Goal: Task Accomplishment & Management: Manage account settings

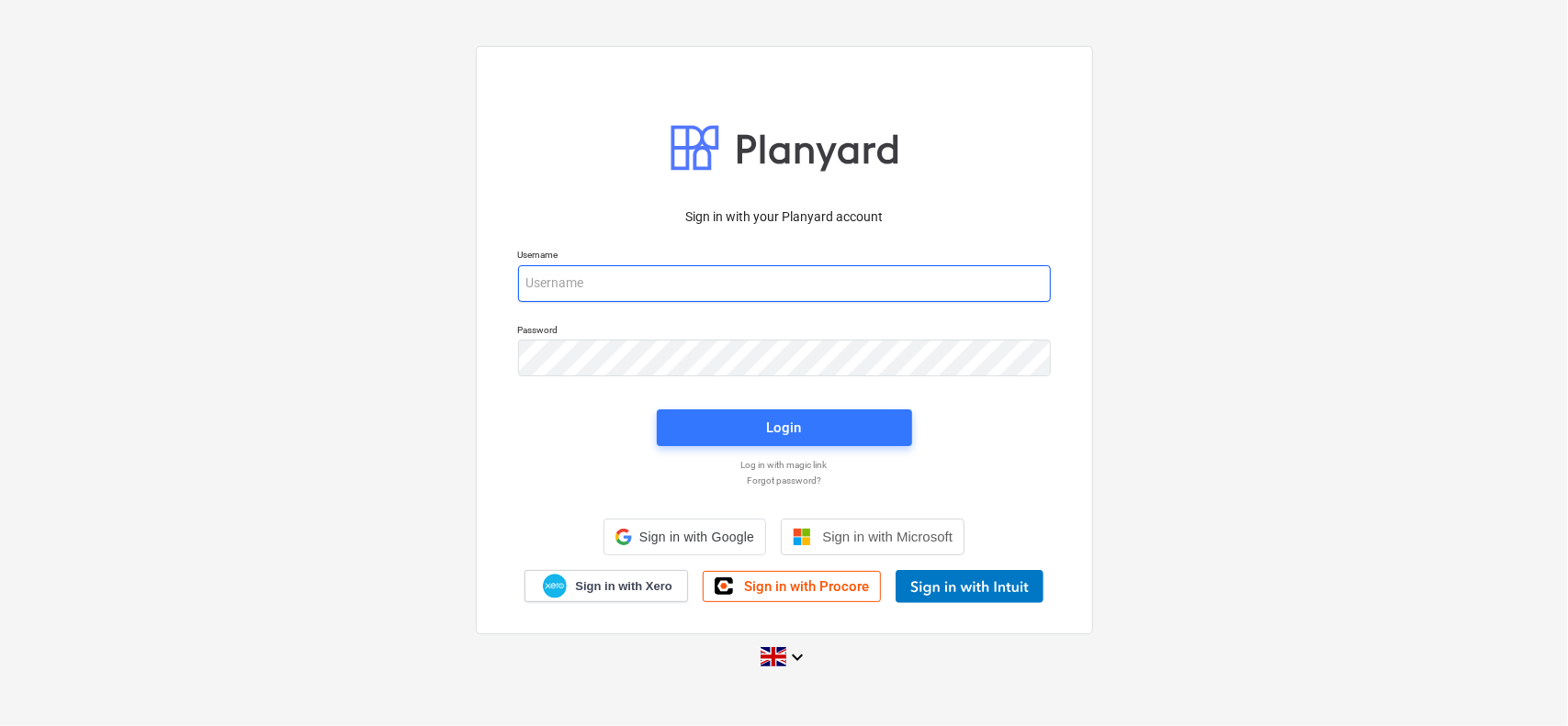
type input "[EMAIL_ADDRESS][DOMAIN_NAME]"
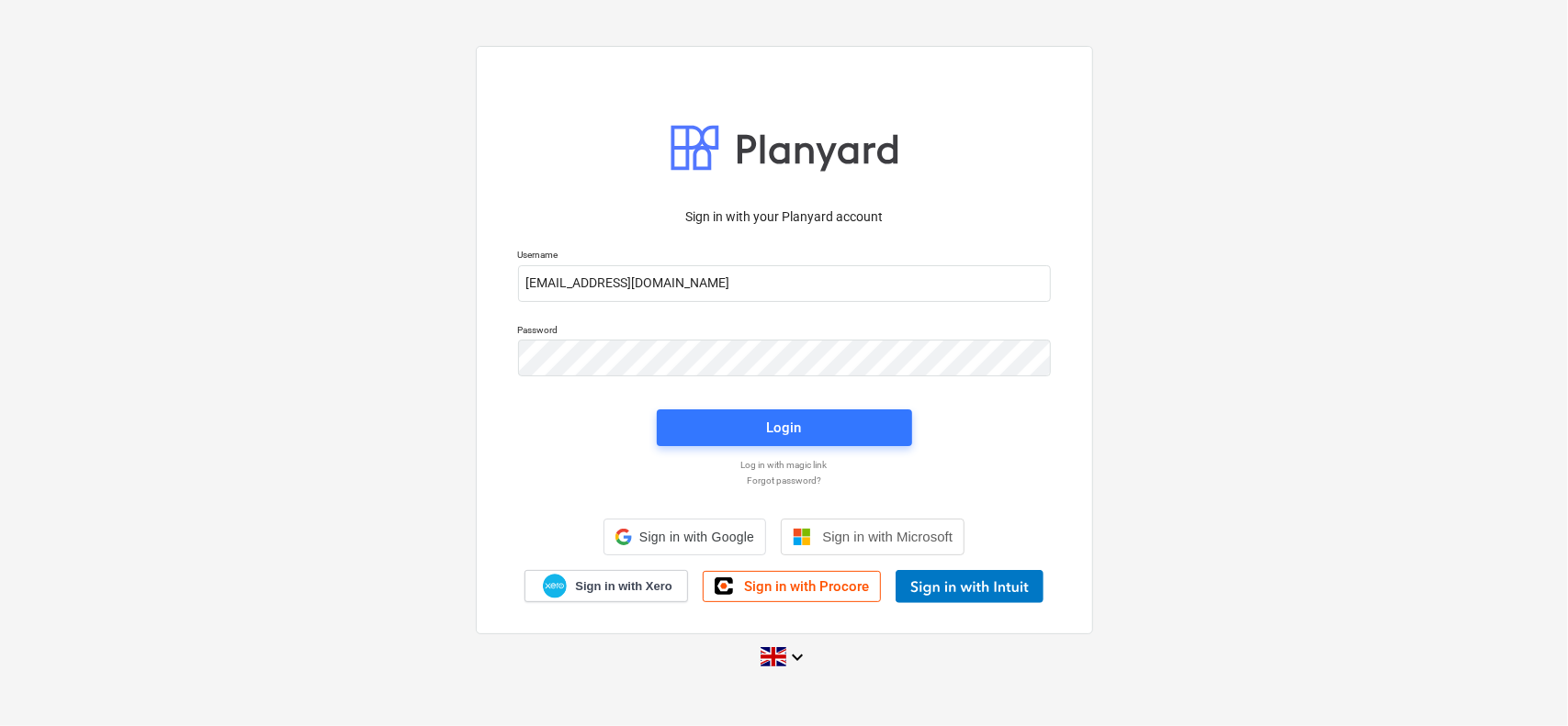
click at [713, 409] on div "Login" at bounding box center [784, 428] width 278 height 59
click at [713, 414] on button "Login" at bounding box center [784, 428] width 256 height 37
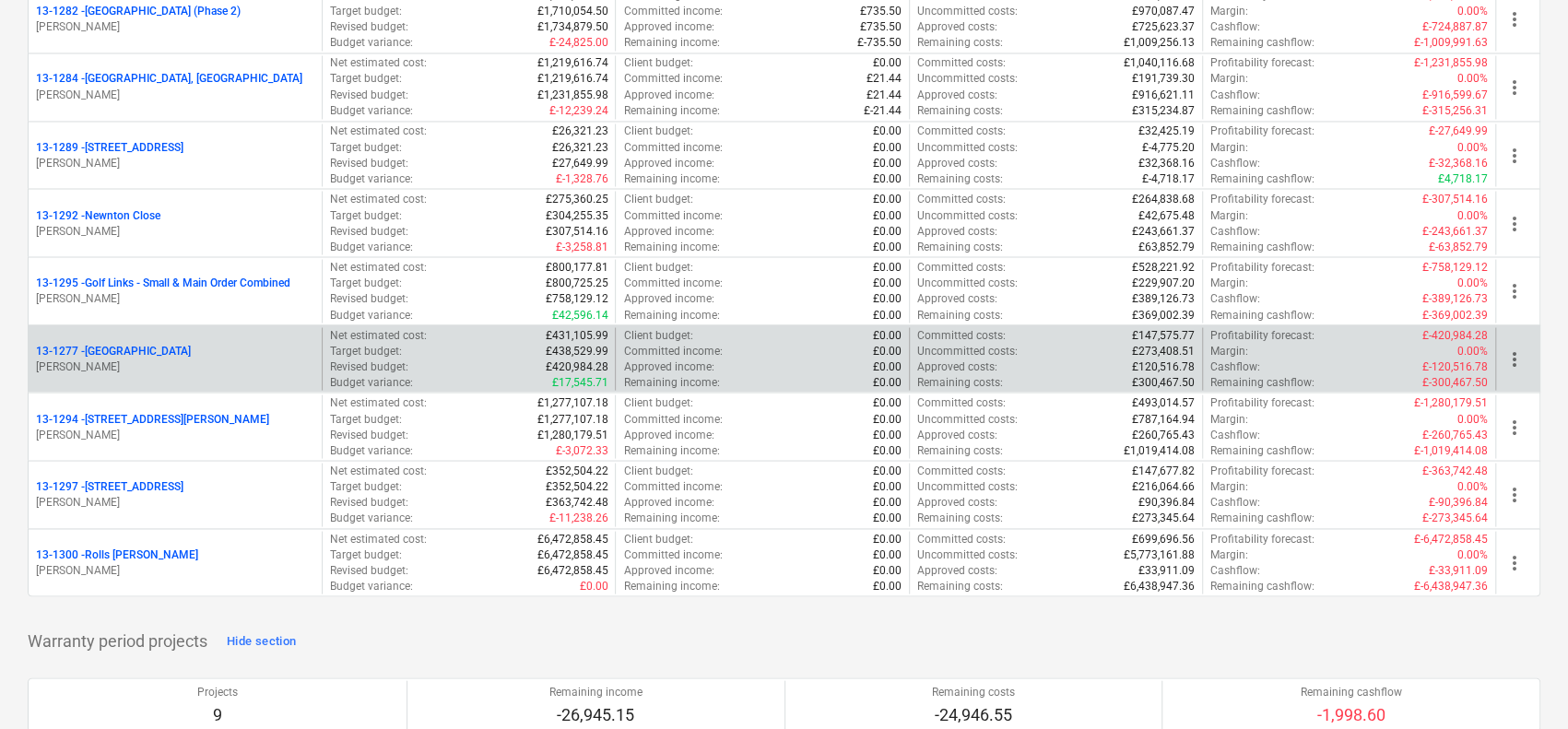
scroll to position [2213, 0]
click at [192, 330] on div "13-1277 - [GEOGRAPHIC_DATA] [PERSON_NAME]" at bounding box center [175, 361] width 293 height 64
click at [185, 344] on div "[STREET_ADDRESS]" at bounding box center [175, 352] width 279 height 15
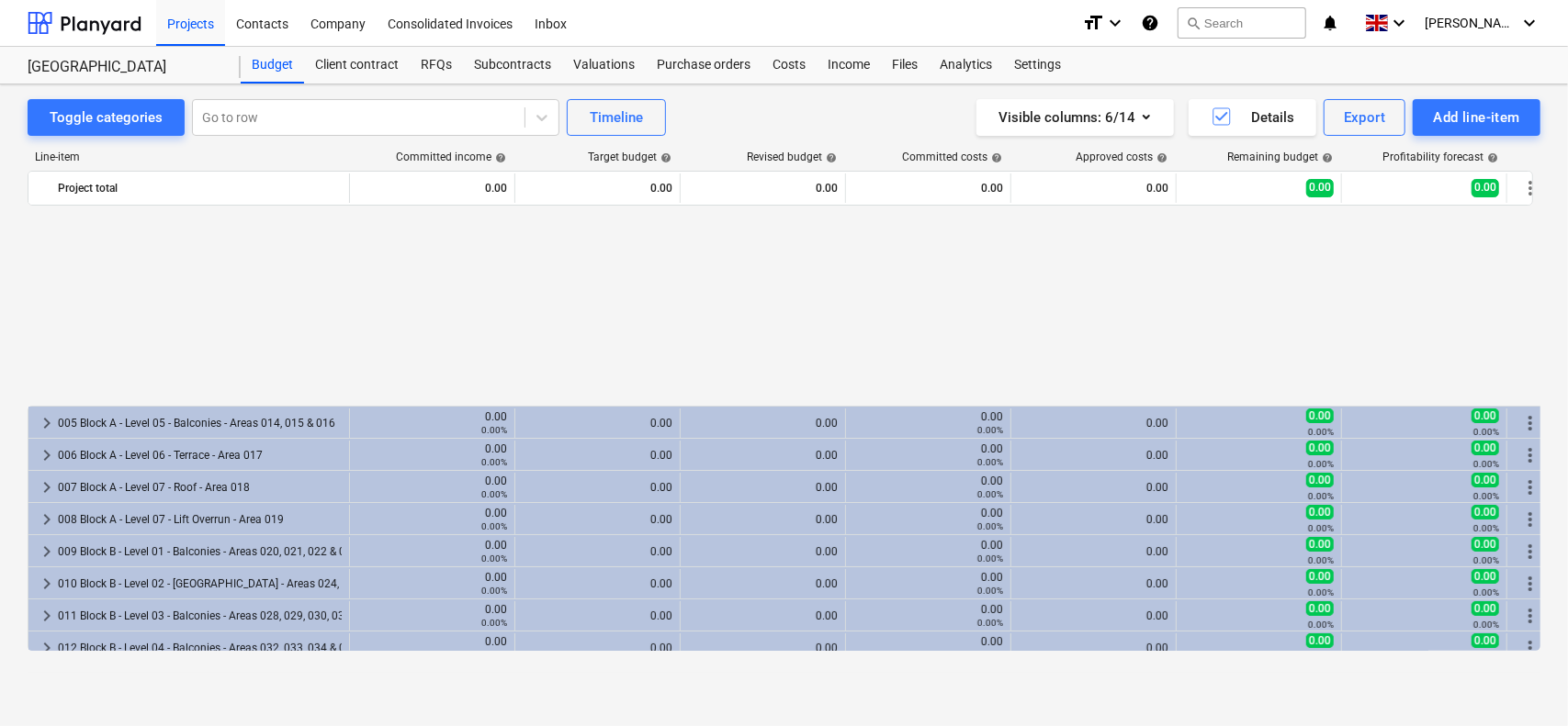
scroll to position [849, 0]
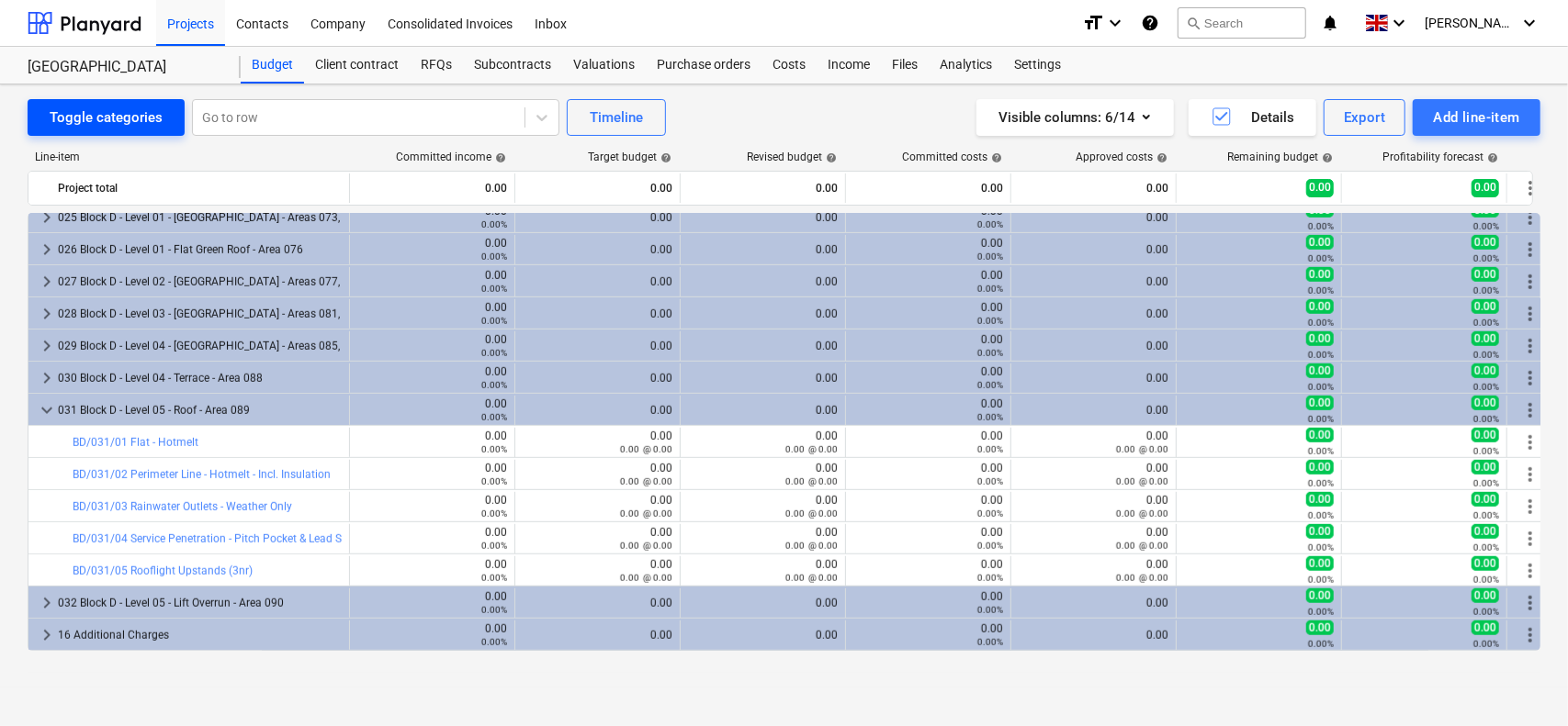
click at [73, 123] on div "Toggle categories" at bounding box center [106, 117] width 113 height 24
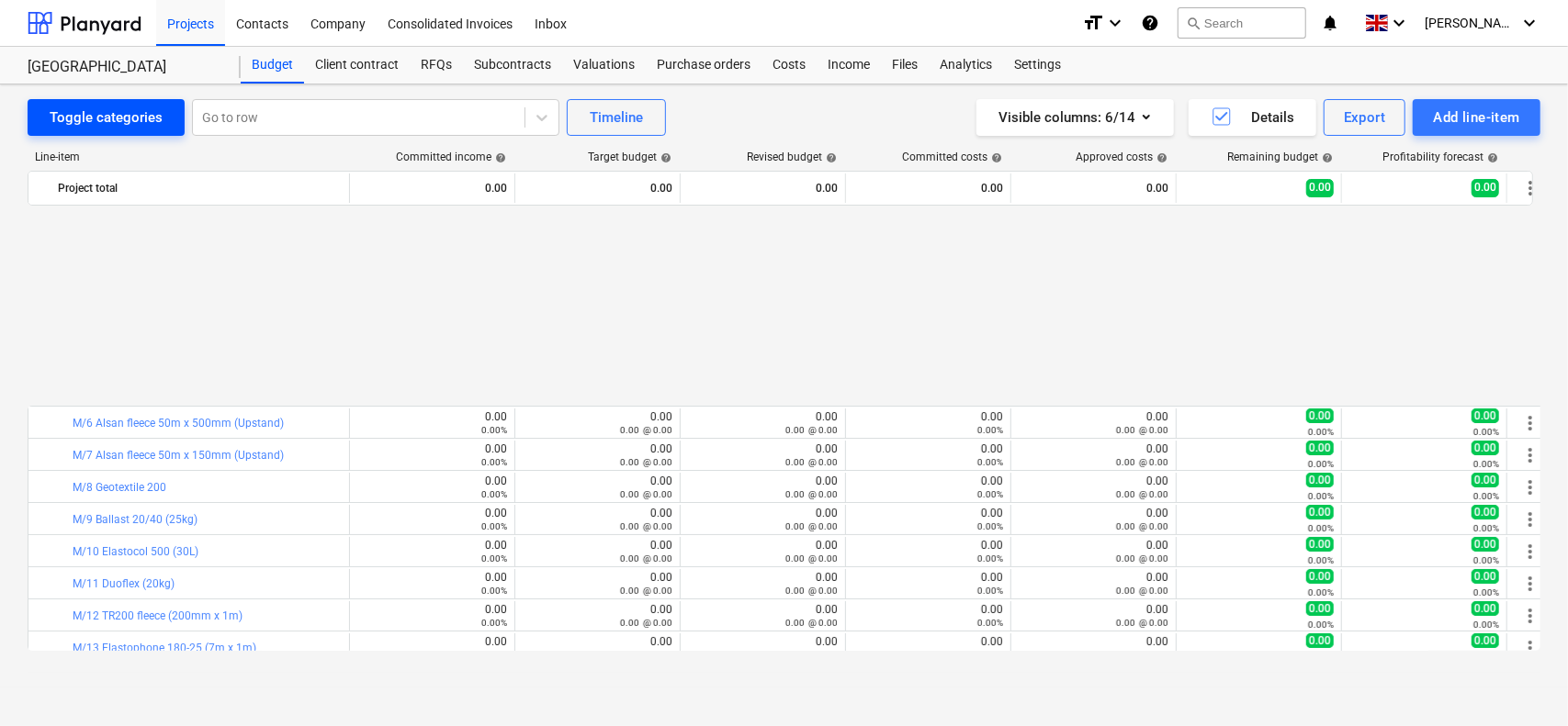
click at [74, 119] on div "Toggle categories" at bounding box center [106, 117] width 113 height 24
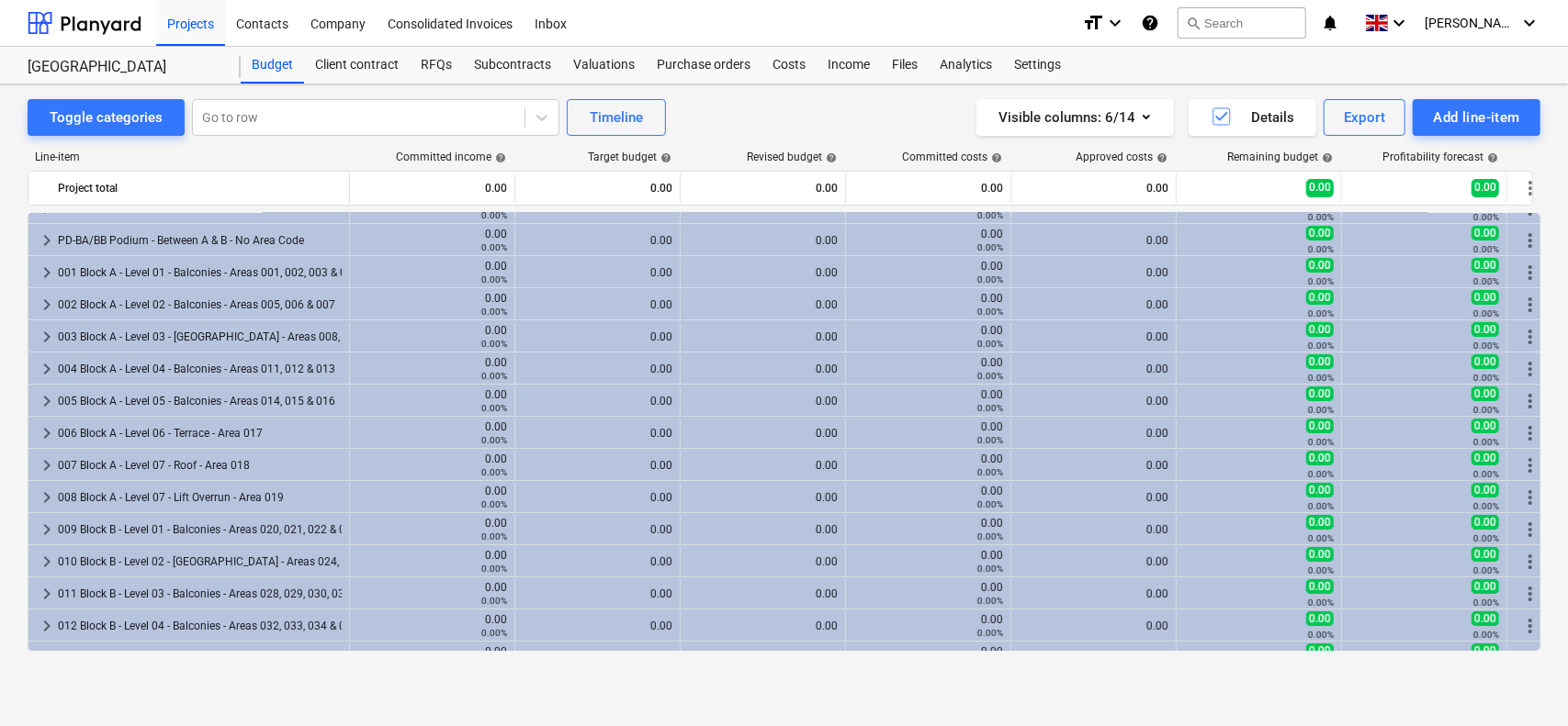
scroll to position [0, 0]
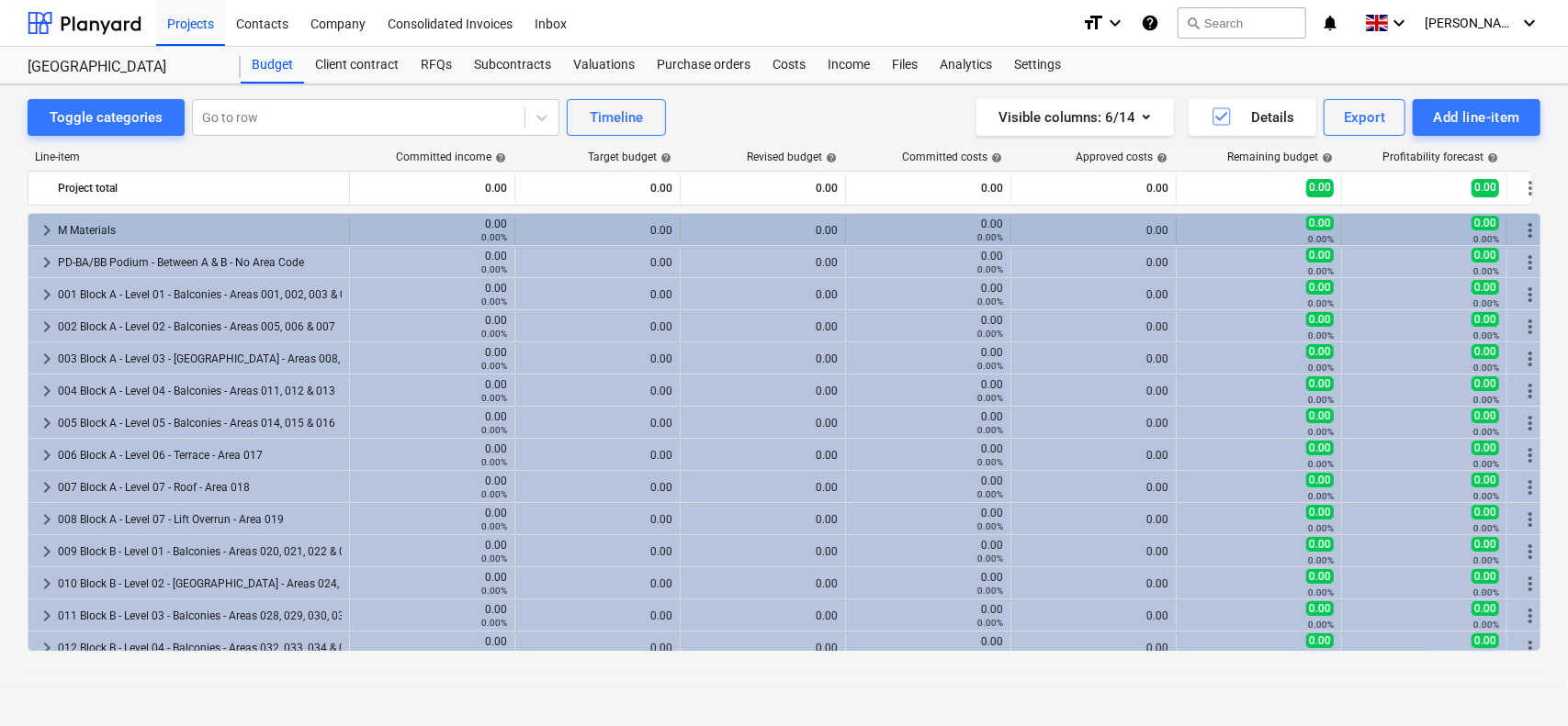
click at [151, 239] on div "M Materials" at bounding box center [200, 230] width 284 height 29
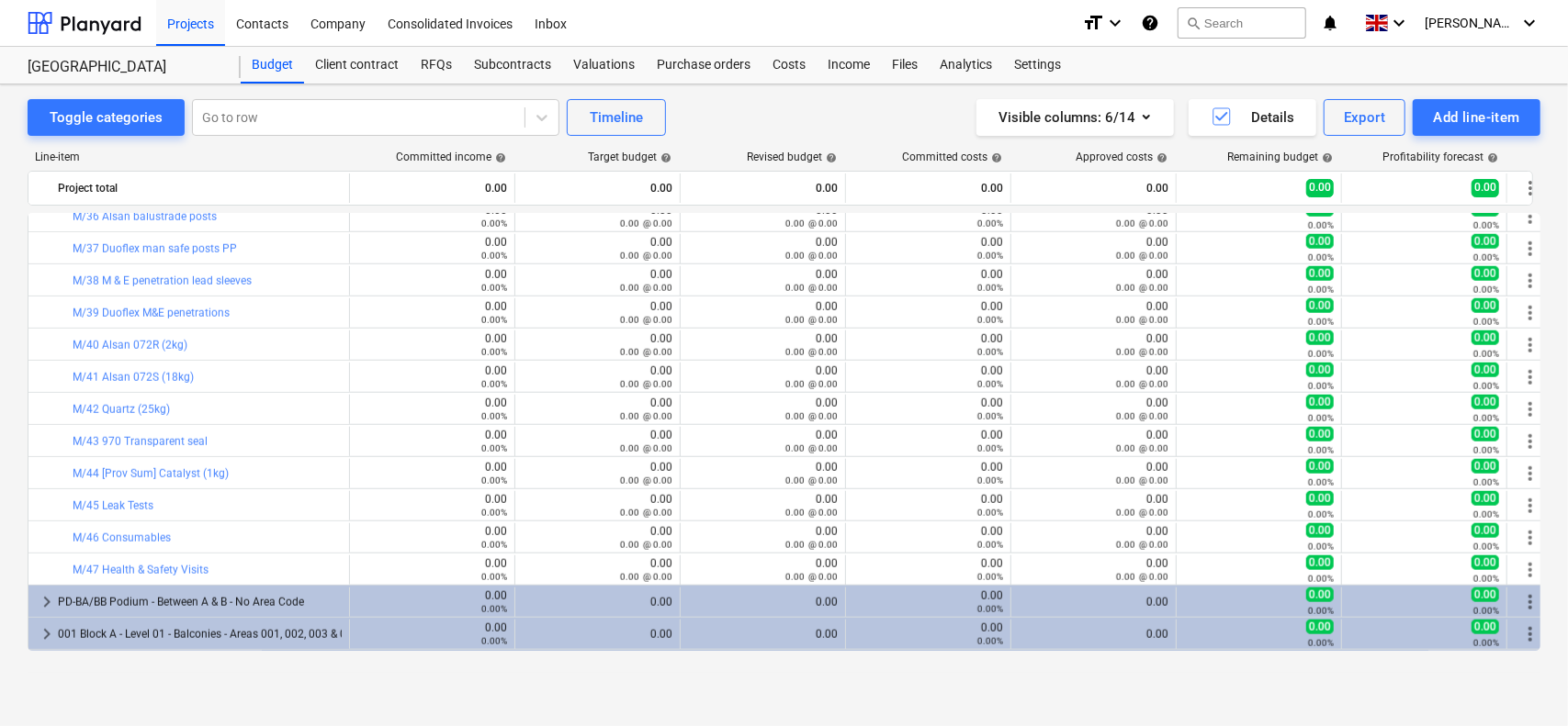
scroll to position [1194, 0]
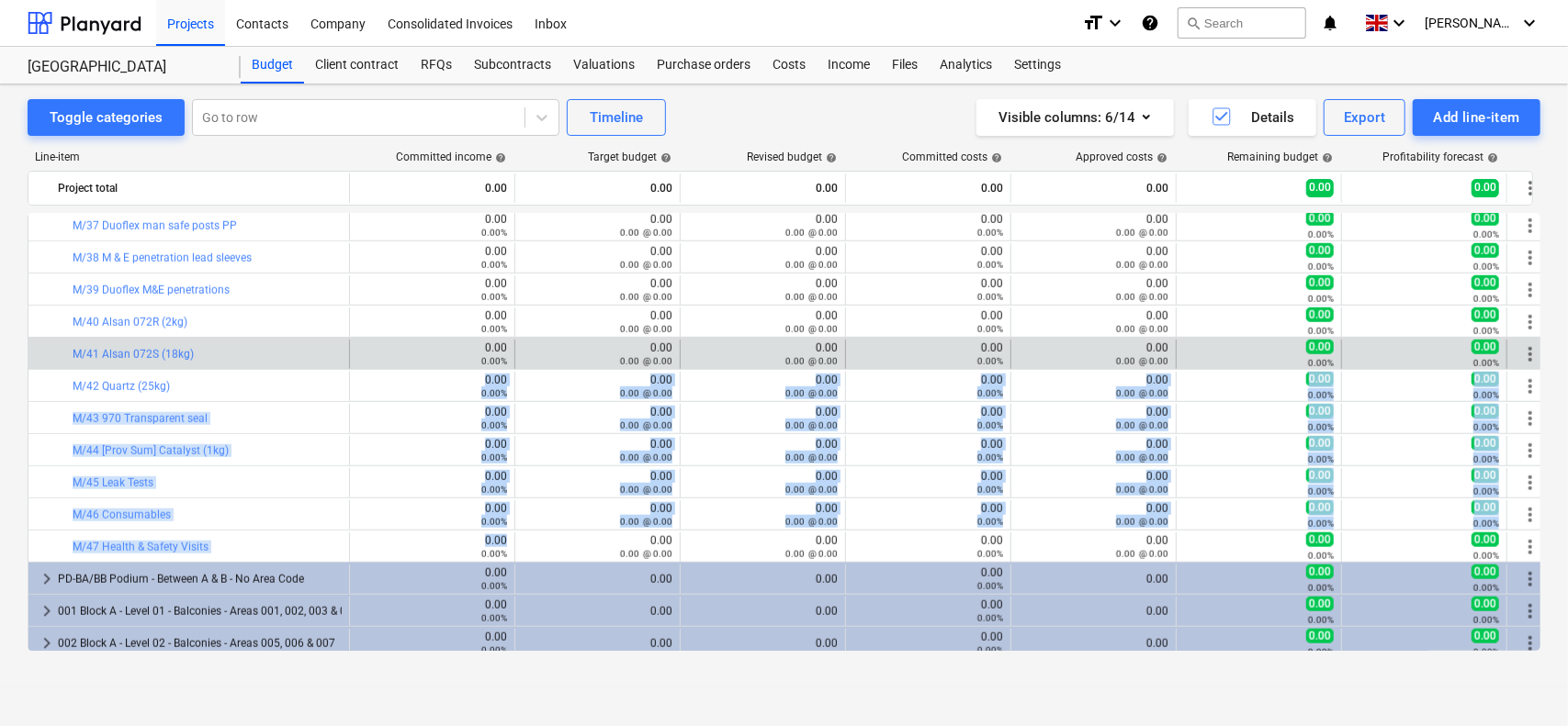
drag, startPoint x: 413, startPoint y: 546, endPoint x: 418, endPoint y: 343, distance: 203.1
click at [419, 358] on div "bar_chart M/17 100mm XPS 300KPA 0.00 0.00% edit 0.00 0.00 @ 0.00 edit 0.00 0.00…" at bounding box center [784, 513] width 1513 height 2989
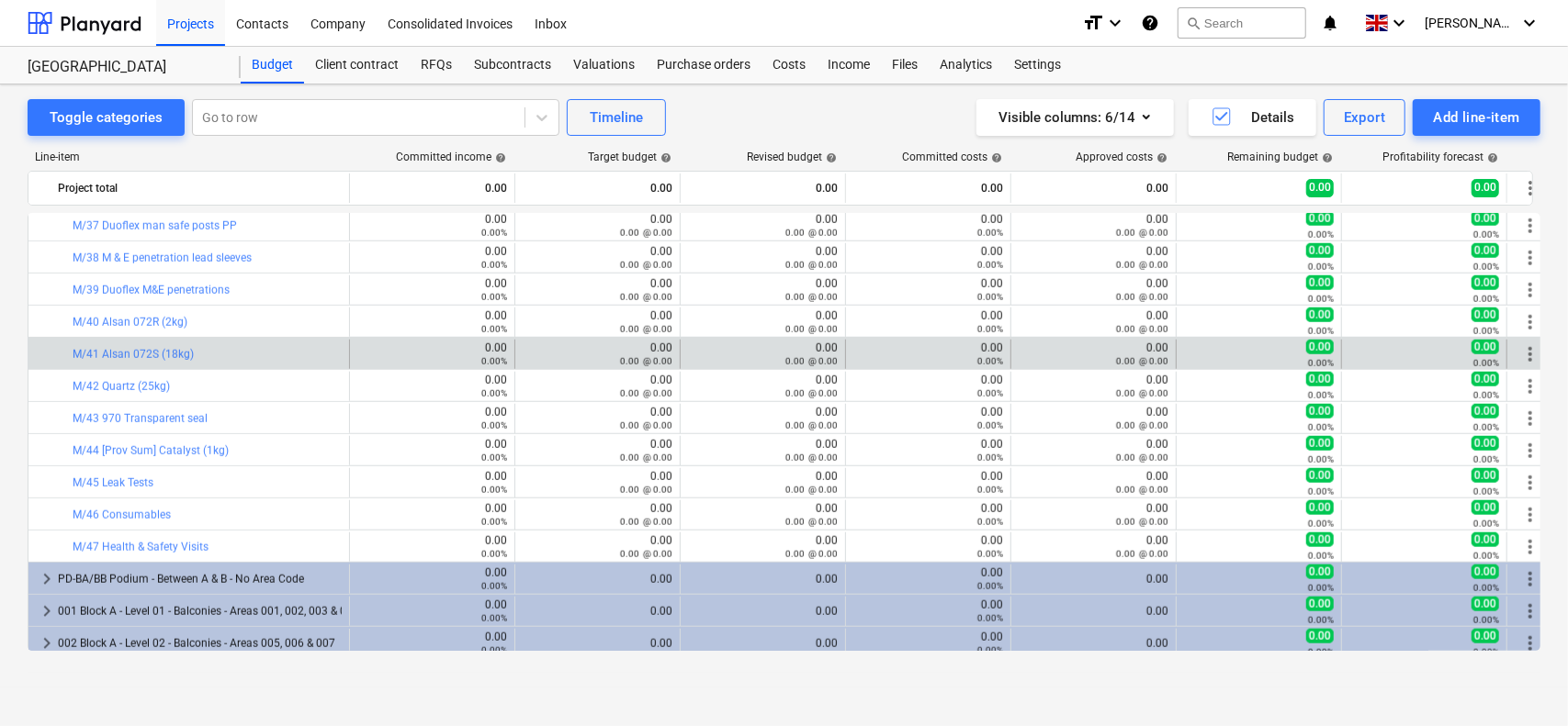
click at [418, 343] on div "0.00 0.00%" at bounding box center [433, 353] width 150 height 26
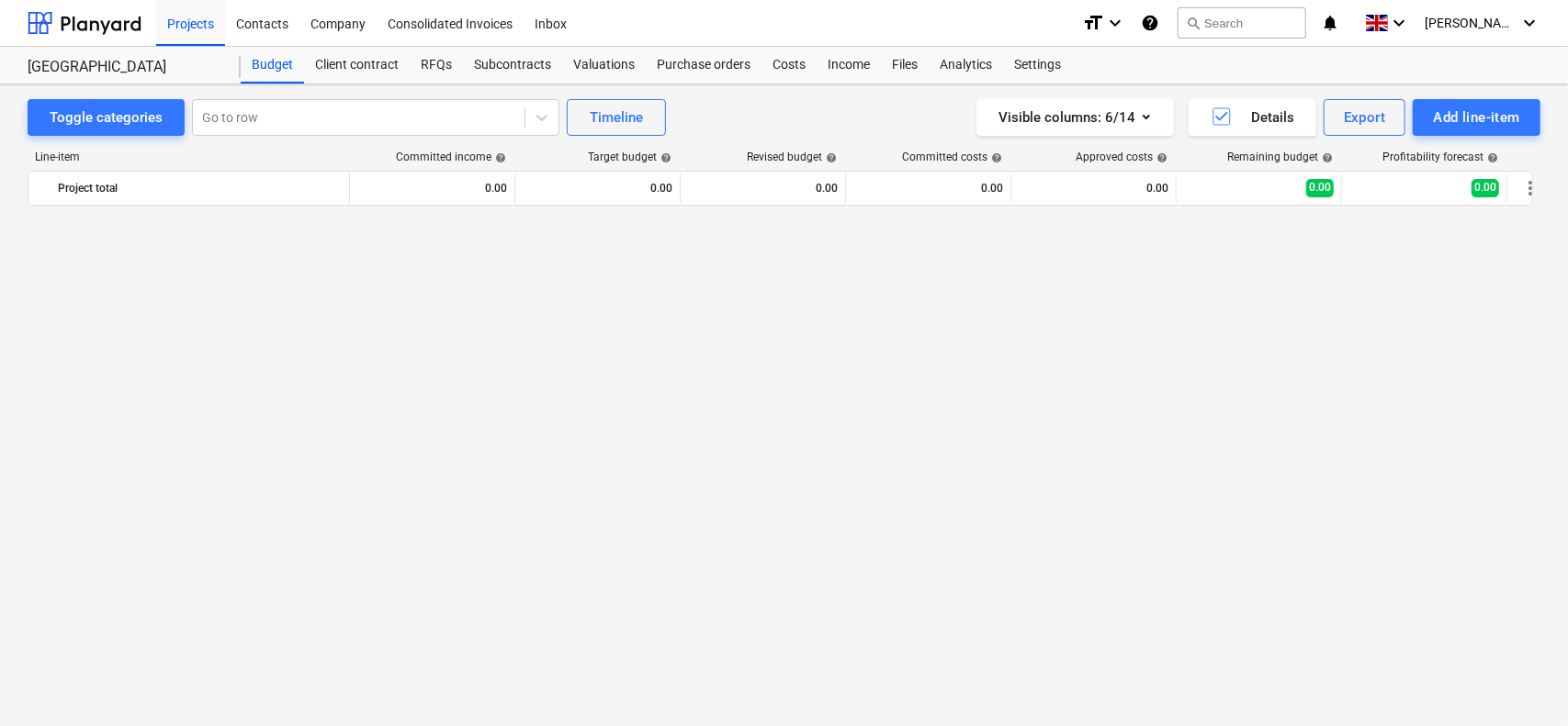
scroll to position [0, 0]
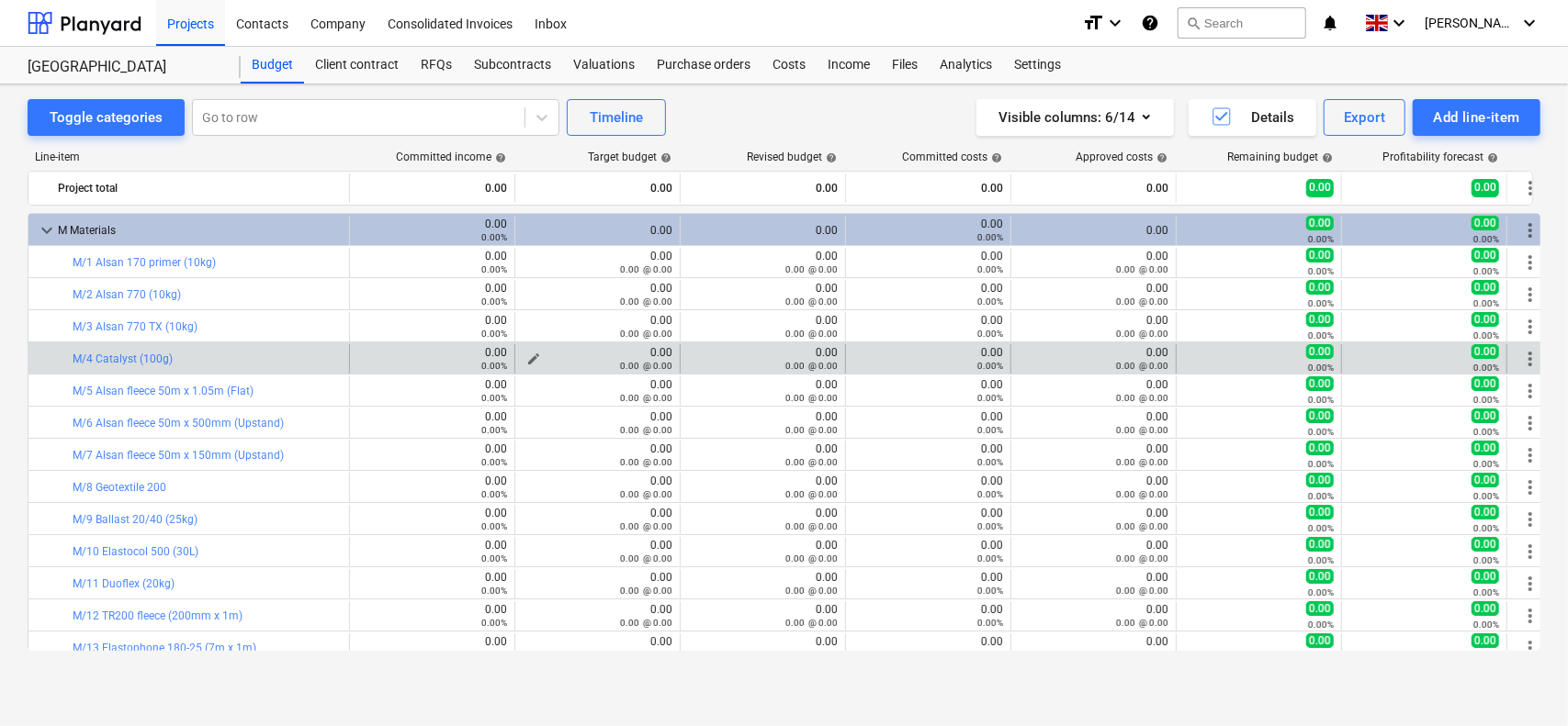
drag, startPoint x: 776, startPoint y: 364, endPoint x: 643, endPoint y: 363, distance: 133.0
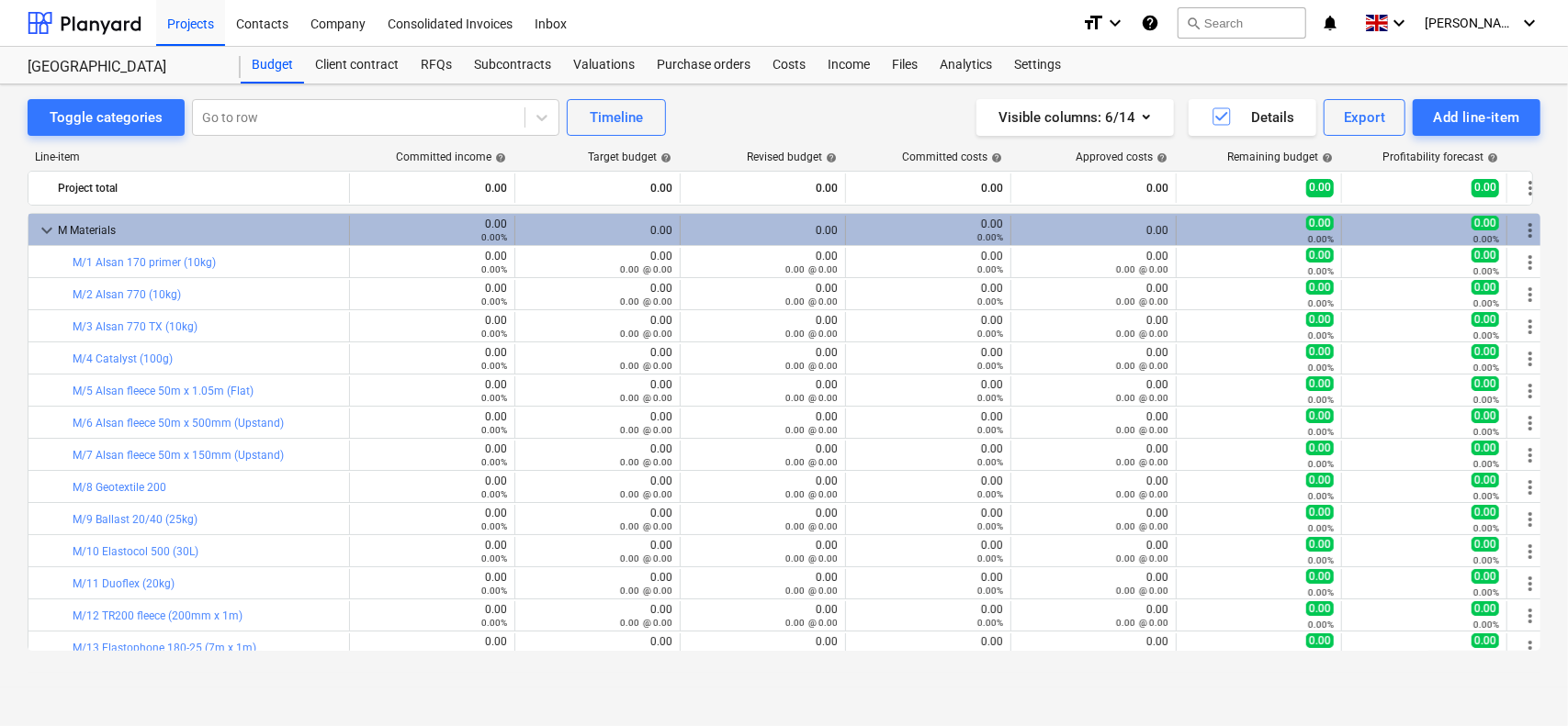
click at [45, 231] on span "keyboard_arrow_down" at bounding box center [47, 230] width 22 height 22
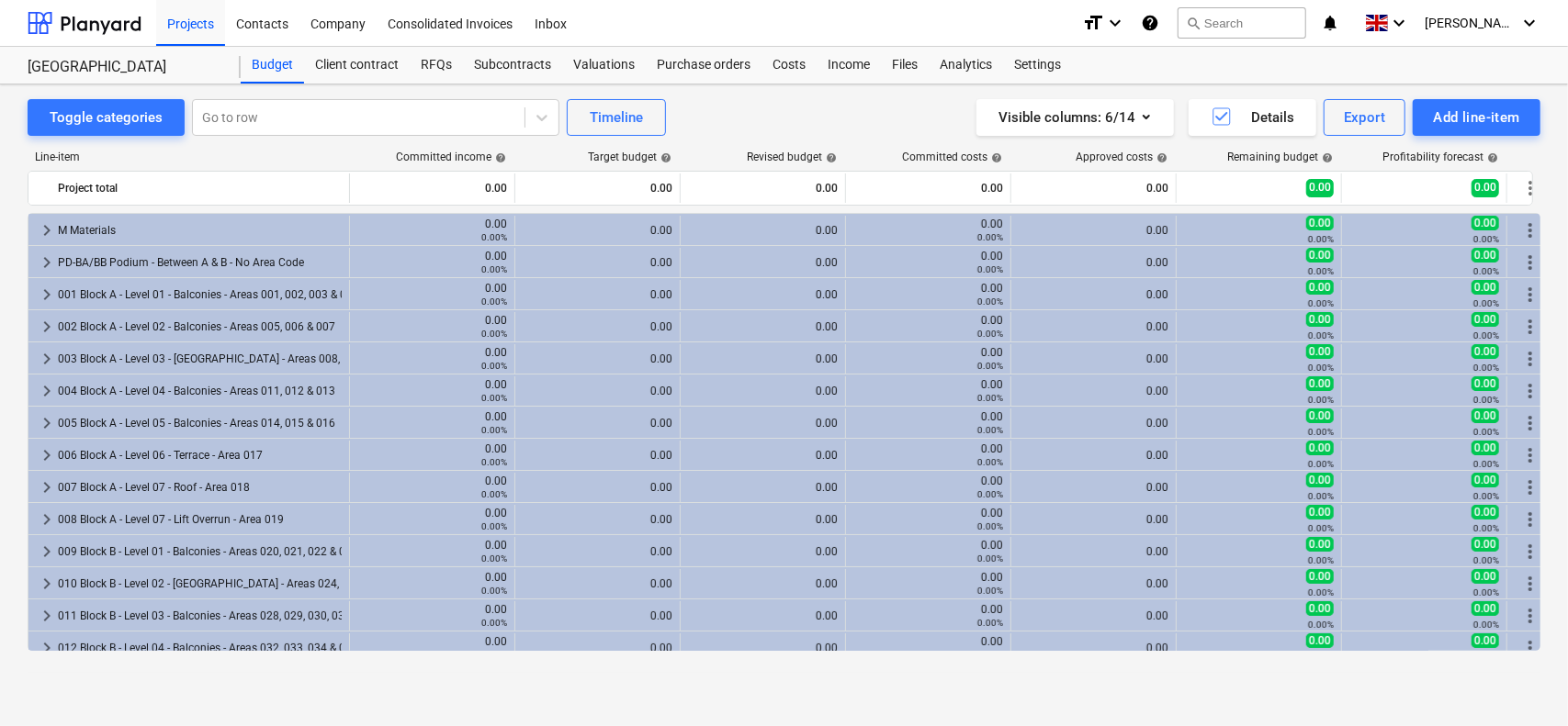
click at [45, 231] on span "keyboard_arrow_right" at bounding box center [47, 230] width 22 height 22
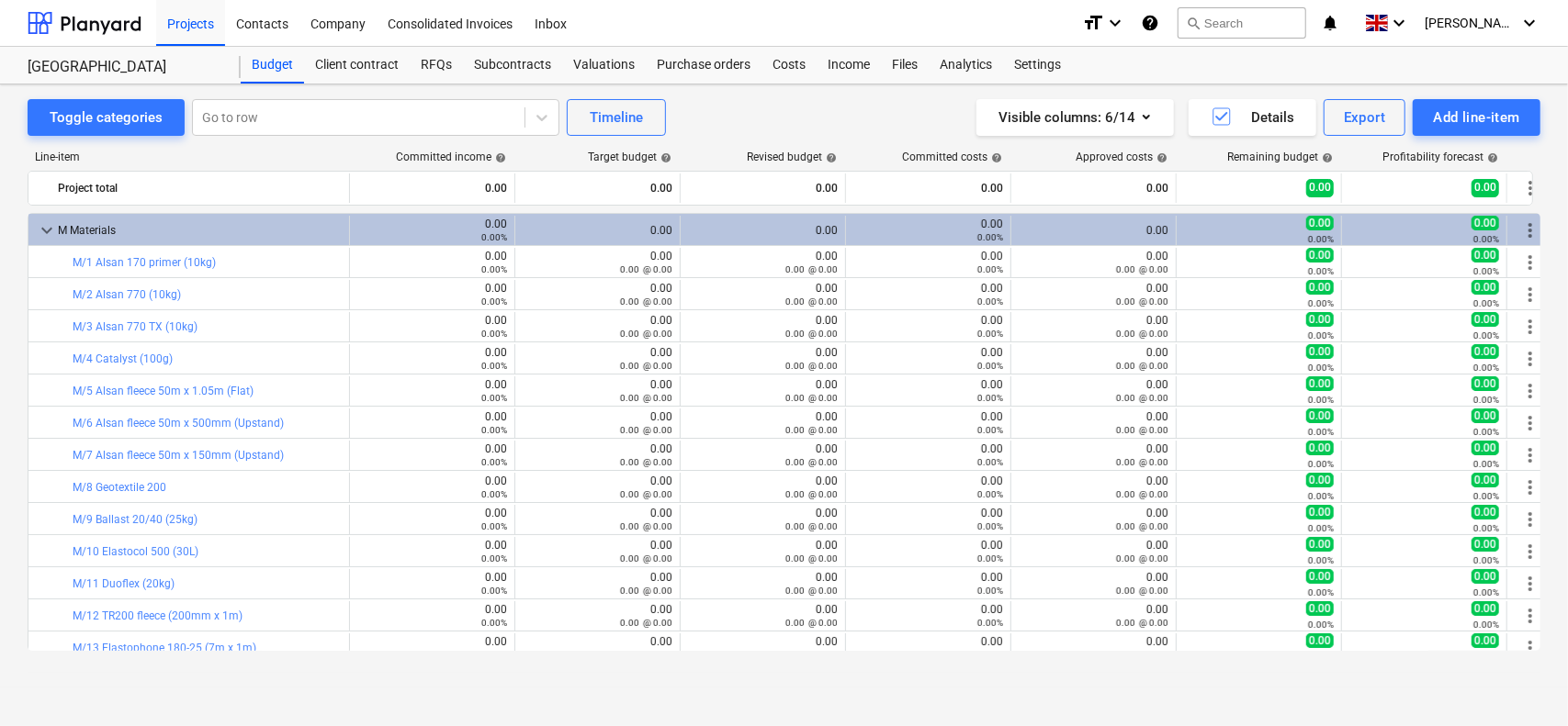
click at [731, 130] on div "Toggle categories Go to row Timeline Visible columns : 6/14 Details Export Add …" at bounding box center [784, 117] width 1513 height 37
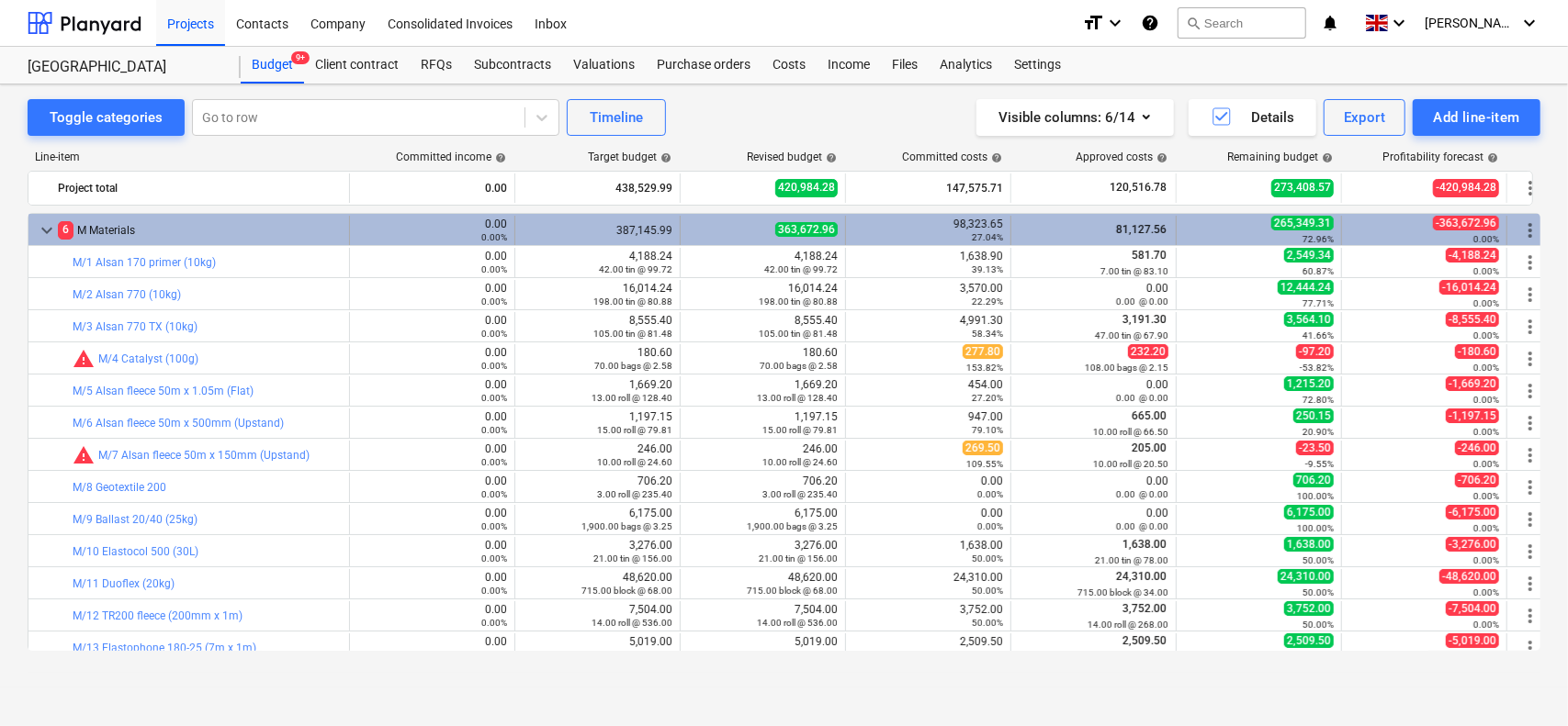
click at [803, 234] on span "363,672.96" at bounding box center [807, 229] width 63 height 14
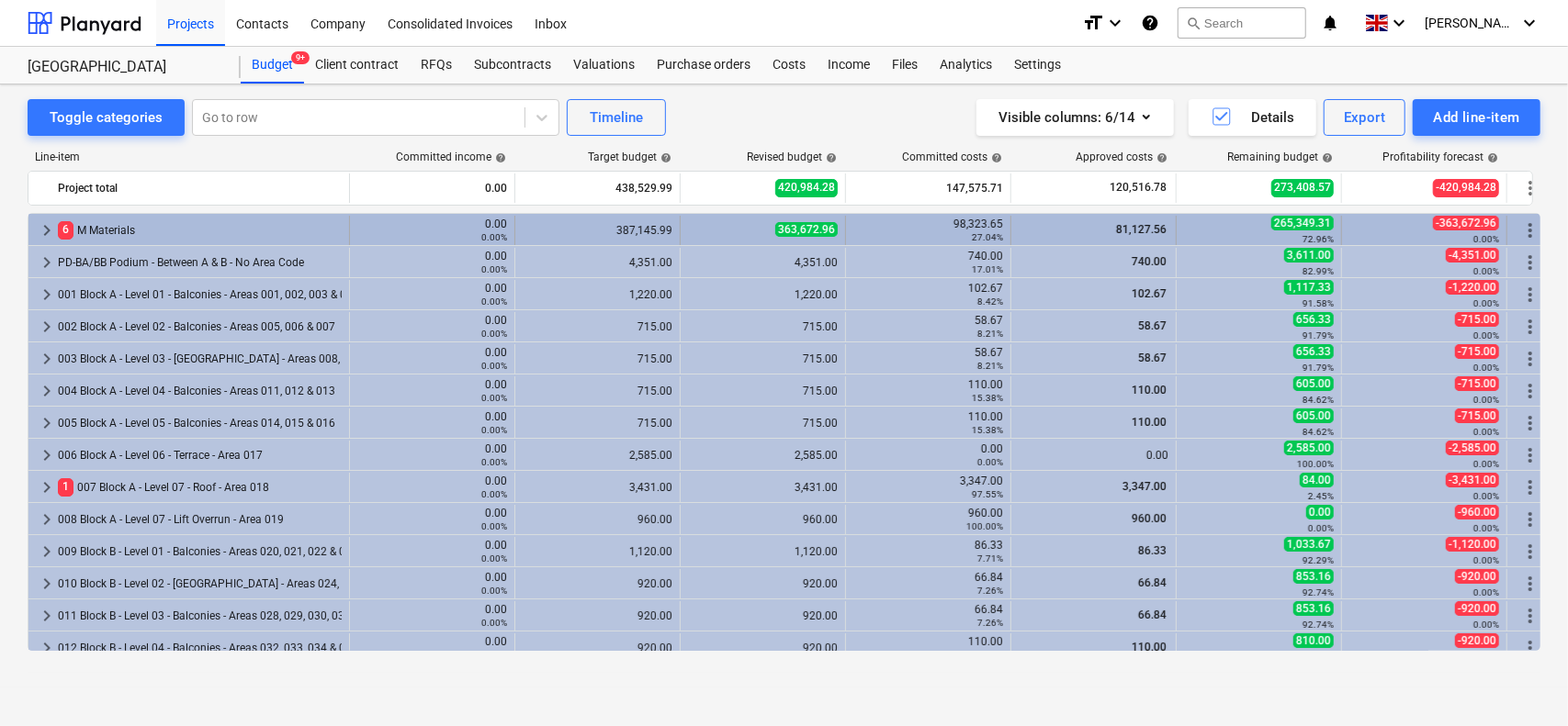
click at [781, 234] on span "363,672.96" at bounding box center [807, 229] width 63 height 14
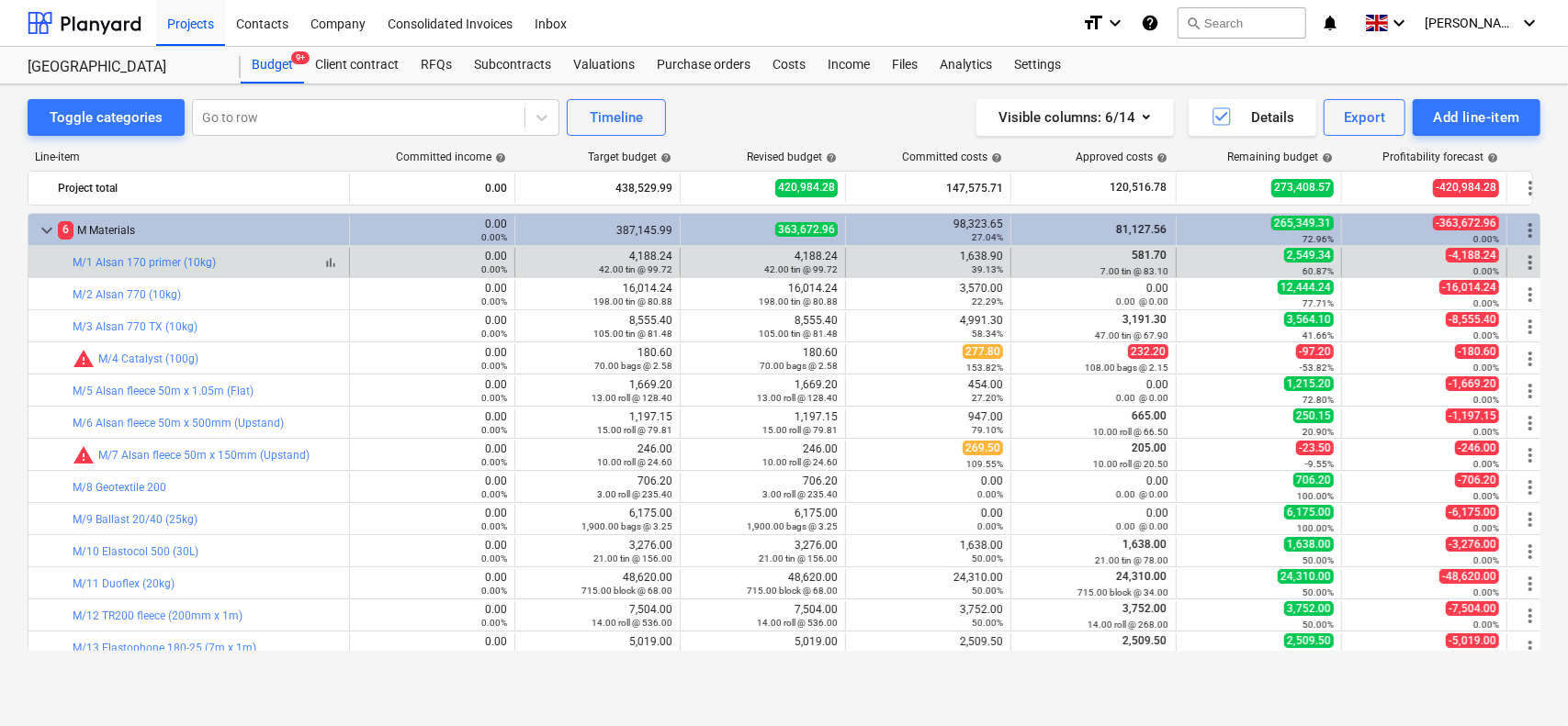
click at [281, 257] on div "bar_chart M/1 Alsan 170 primer (10kg)" at bounding box center [206, 263] width 269 height 13
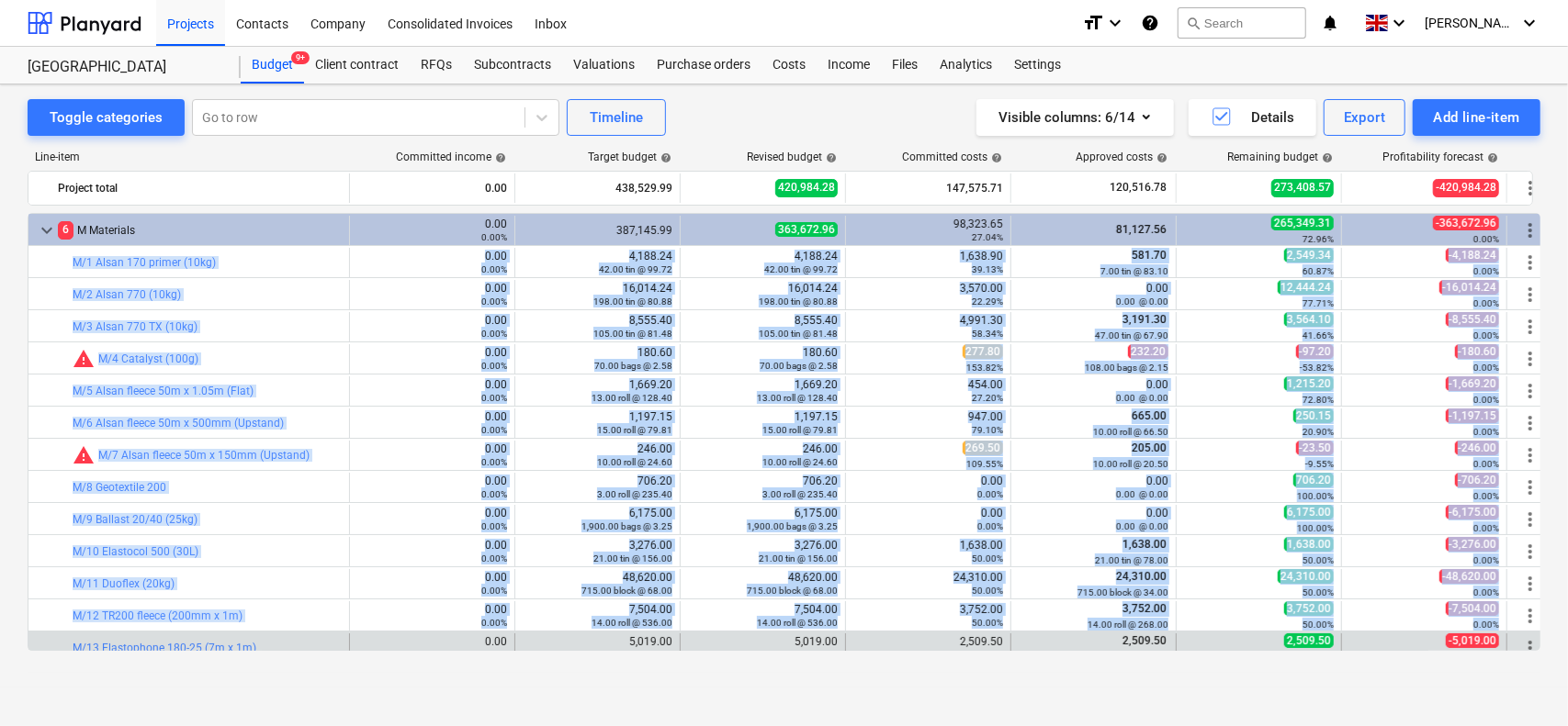
drag, startPoint x: 281, startPoint y: 257, endPoint x: 1450, endPoint y: 640, distance: 1230.1
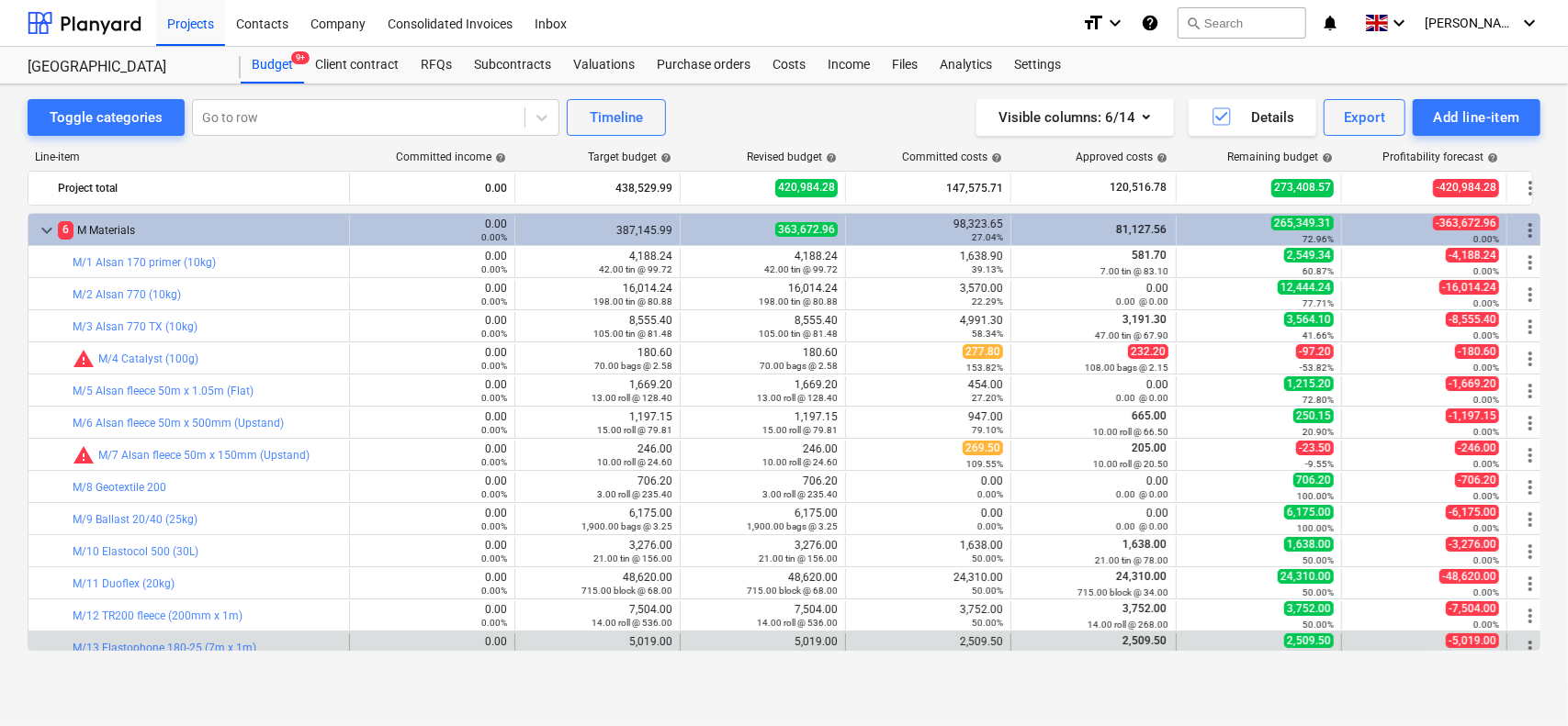
click at [1454, 640] on span "-5,019.00" at bounding box center [1473, 640] width 53 height 14
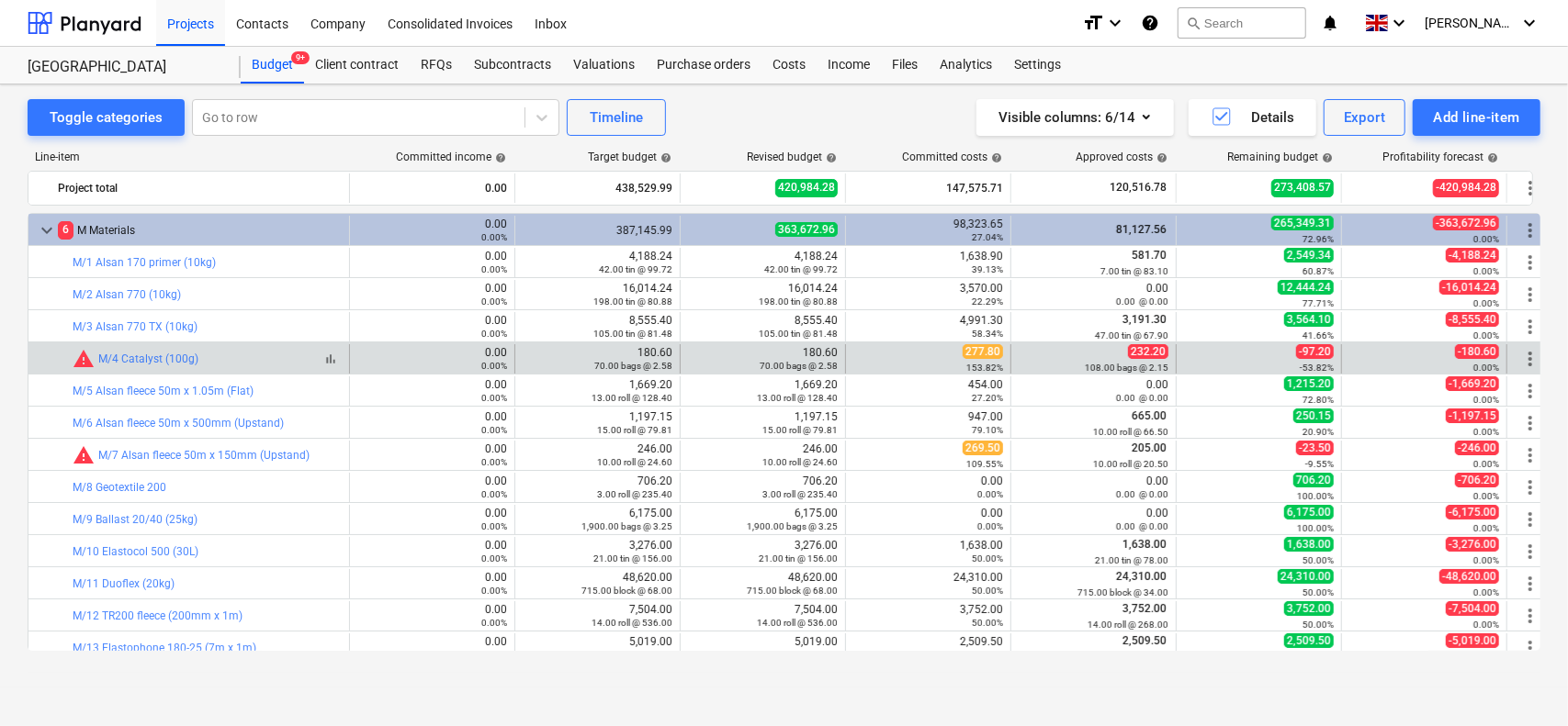
scroll to position [2, 0]
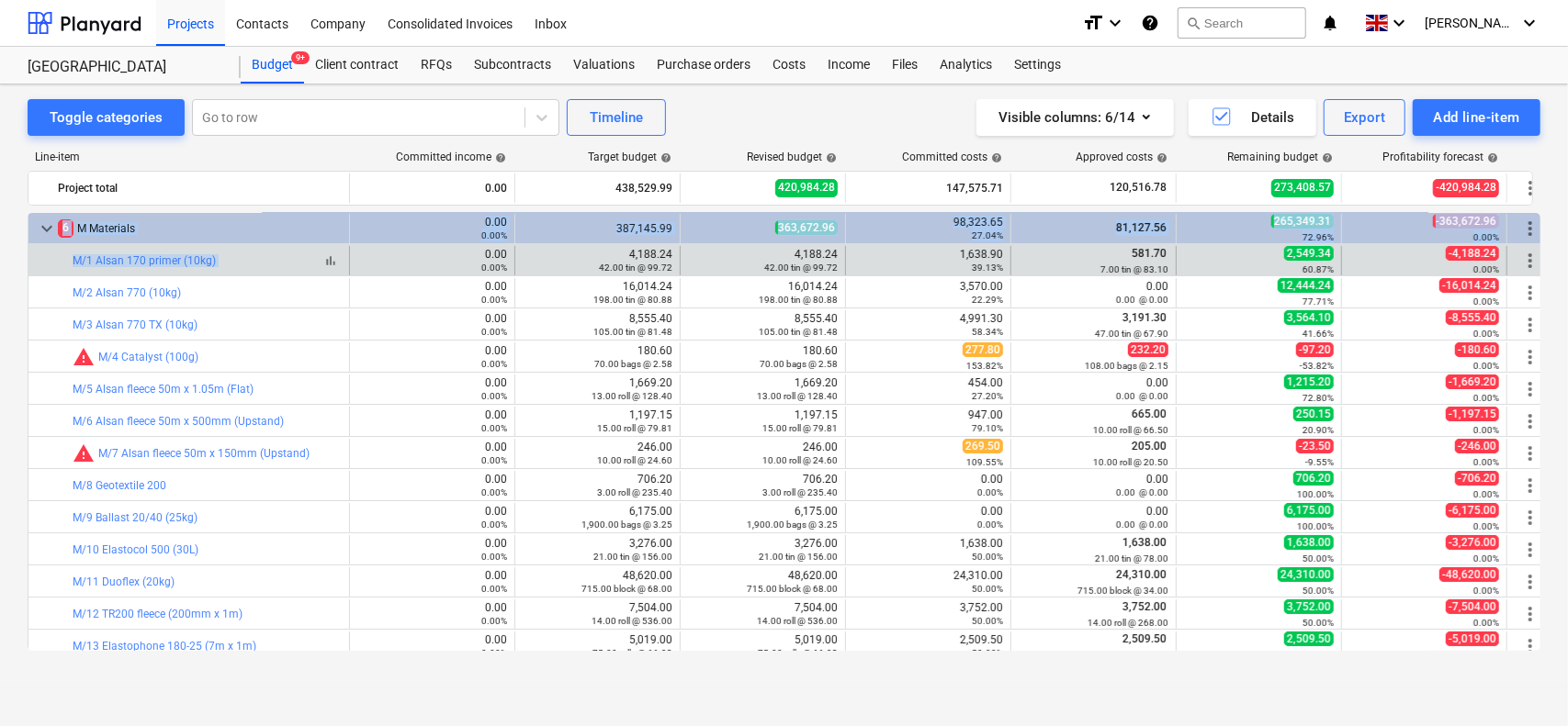
drag, startPoint x: 1454, startPoint y: 640, endPoint x: 226, endPoint y: 264, distance: 1284.3
click at [228, 263] on div "bar_chart M/1 Alsan 170 primer (10kg)" at bounding box center [206, 261] width 269 height 13
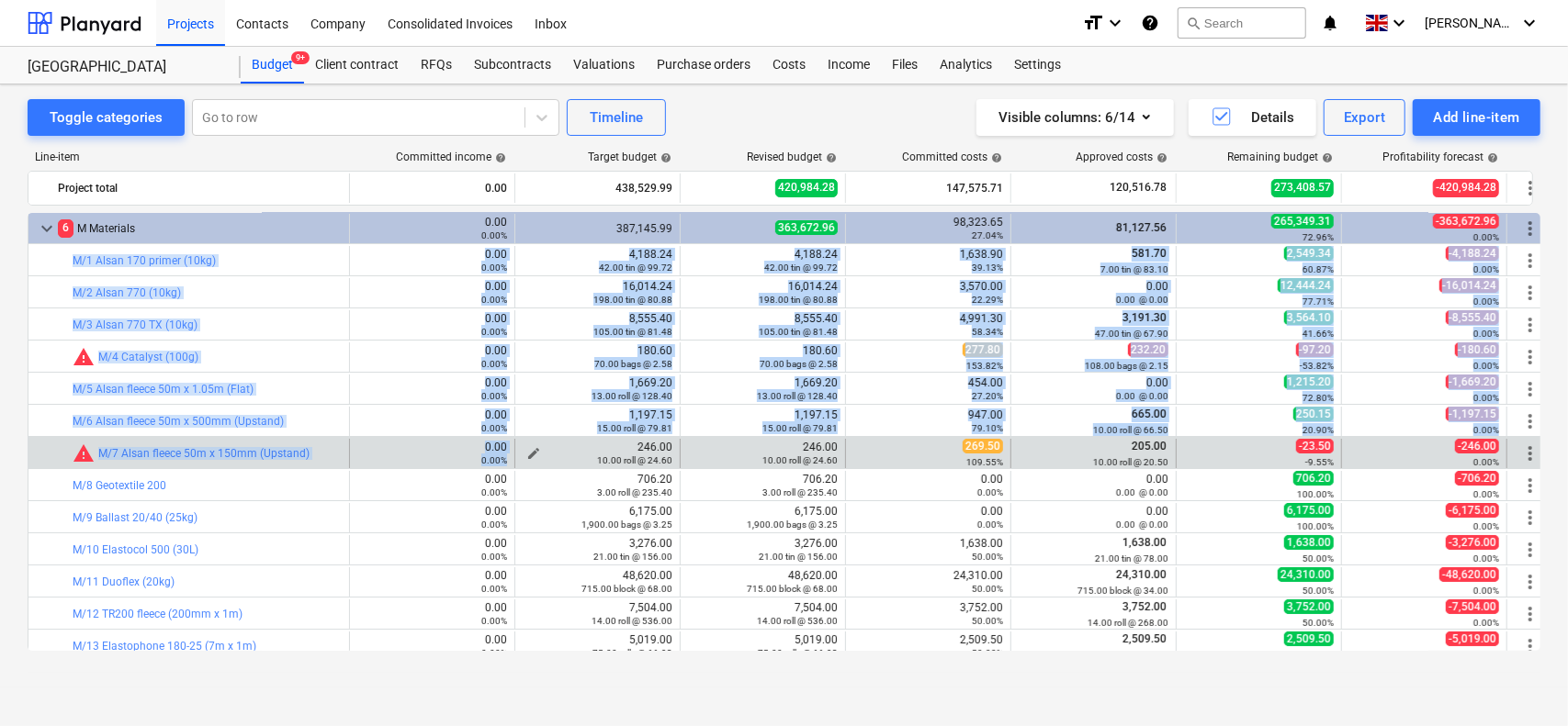
drag, startPoint x: 228, startPoint y: 263, endPoint x: 531, endPoint y: 464, distance: 363.6
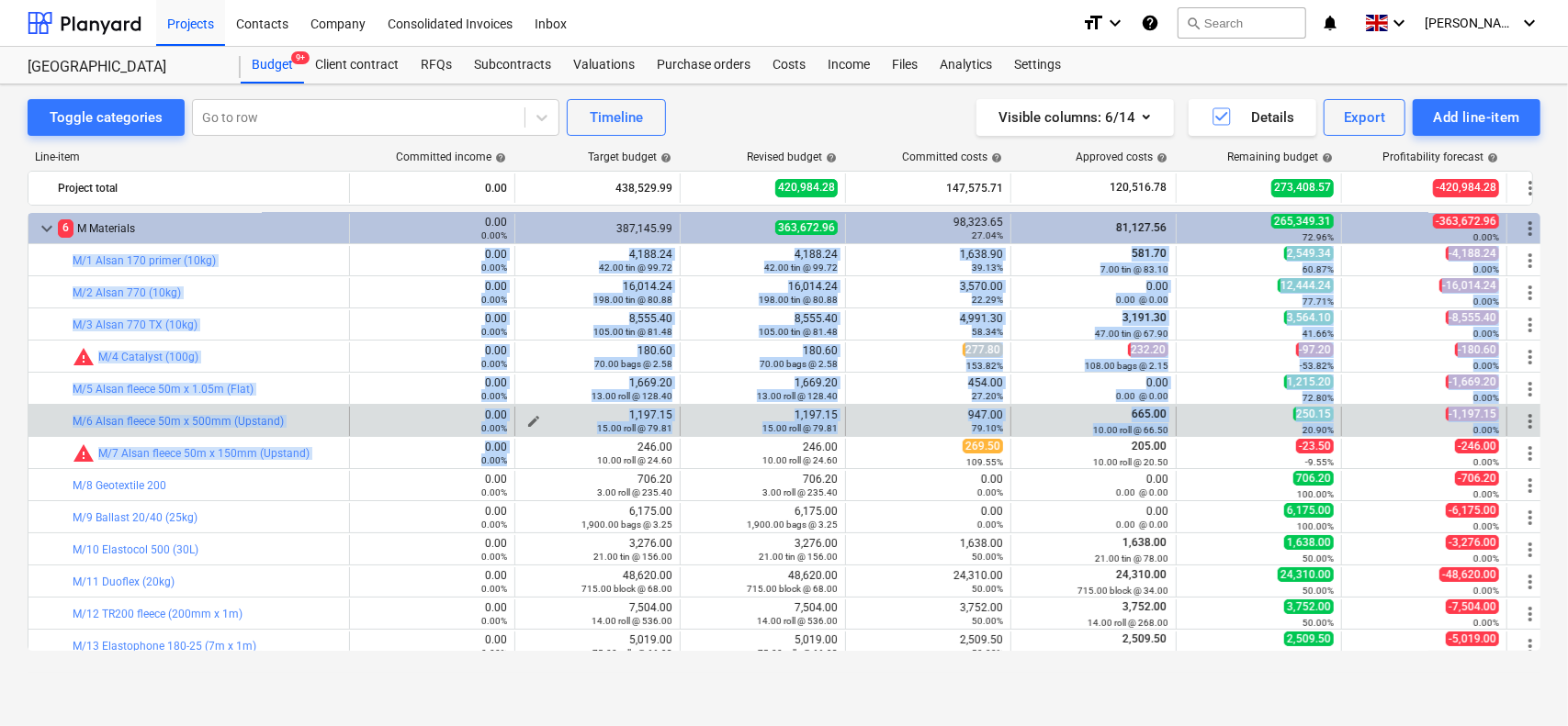
click at [563, 429] on div "15.00 roll @ 79.81" at bounding box center [598, 429] width 150 height 13
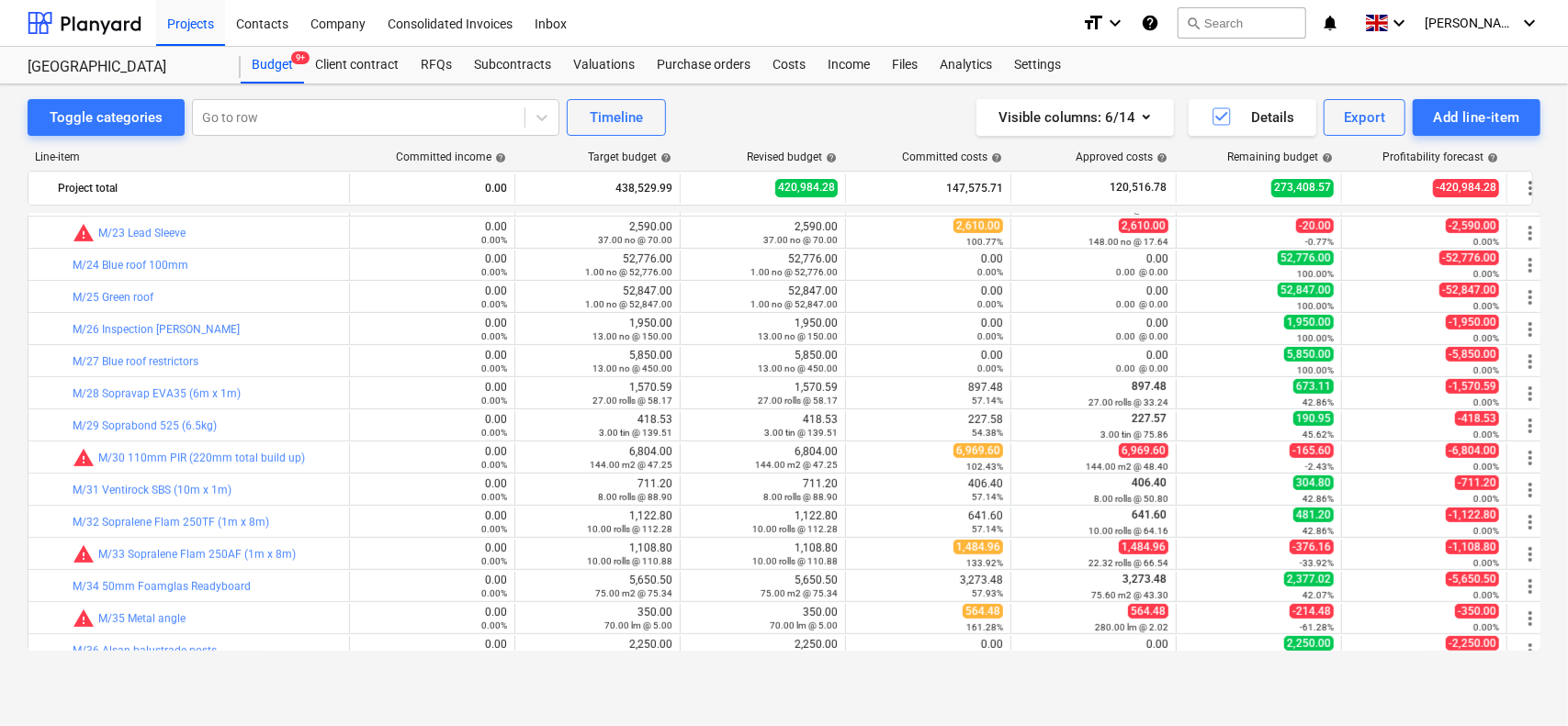
scroll to position [829, 0]
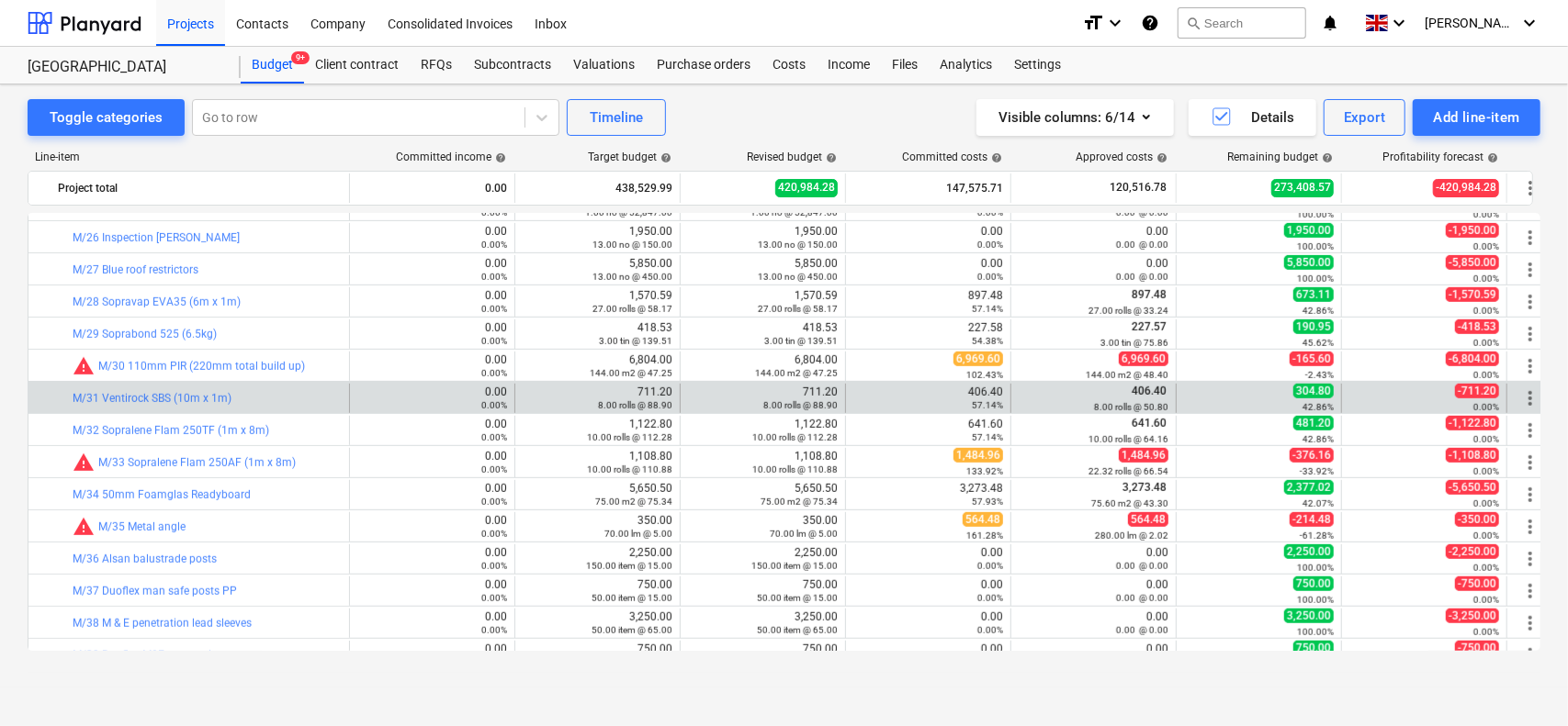
click at [759, 386] on div "711.20 8.00 rolls @ 88.90" at bounding box center [764, 398] width 150 height 26
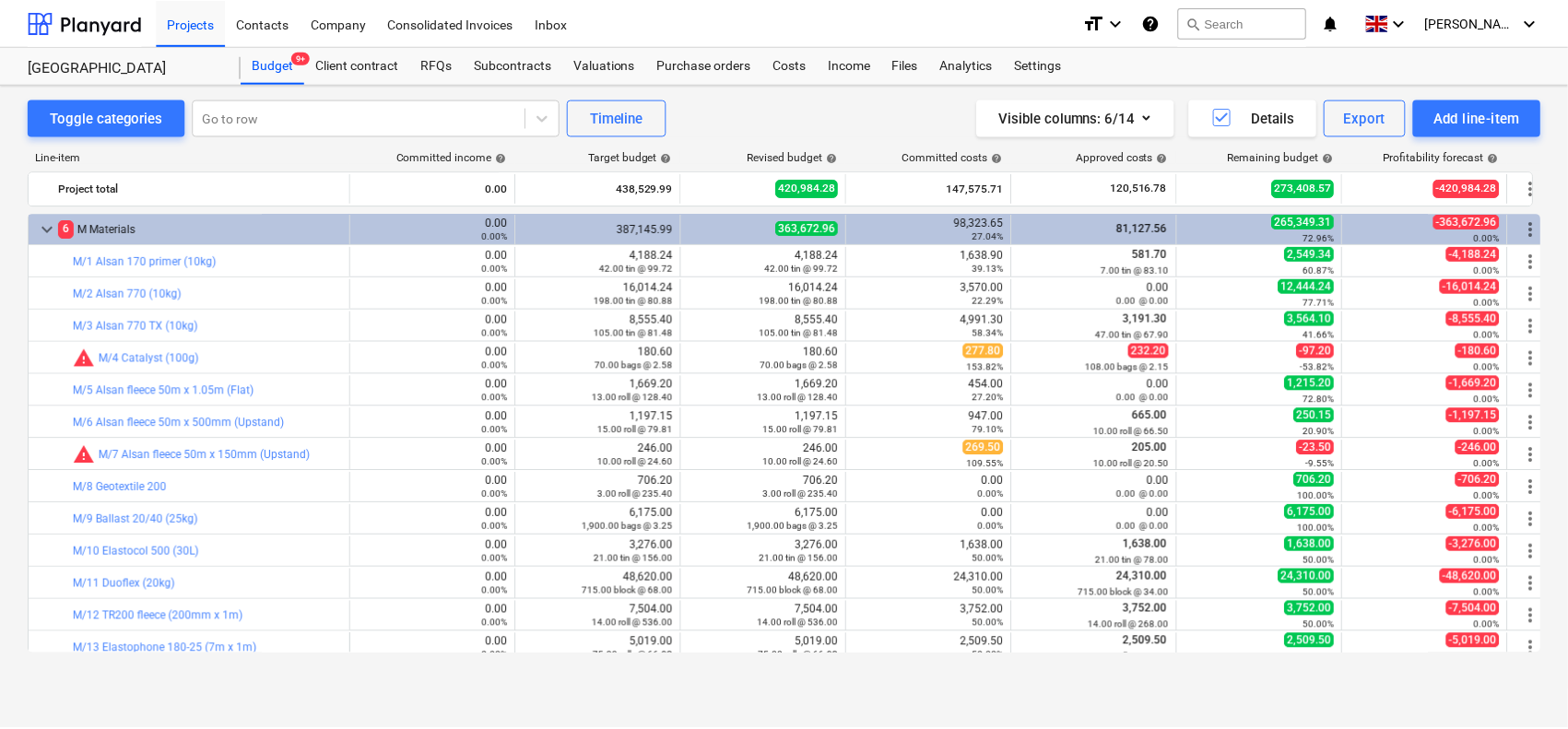
scroll to position [0, 0]
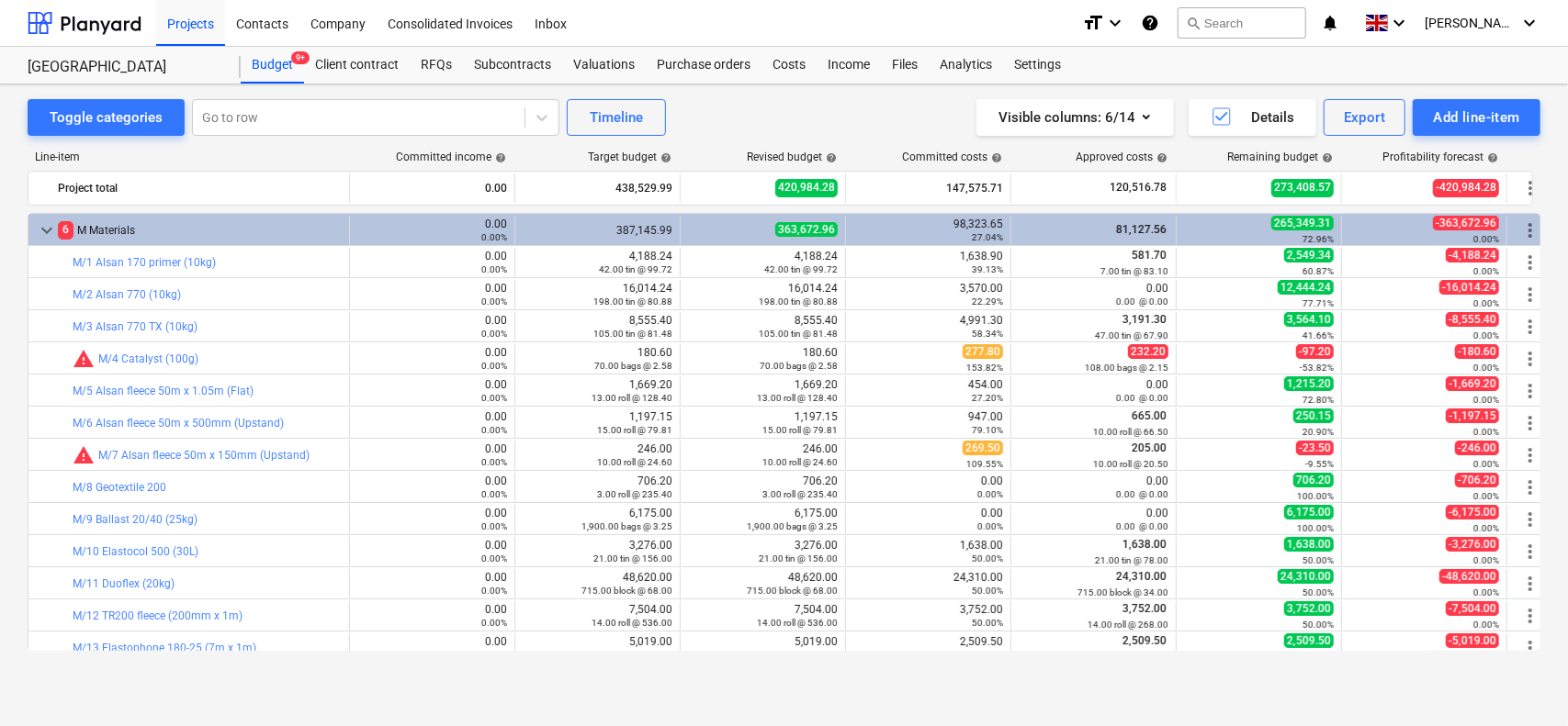
click at [177, 250] on div "keyboard_arrow_down 6 M Materials 0.00 0.00% 387,145.99 363,672.96 98,323.65 27…" at bounding box center [784, 431] width 1513 height 438
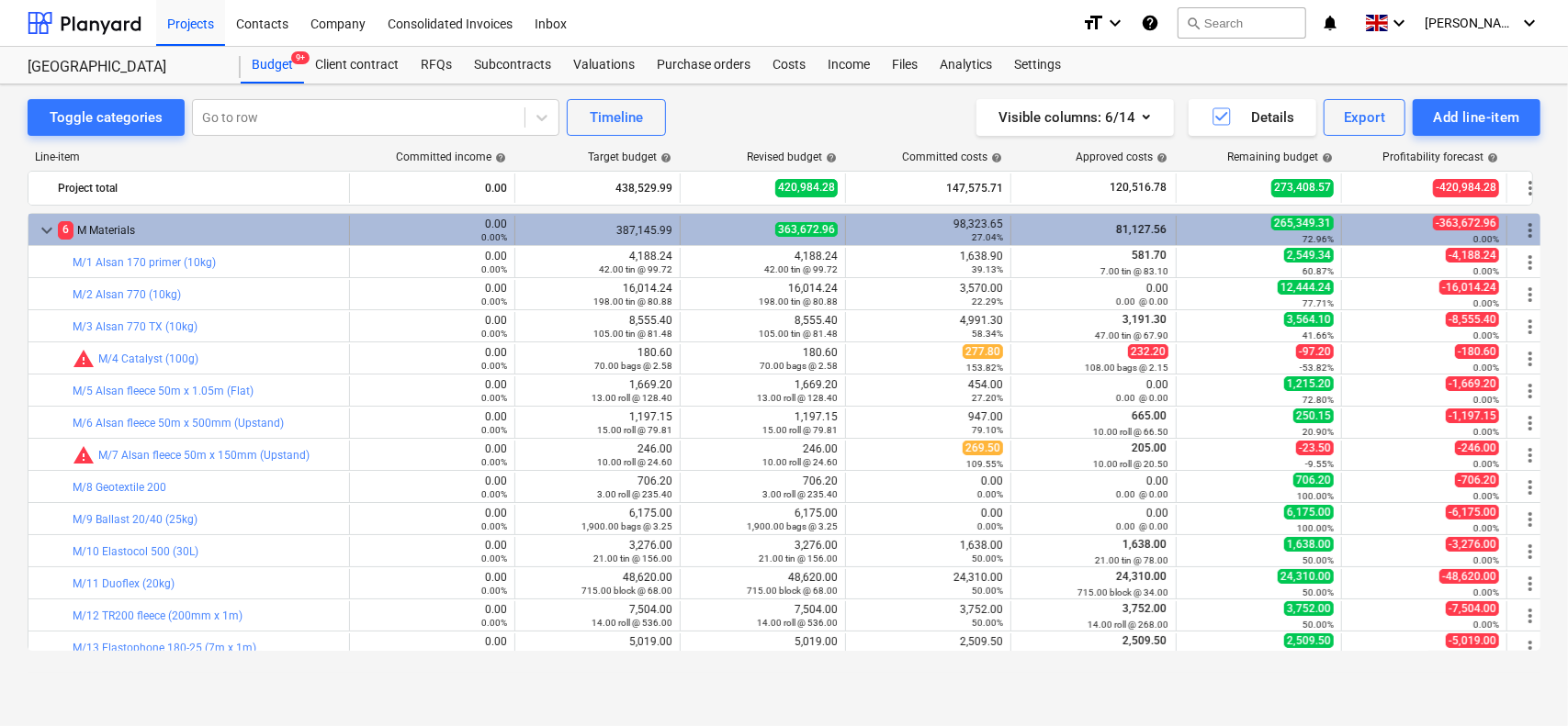
click at [191, 234] on div "6 M Materials" at bounding box center [200, 230] width 284 height 29
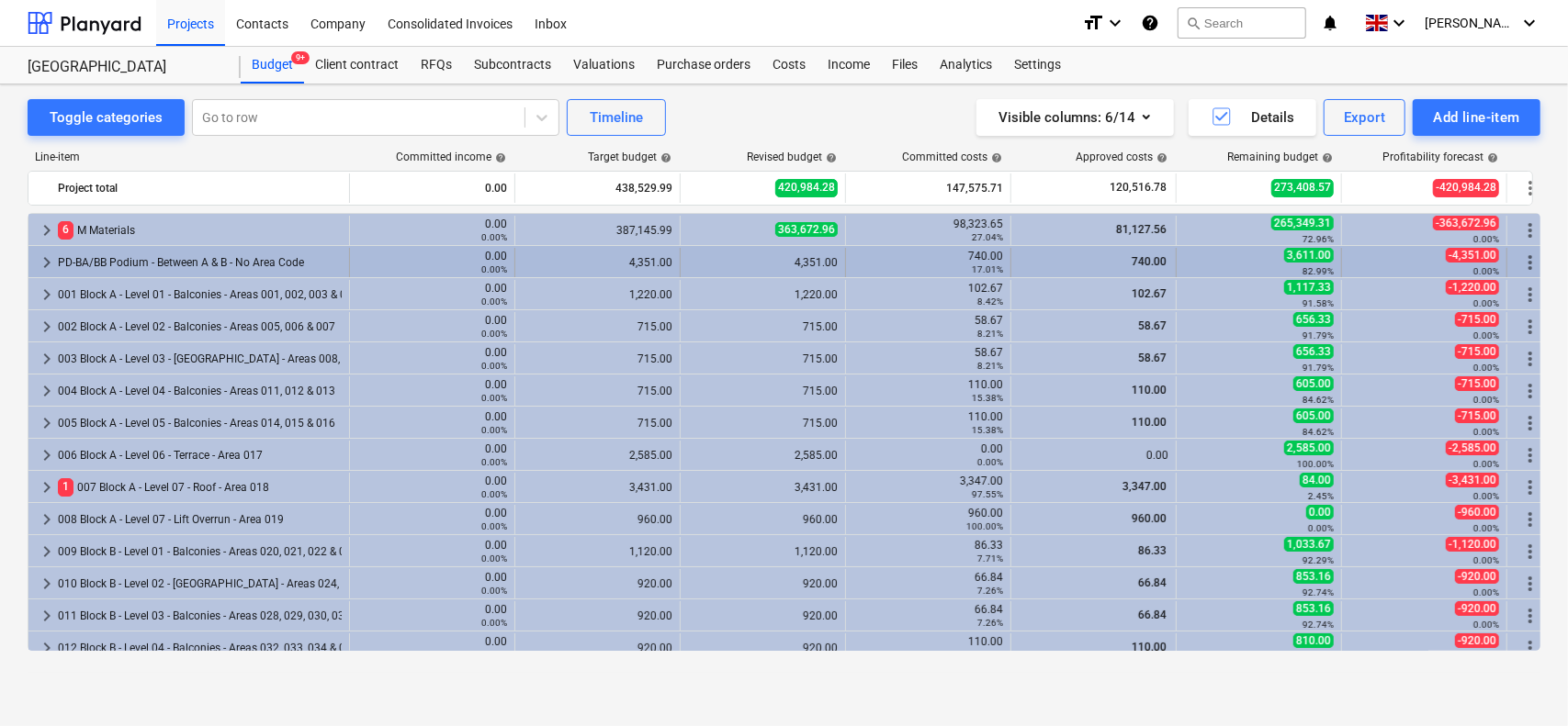
click at [184, 273] on div "PD-BA/BB Podium - Between A & B - No Area Code" at bounding box center [200, 262] width 284 height 29
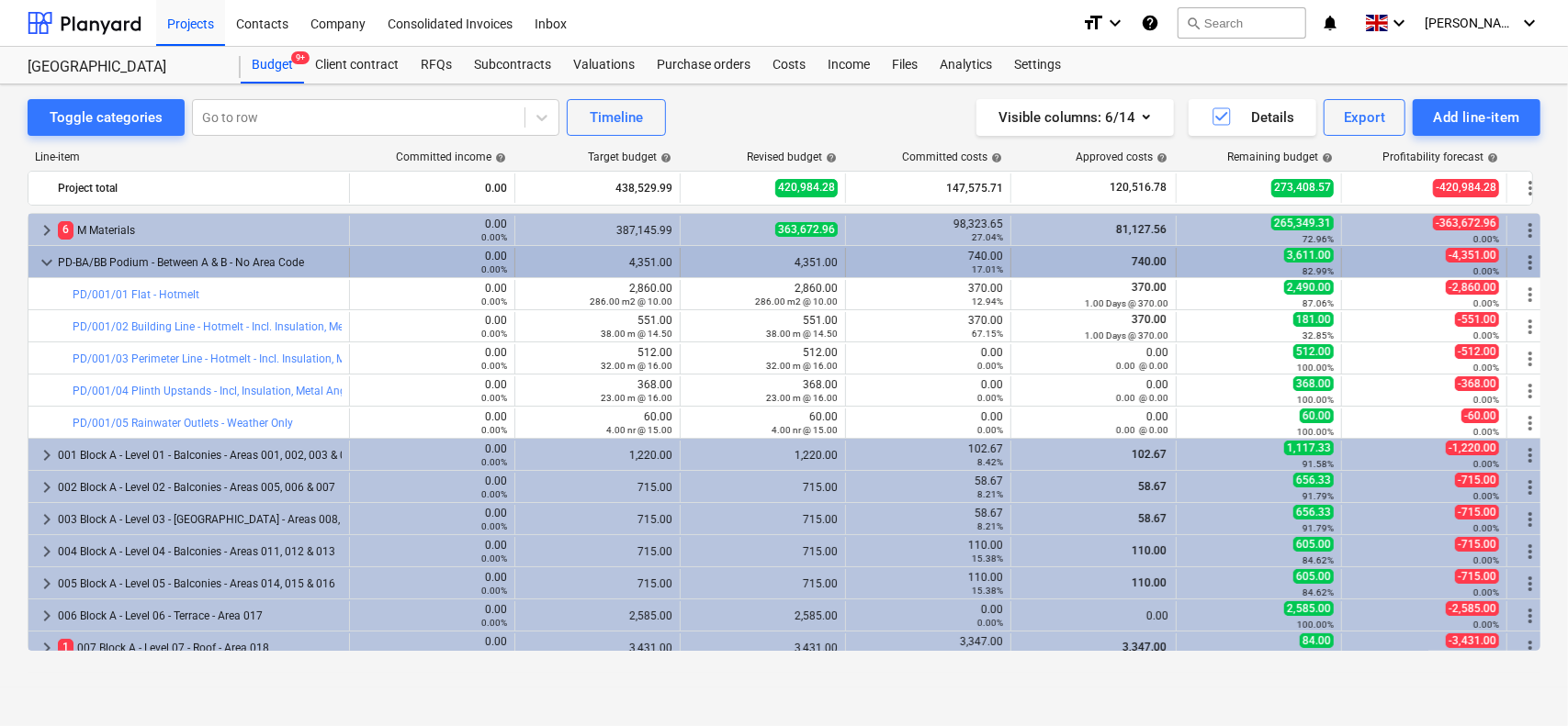
click at [197, 261] on div "PD-BA/BB Podium - Between A & B - No Area Code" at bounding box center [200, 262] width 284 height 29
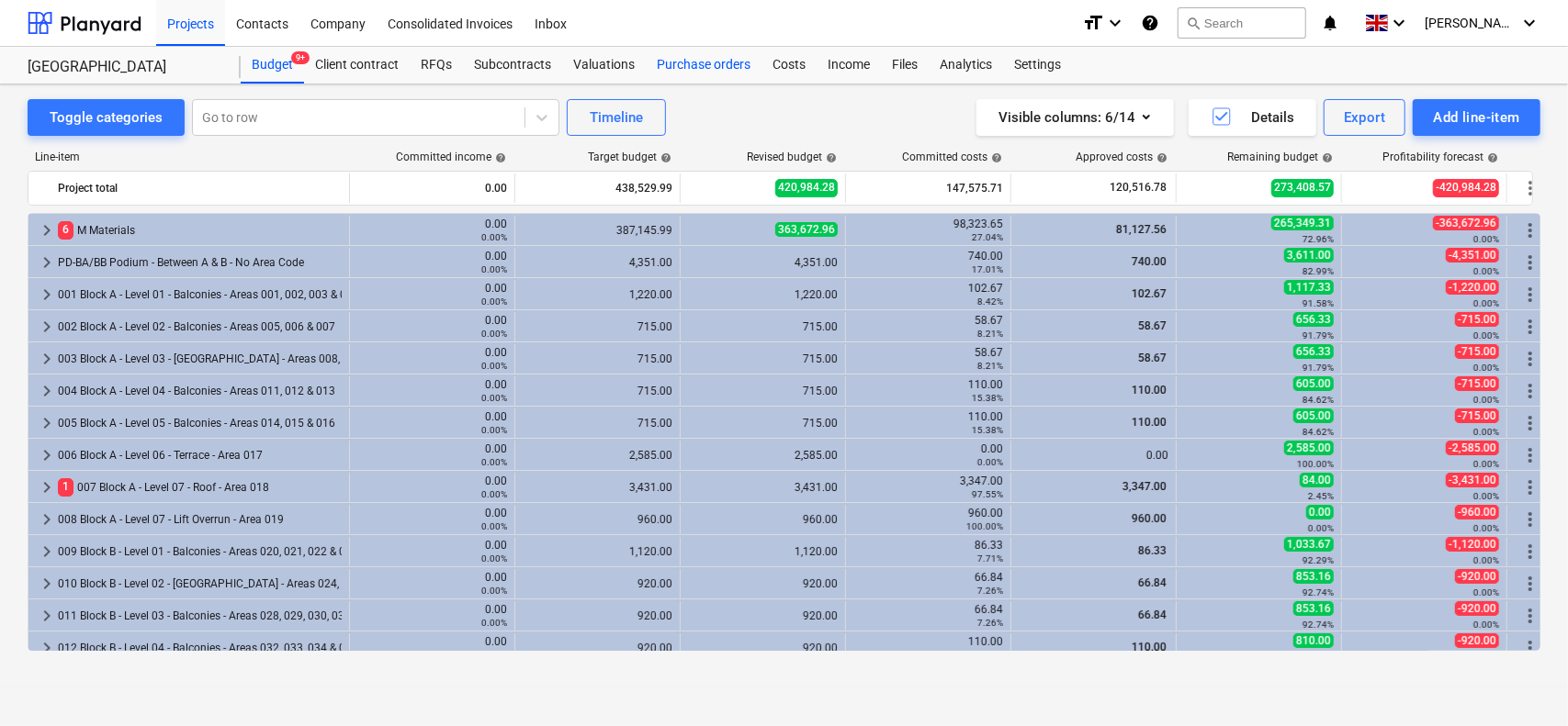
click at [676, 70] on div "Purchase orders" at bounding box center [704, 65] width 116 height 37
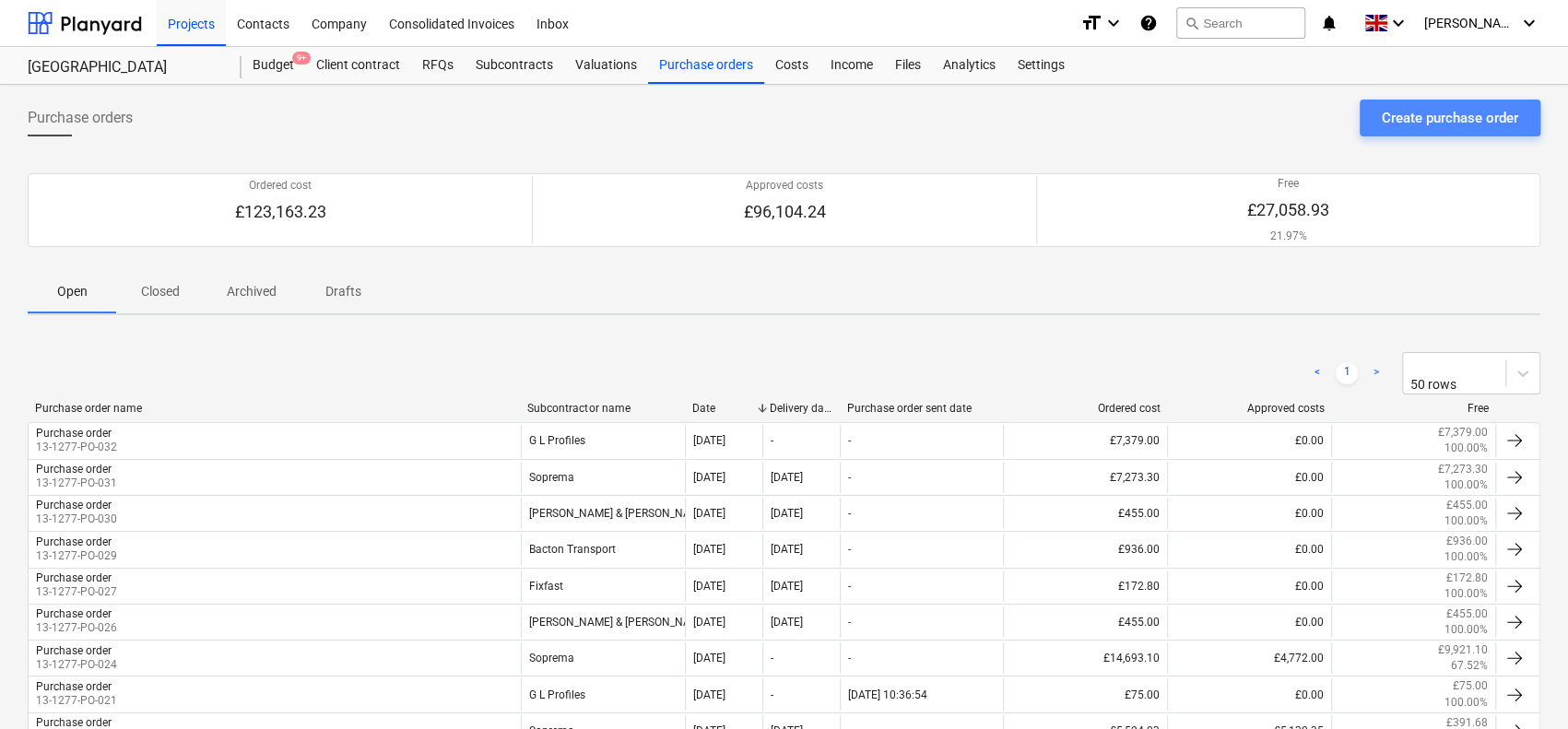
click at [1463, 128] on div "Create purchase order" at bounding box center [1449, 117] width 136 height 24
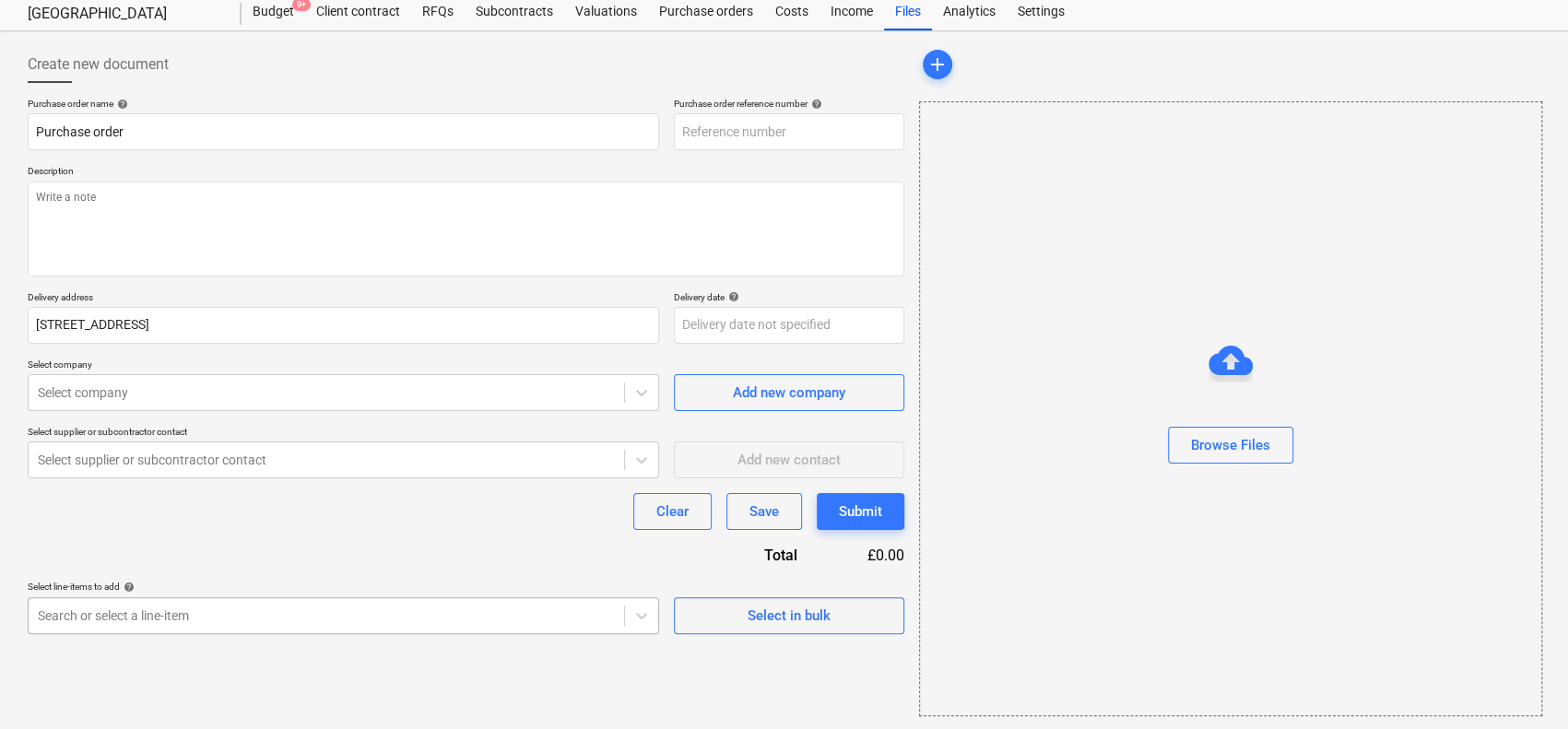
click at [387, 612] on body "Projects Contacts Company Consolidated Invoices Inbox format_size keyboard_arro…" at bounding box center [784, 311] width 1568 height 729
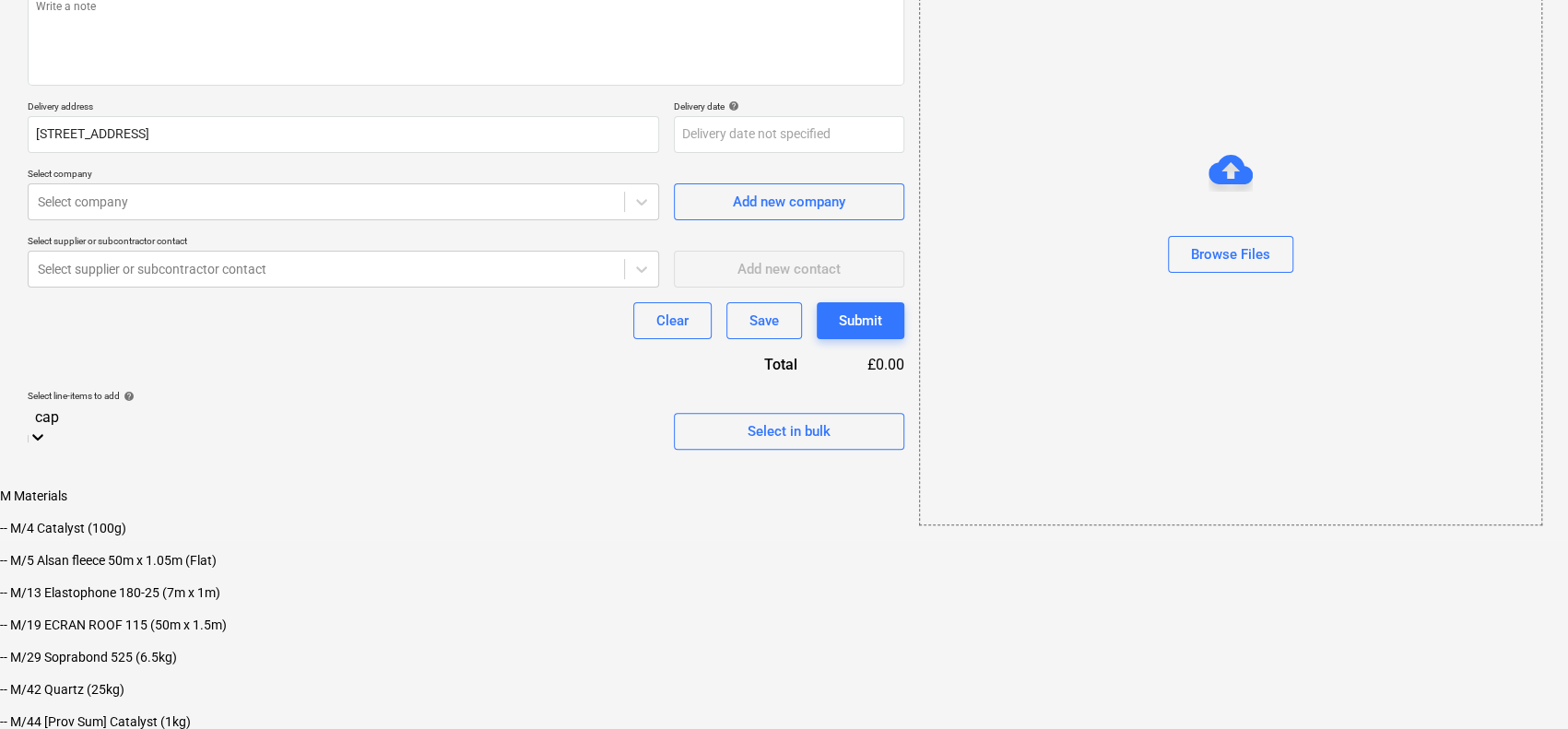
scroll to position [53, 0]
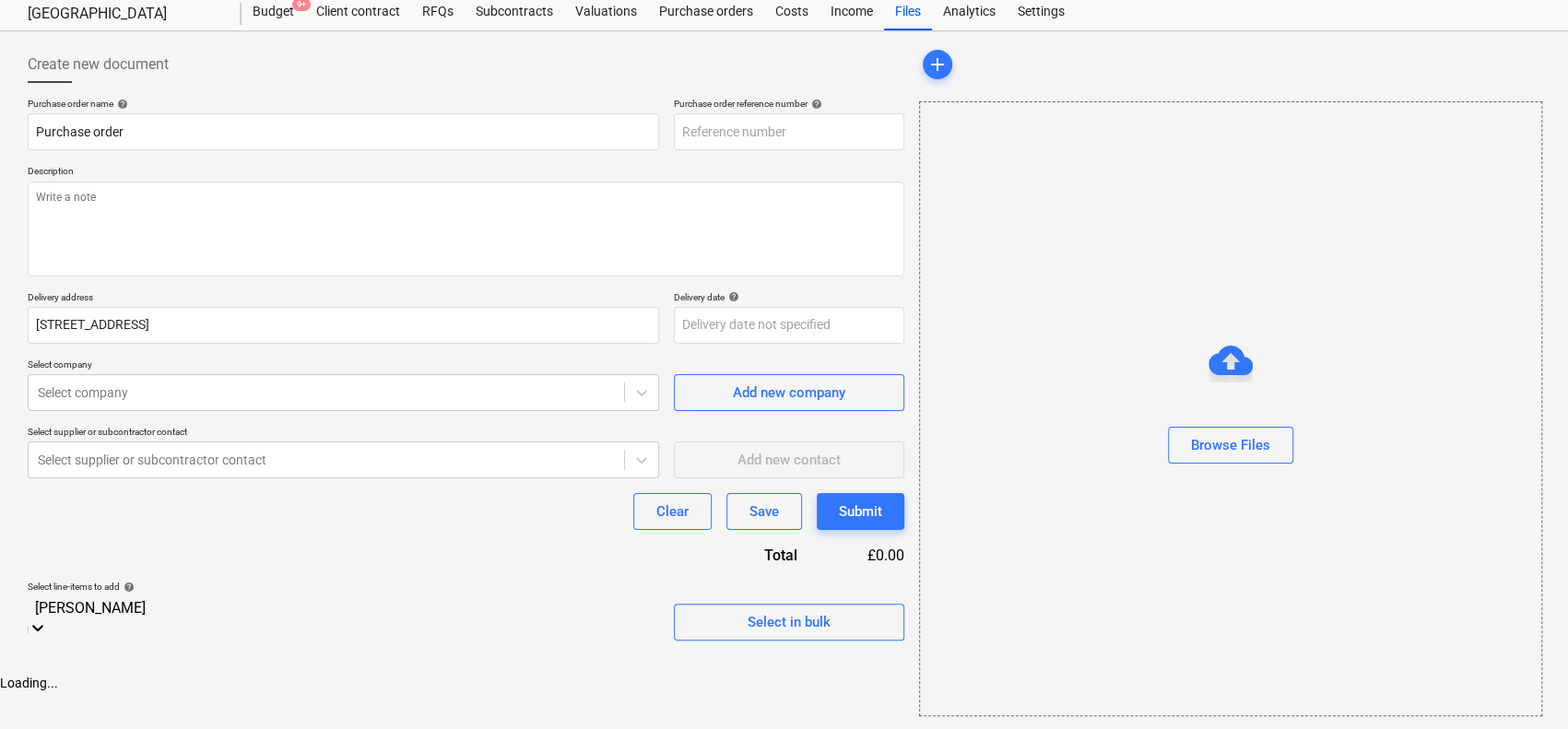
type input "capp"
click at [451, 558] on div "Purchase order name help Purchase order Purchase order reference number help De…" at bounding box center [465, 368] width 877 height 543
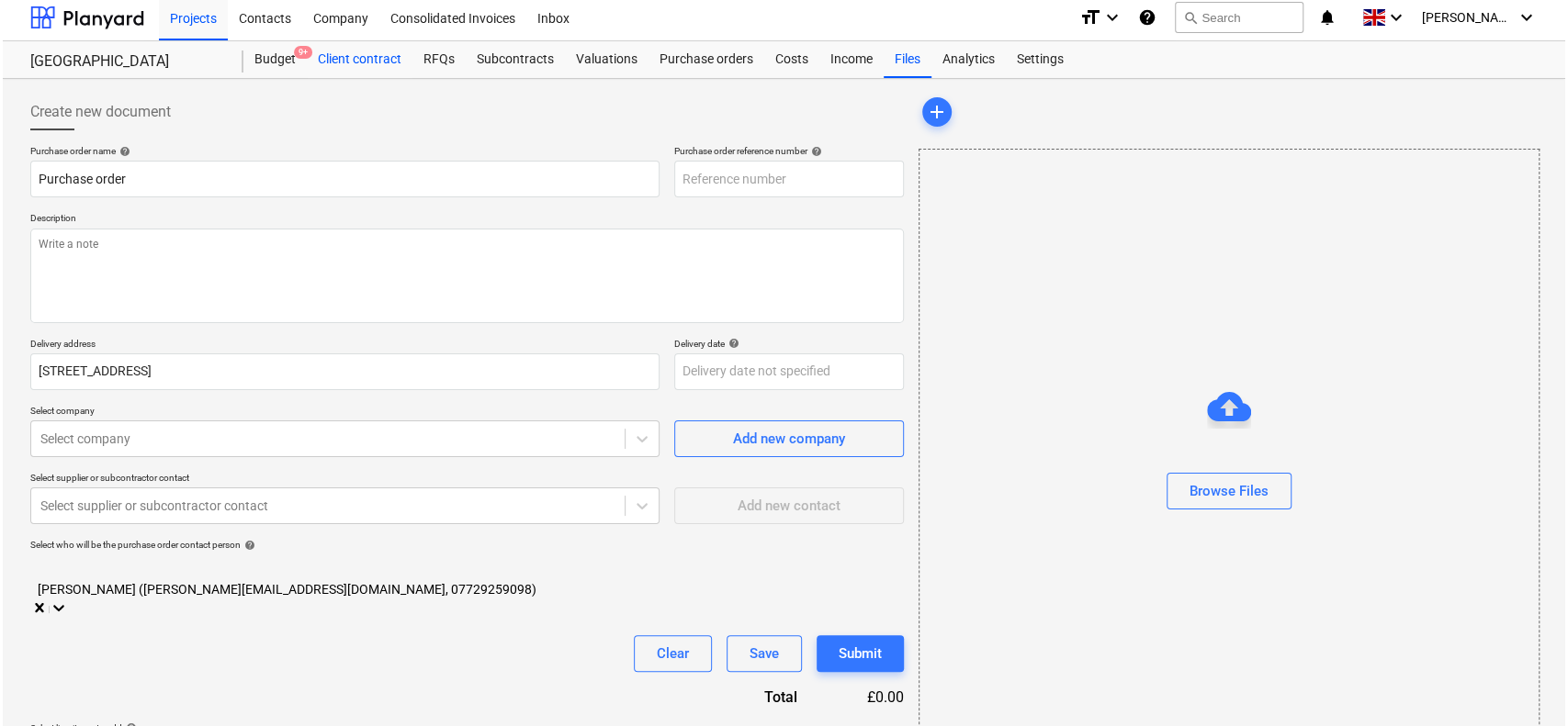
scroll to position [0, 0]
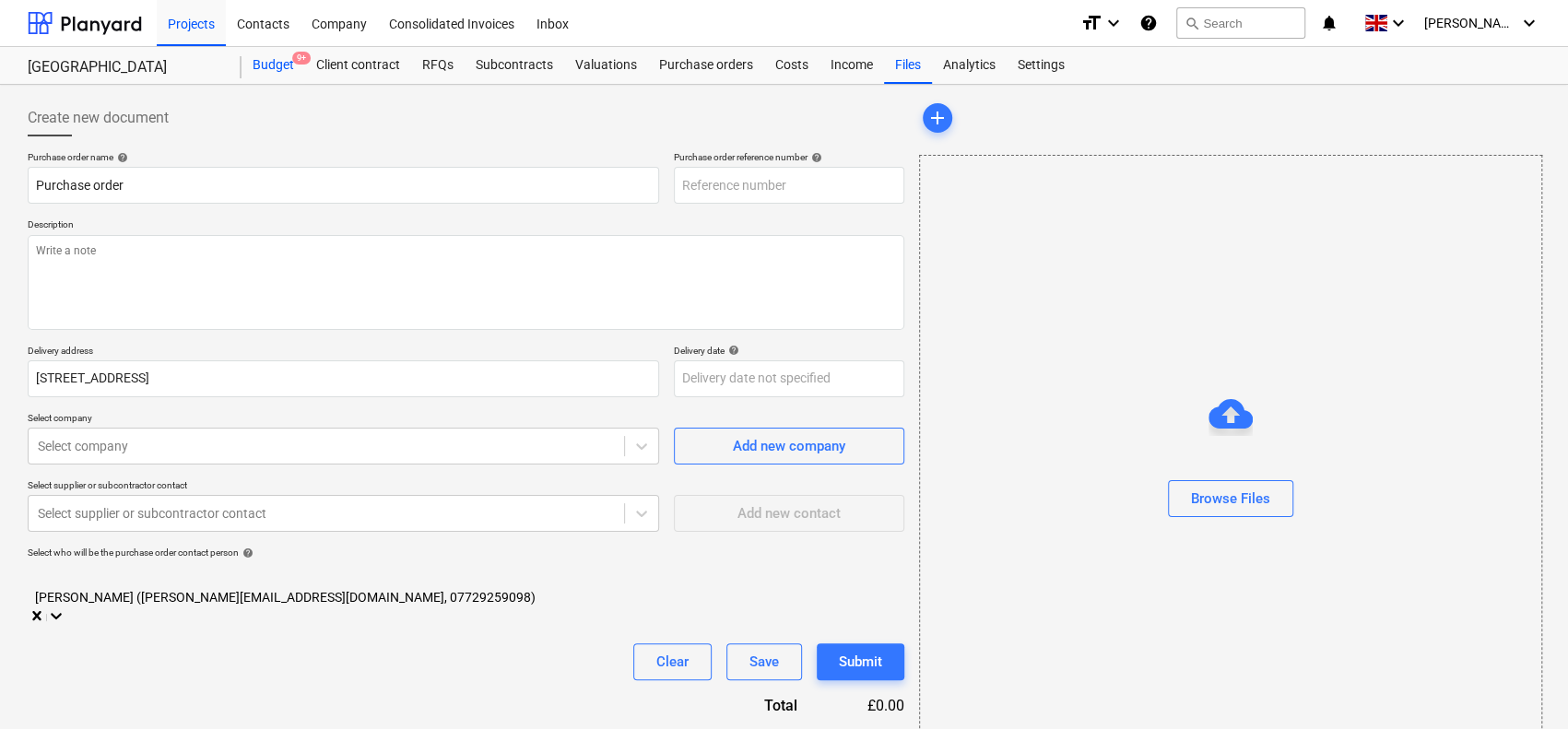
type input "13-1277-PO-033"
click at [269, 71] on div "Budget 9+" at bounding box center [273, 65] width 64 height 37
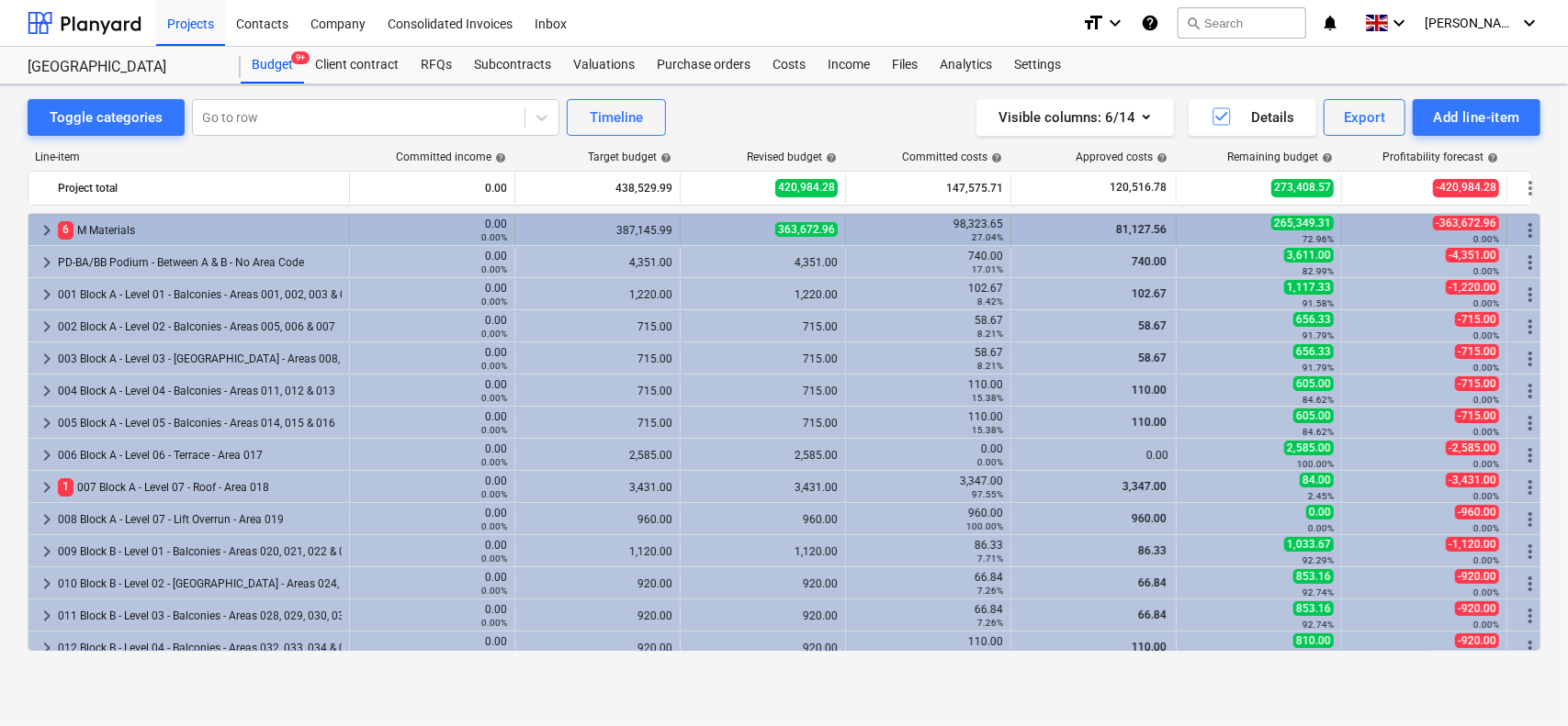
click at [634, 232] on div "387,145.99" at bounding box center [598, 231] width 150 height 13
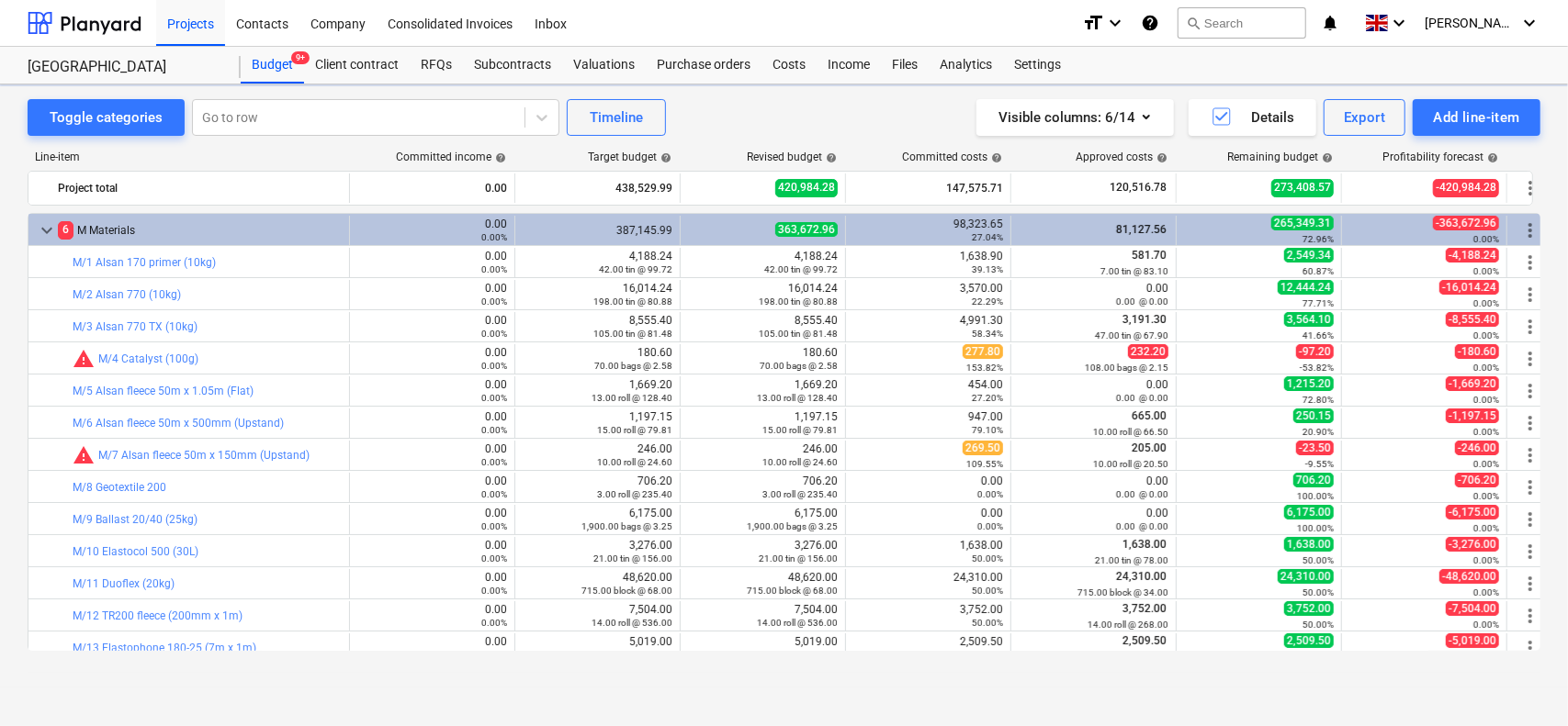
click at [634, 232] on div "387,145.99" at bounding box center [598, 231] width 150 height 13
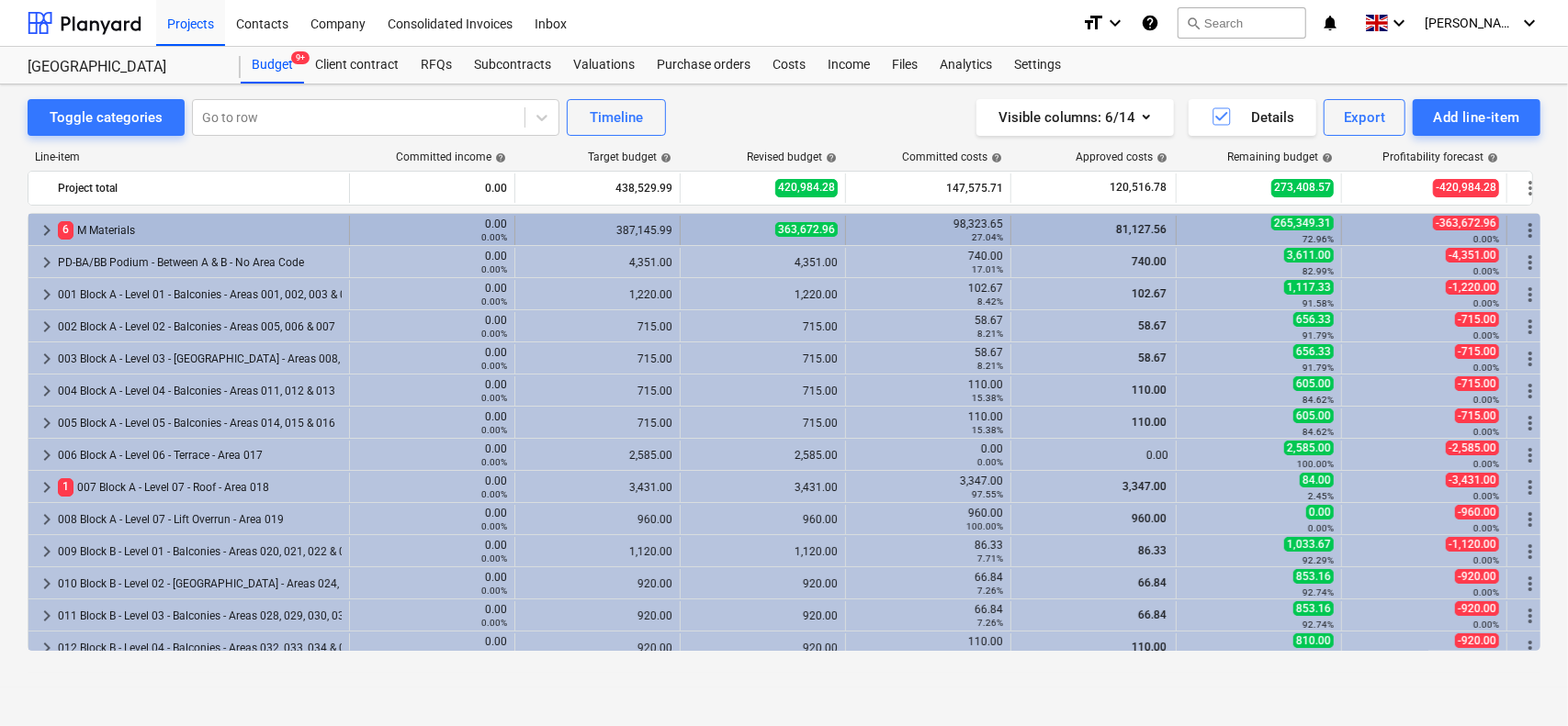
click at [252, 239] on div "6 M Materials" at bounding box center [200, 230] width 284 height 29
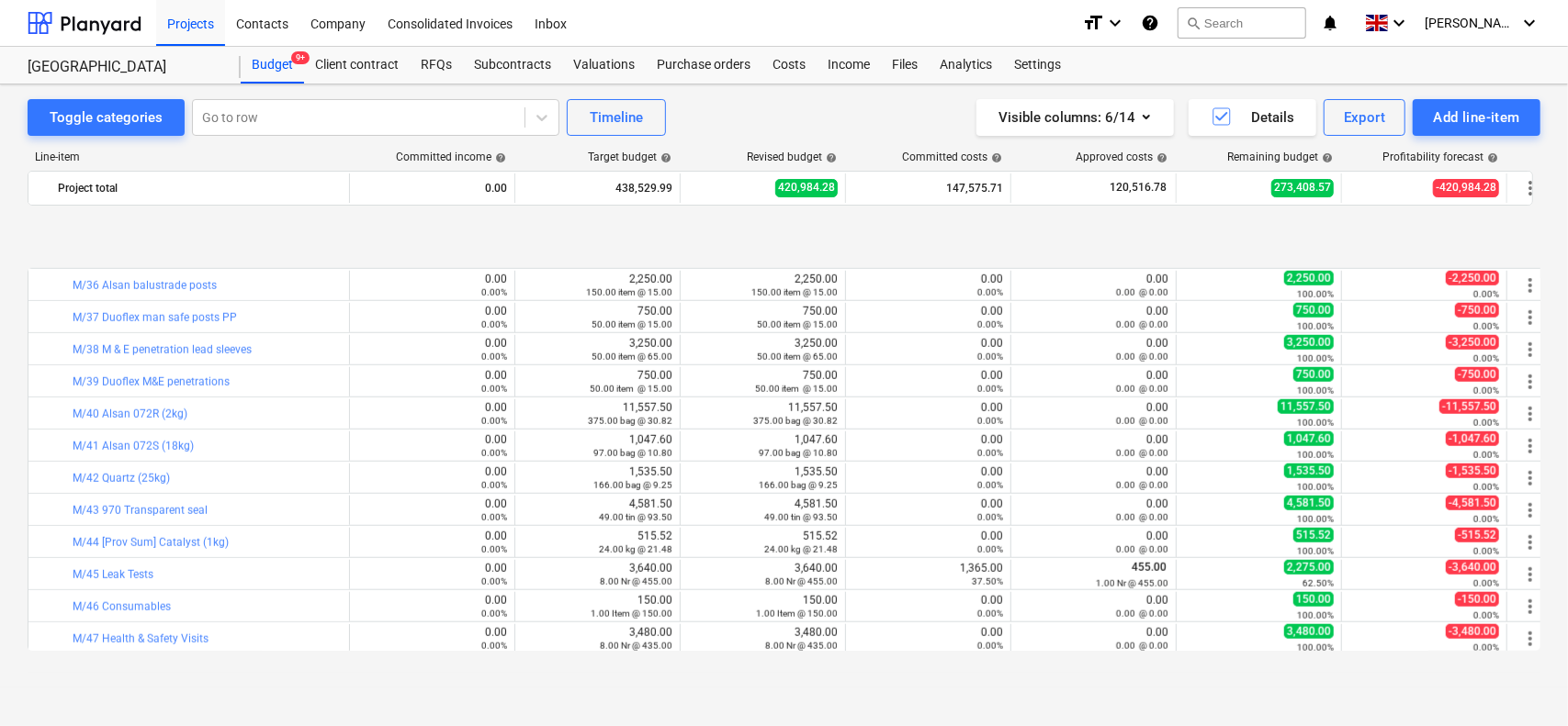
scroll to position [1194, 0]
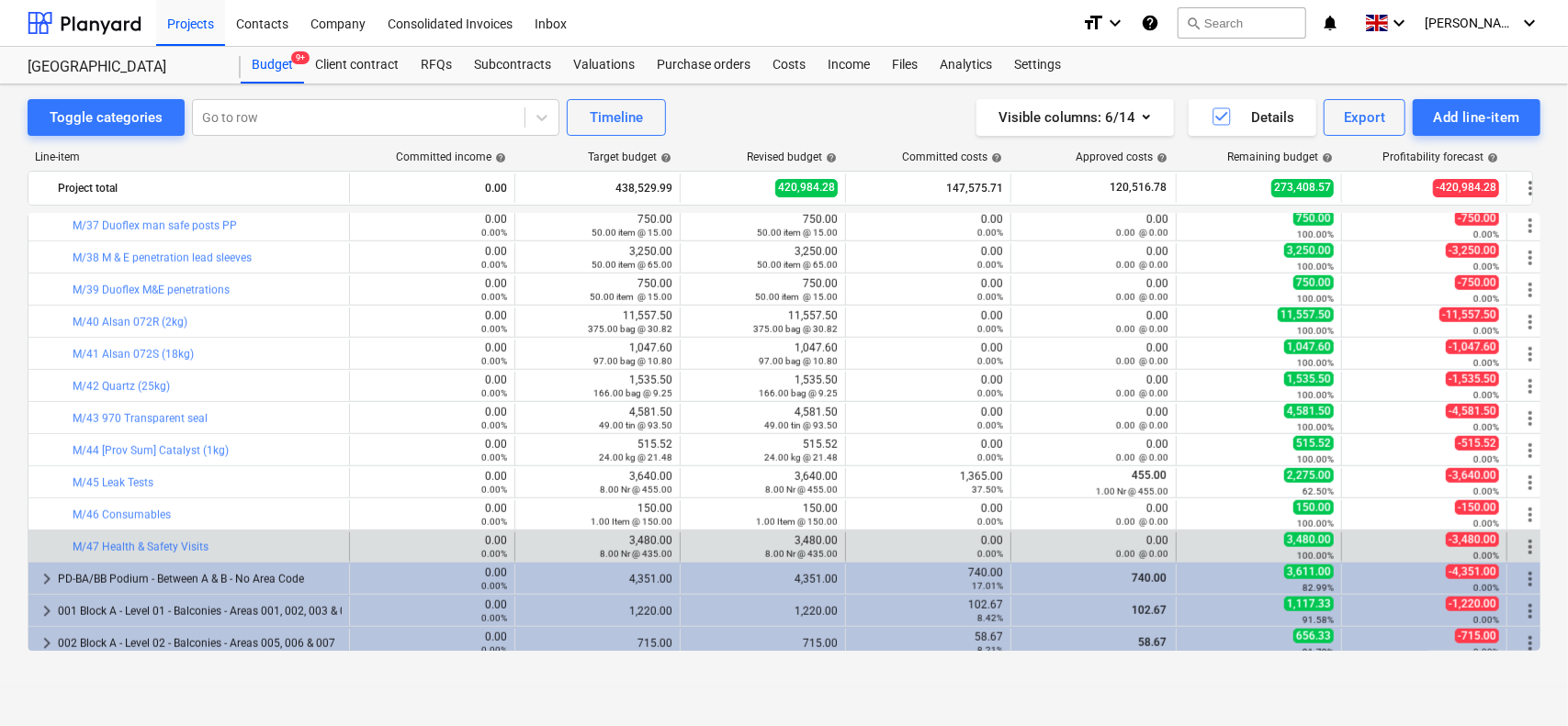
click at [247, 531] on div "bar_chart M/47 Health & Safety Visits 0.00 0.00% edit 3,480.00 8.00 Nr @ 435.00…" at bounding box center [791, 546] width 1525 height 31
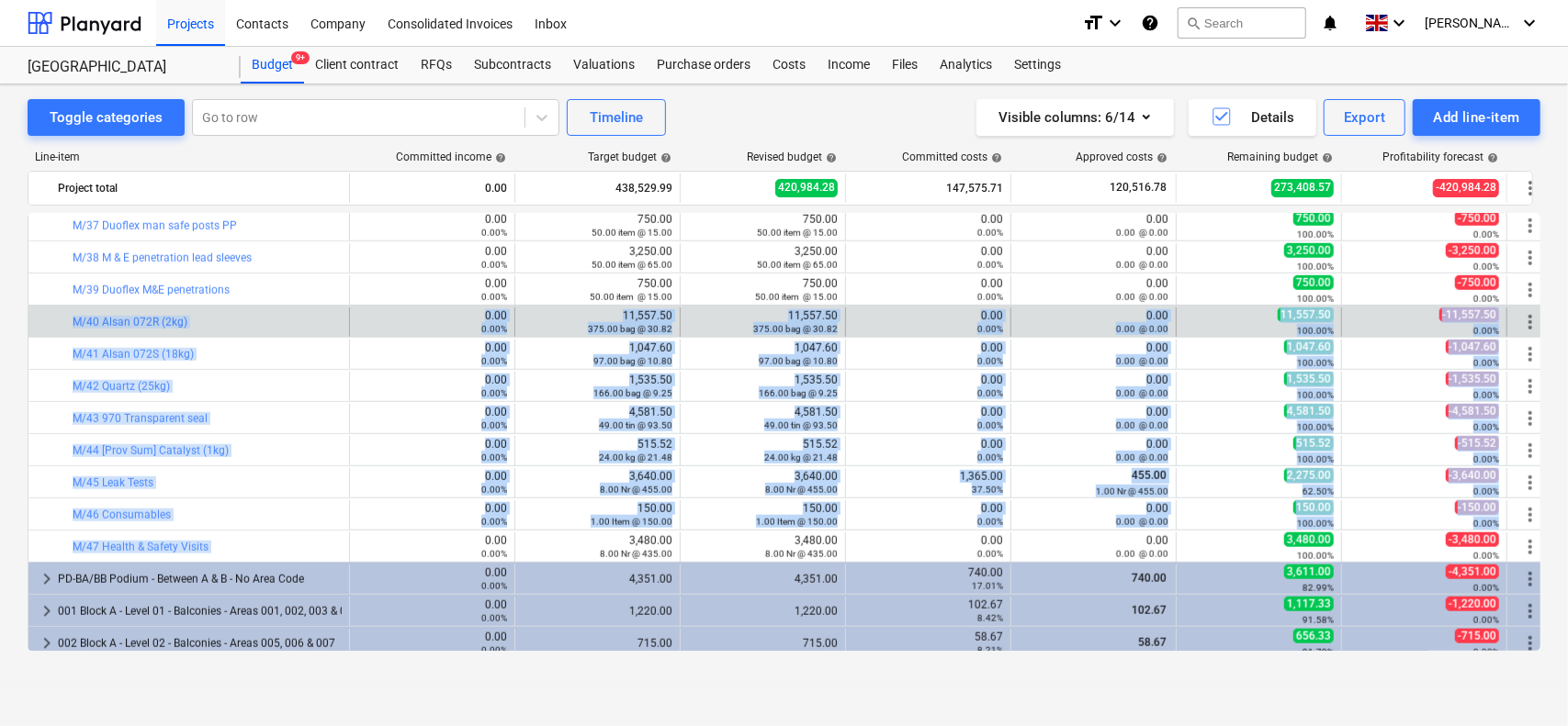
drag, startPoint x: 247, startPoint y: 530, endPoint x: 261, endPoint y: 330, distance: 200.5
click at [261, 330] on div "bar_chart M/17 100mm XPS 300KPA 0.00 0.00% edit 21,580.91 1,417.00 m2 @ 15.23 e…" at bounding box center [784, 513] width 1513 height 2989
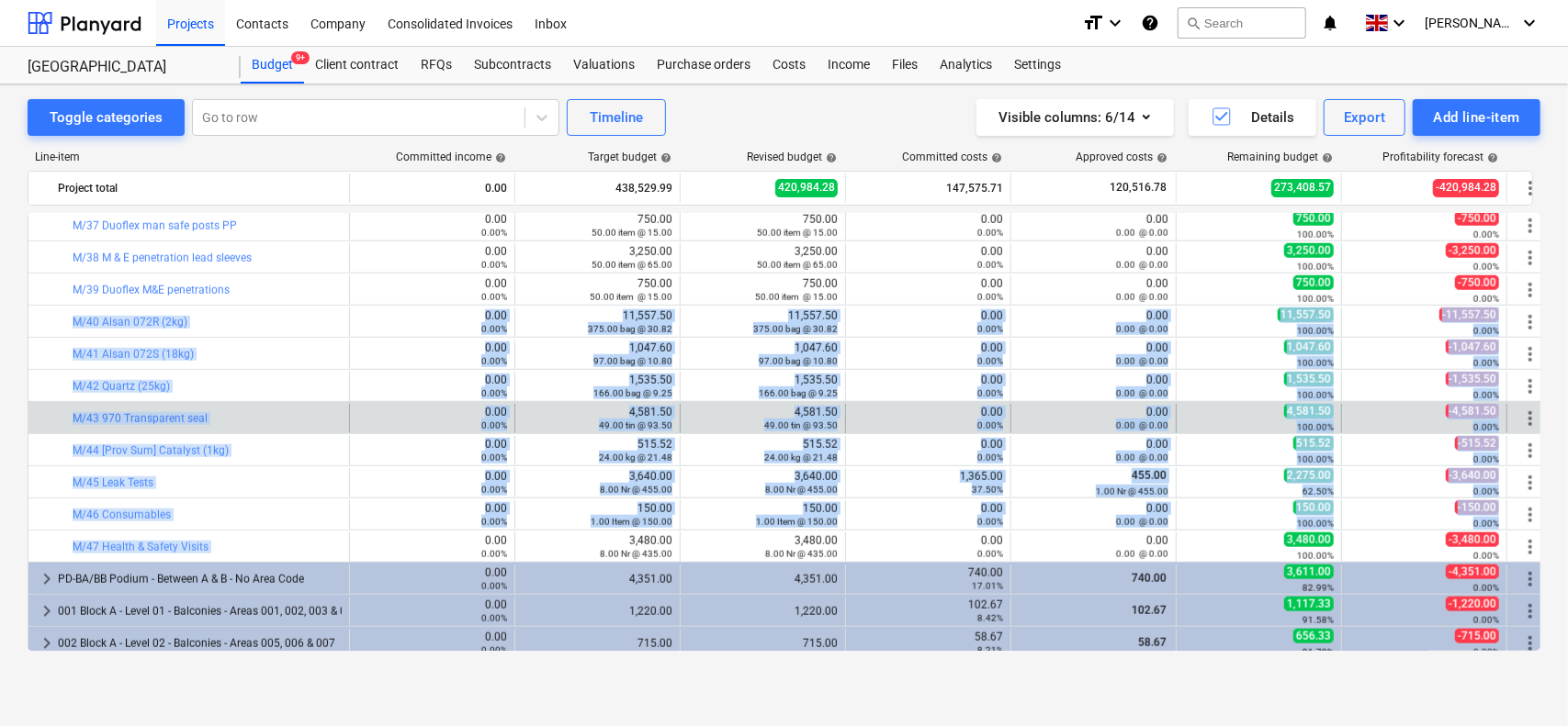
click at [258, 406] on div "bar_chart M/43 970 Transparent seal" at bounding box center [206, 418] width 269 height 29
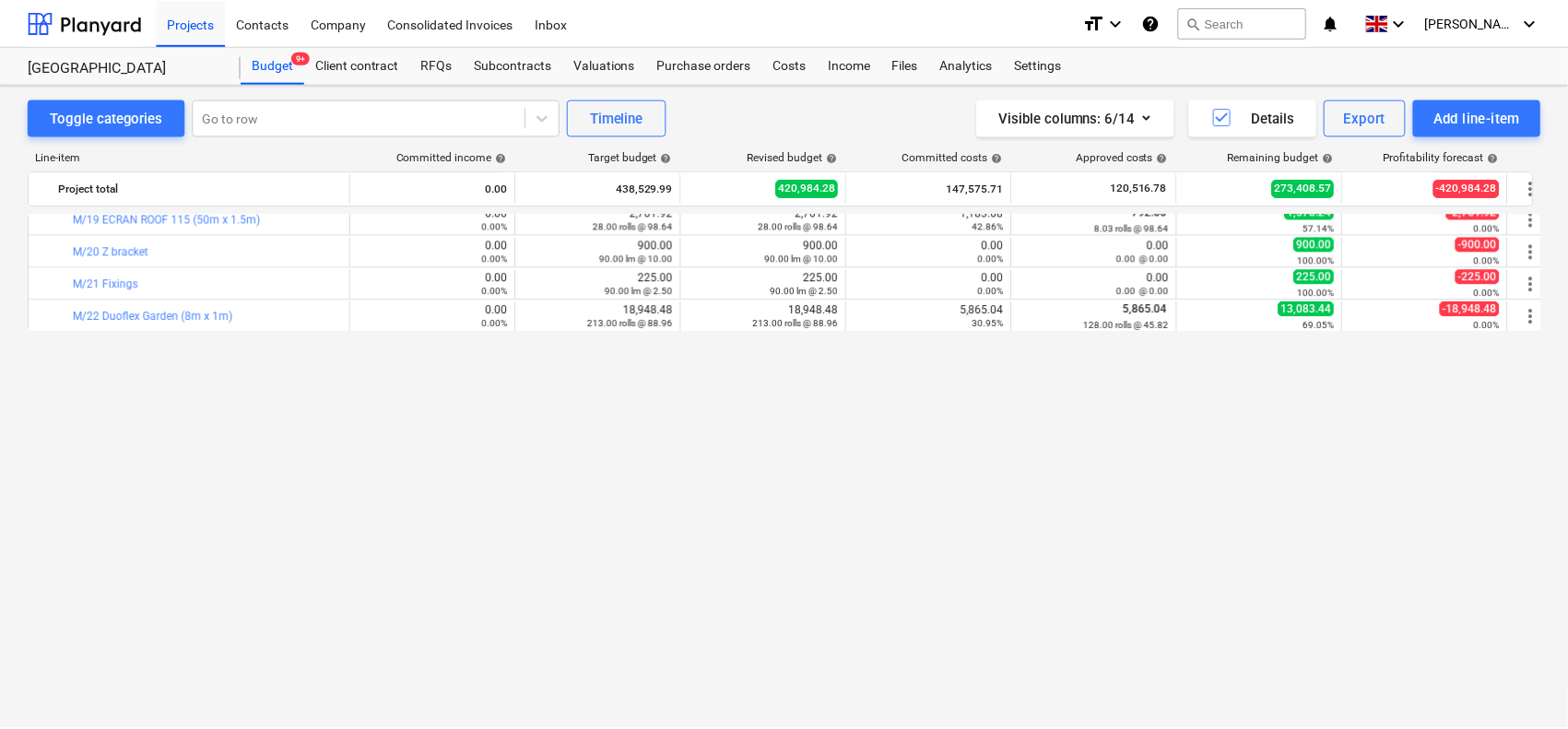
scroll to position [0, 0]
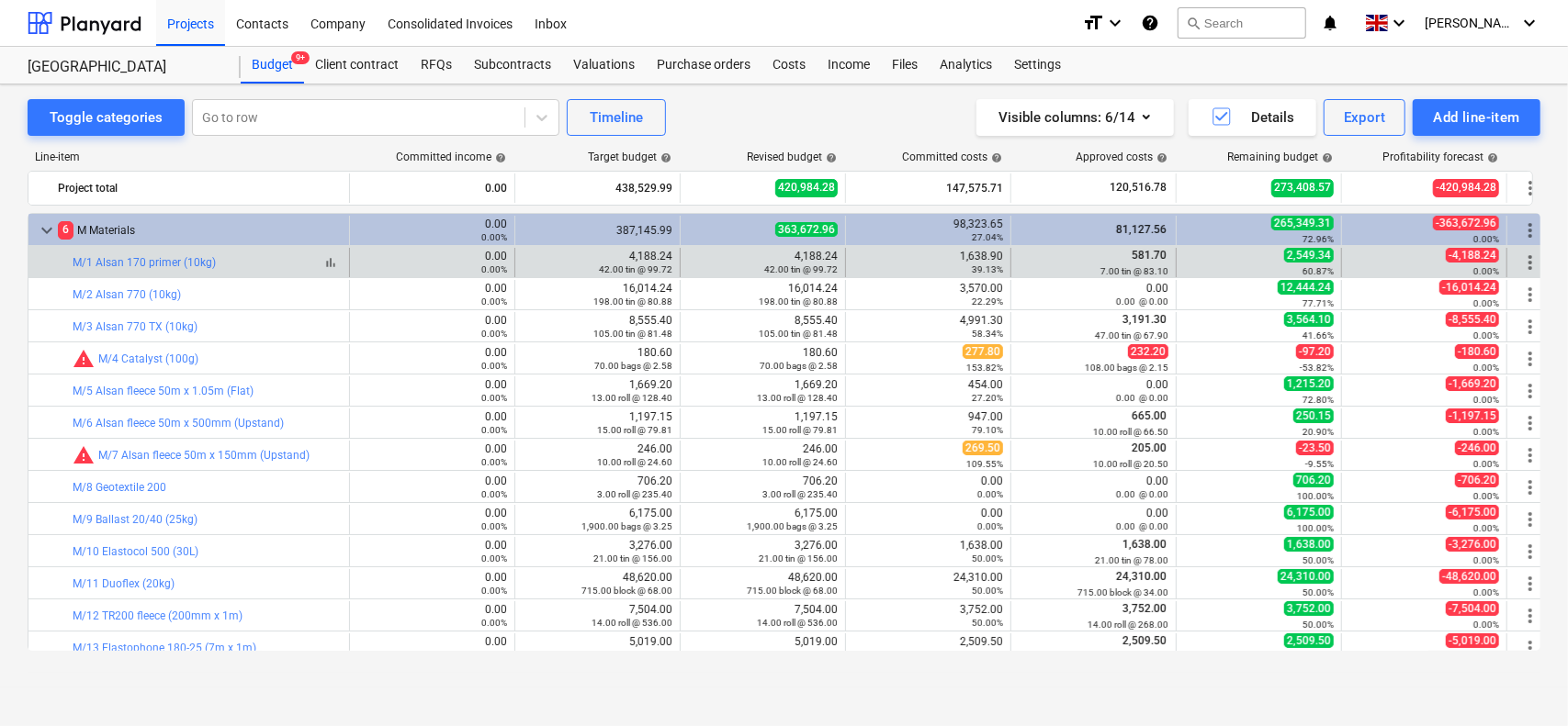
click at [260, 257] on div "bar_chart M/1 Alsan 170 primer (10kg)" at bounding box center [206, 263] width 269 height 13
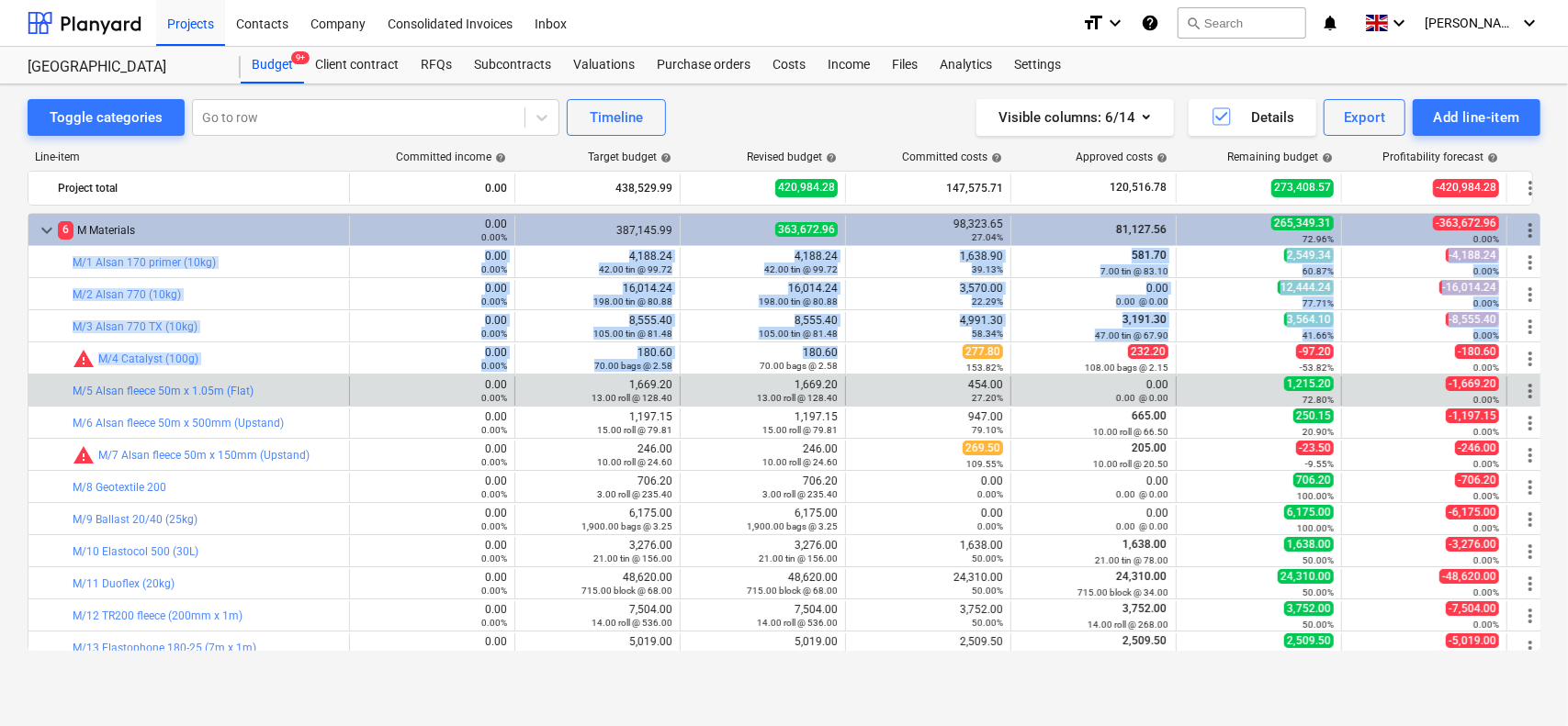
drag, startPoint x: 260, startPoint y: 257, endPoint x: 804, endPoint y: 375, distance: 556.7
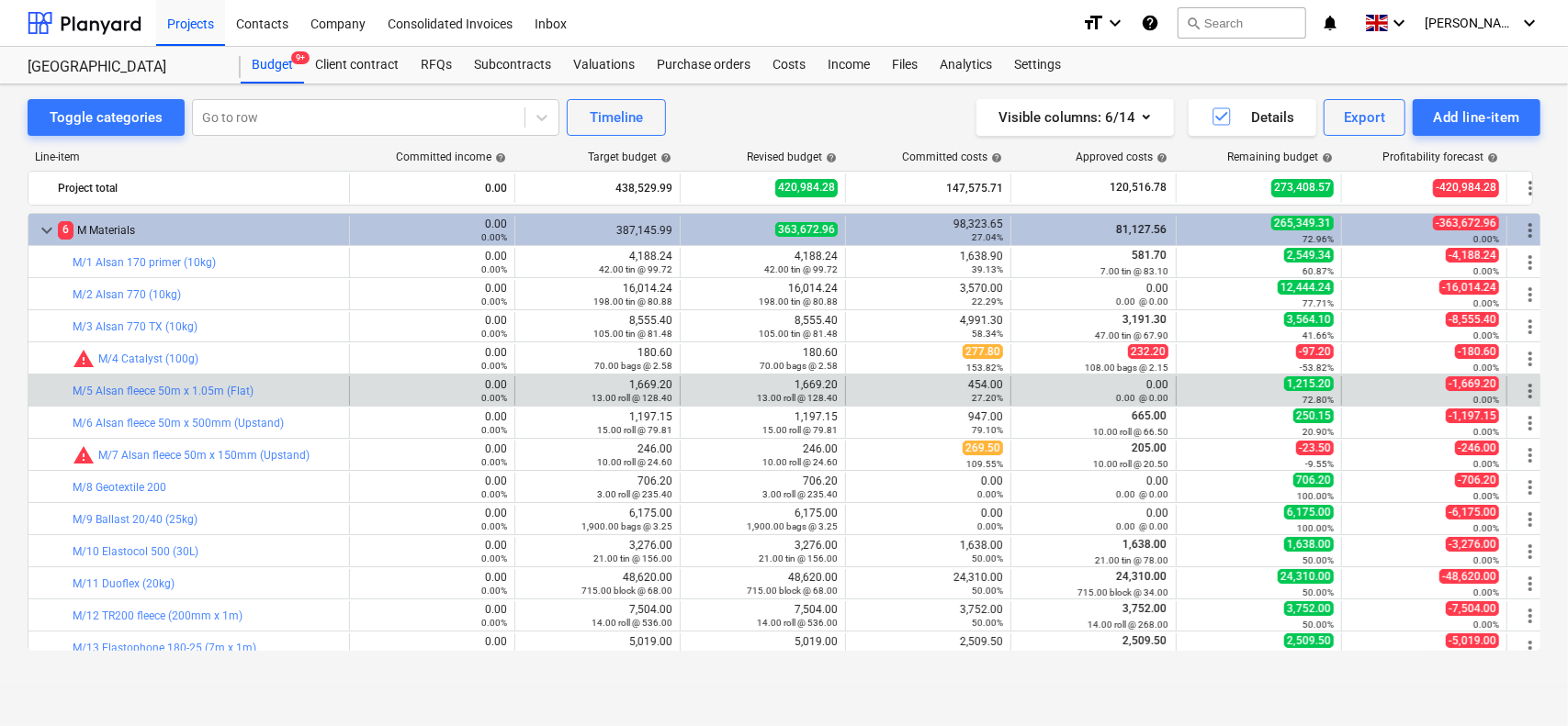
click at [804, 376] on div "edit 1,669.20 13.00 roll @ 128.40" at bounding box center [764, 391] width 150 height 29
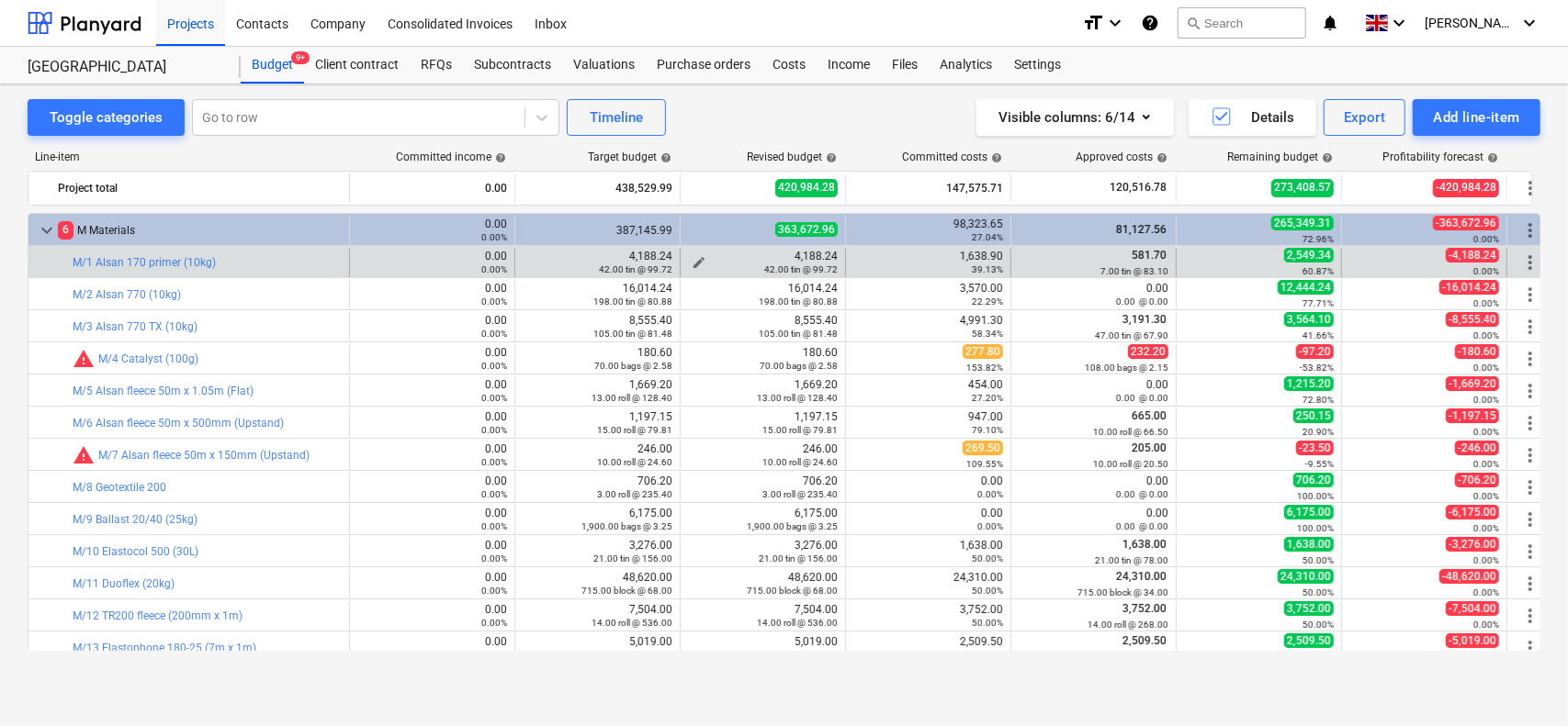
click at [774, 251] on div "4,188.24 42.00 tin @ 99.72" at bounding box center [764, 262] width 150 height 26
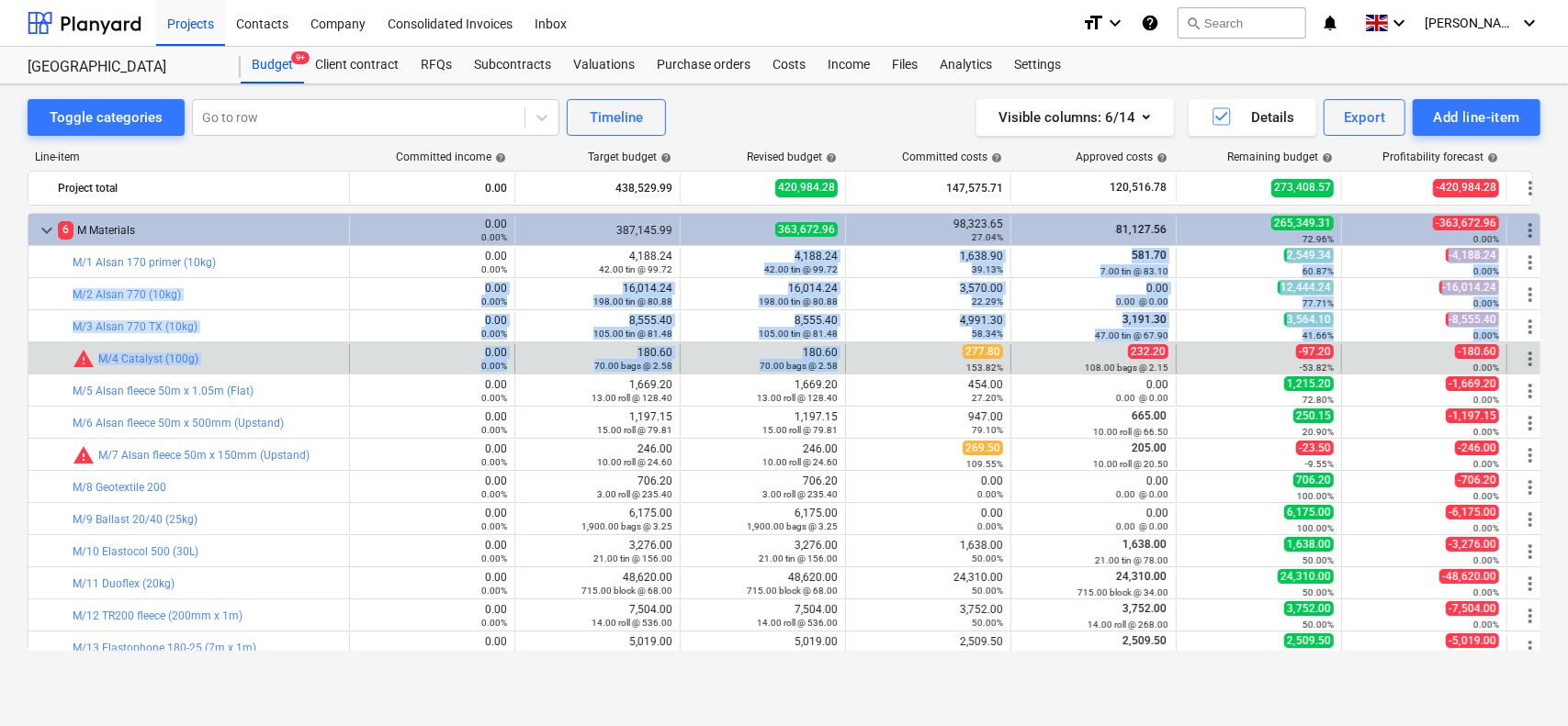
drag, startPoint x: 774, startPoint y: 251, endPoint x: 774, endPoint y: 372, distance: 121.0
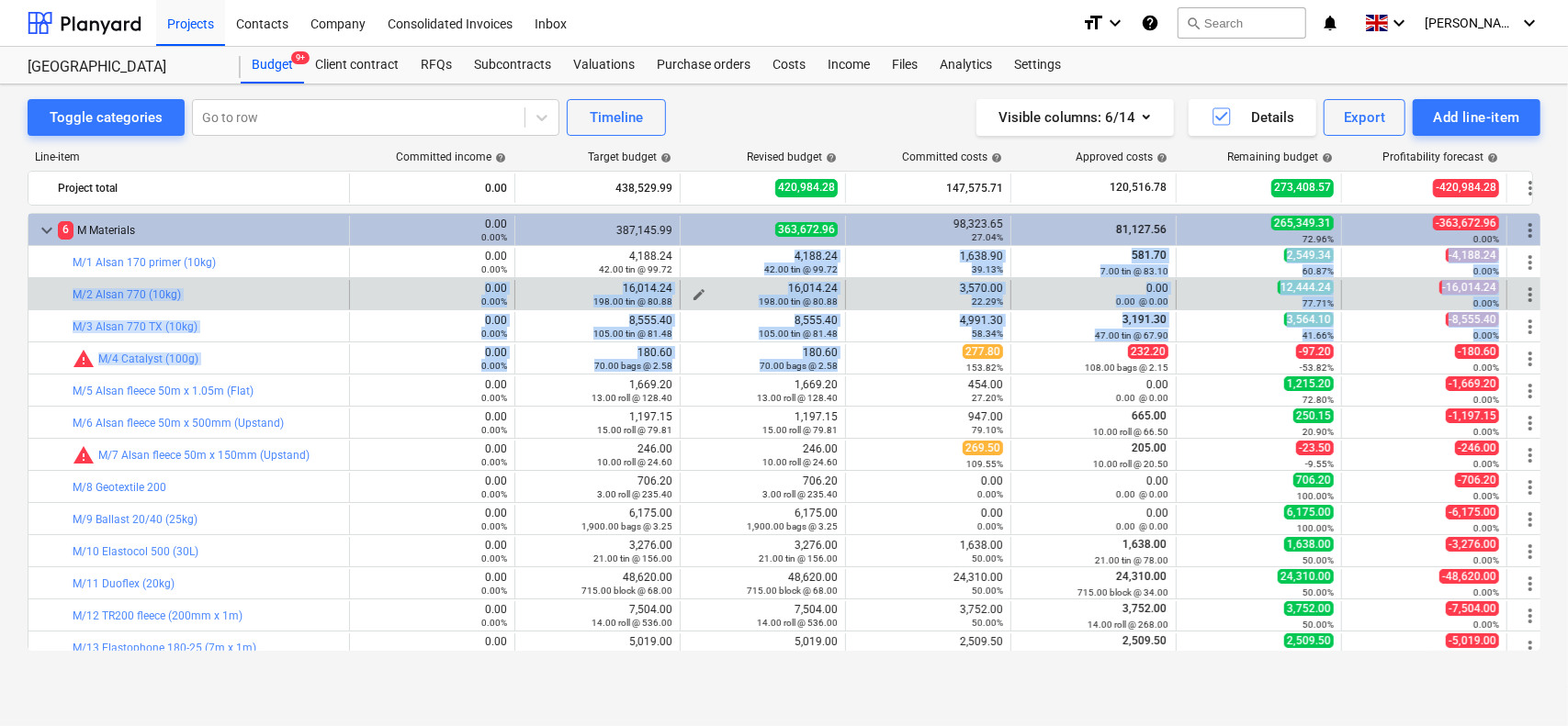
click at [777, 291] on div "16,014.24 198.00 tin @ 80.88" at bounding box center [764, 295] width 150 height 26
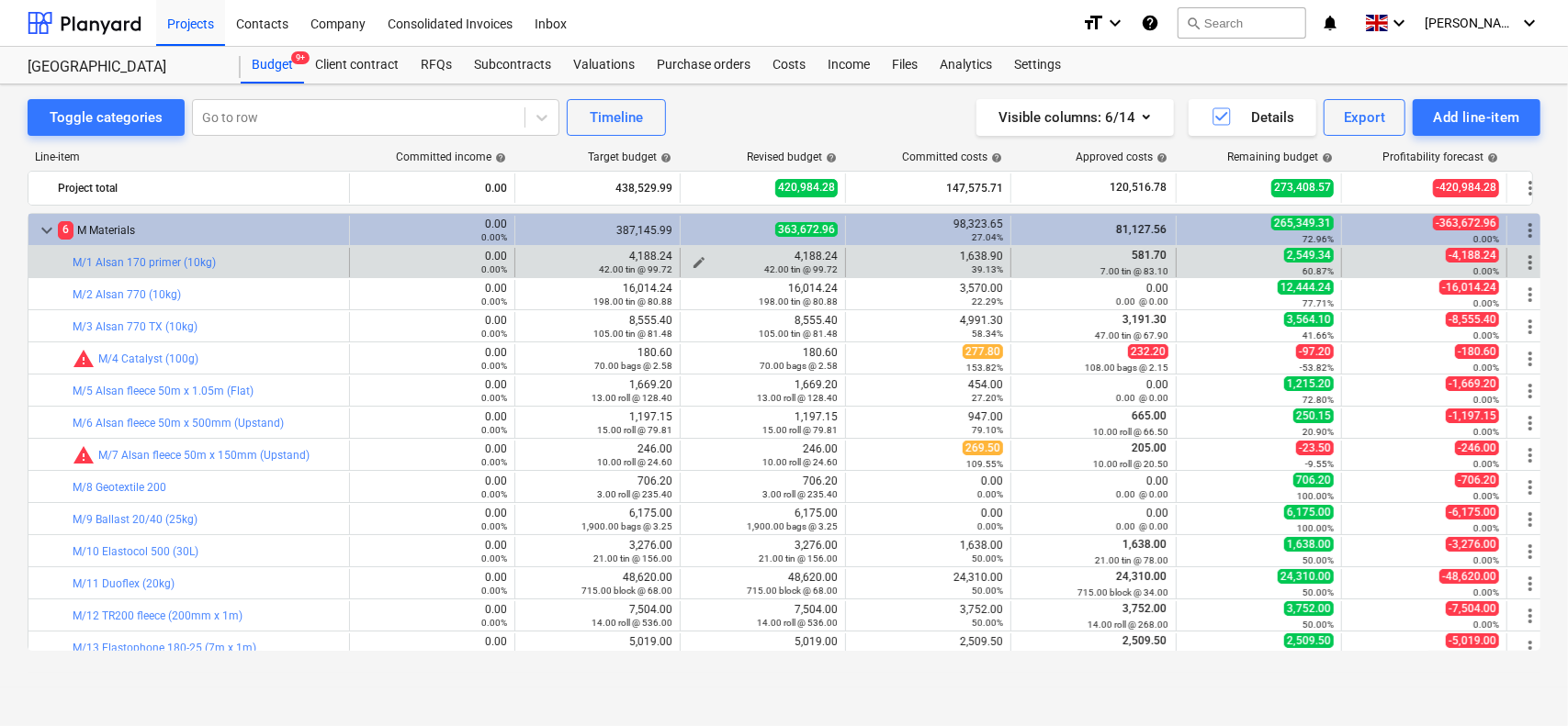
click at [749, 262] on div "42.00 tin @ 99.72" at bounding box center [764, 269] width 150 height 13
click at [752, 262] on div "42.00 tin @ 99.72" at bounding box center [764, 269] width 150 height 13
click at [755, 259] on div "4,188.24 42.00 tin @ 99.72" at bounding box center [764, 262] width 150 height 26
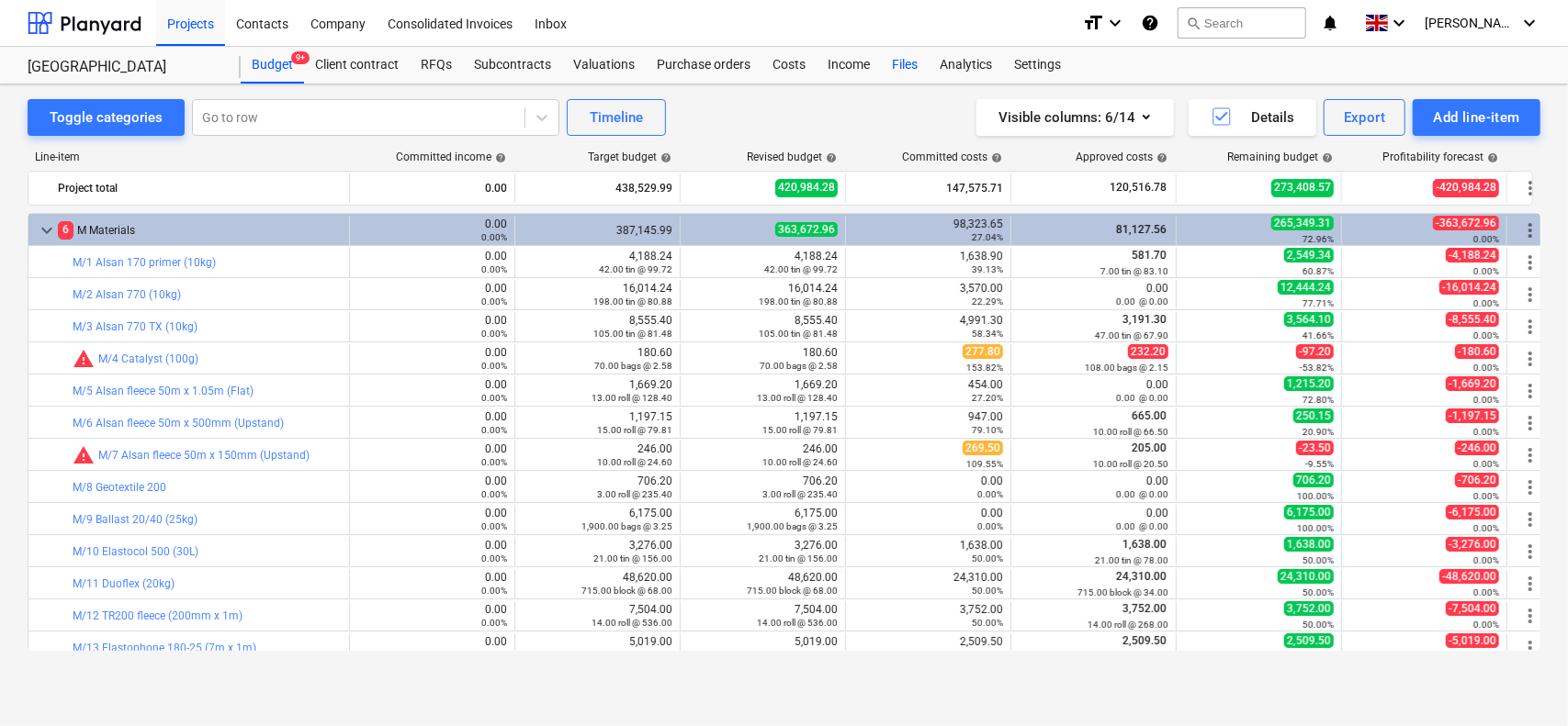
click at [913, 74] on div "Files" at bounding box center [905, 65] width 48 height 37
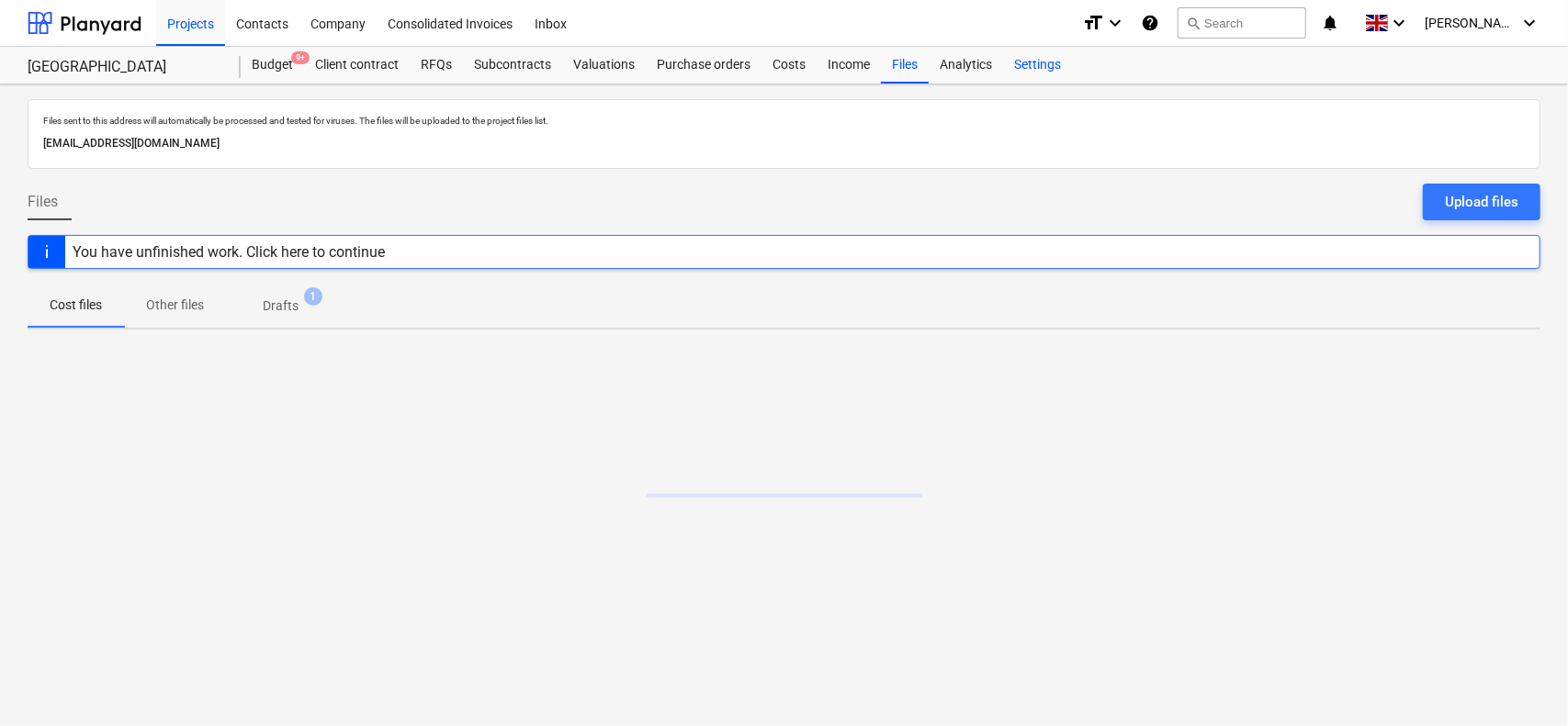
click at [1037, 69] on div "Settings" at bounding box center [1037, 65] width 68 height 37
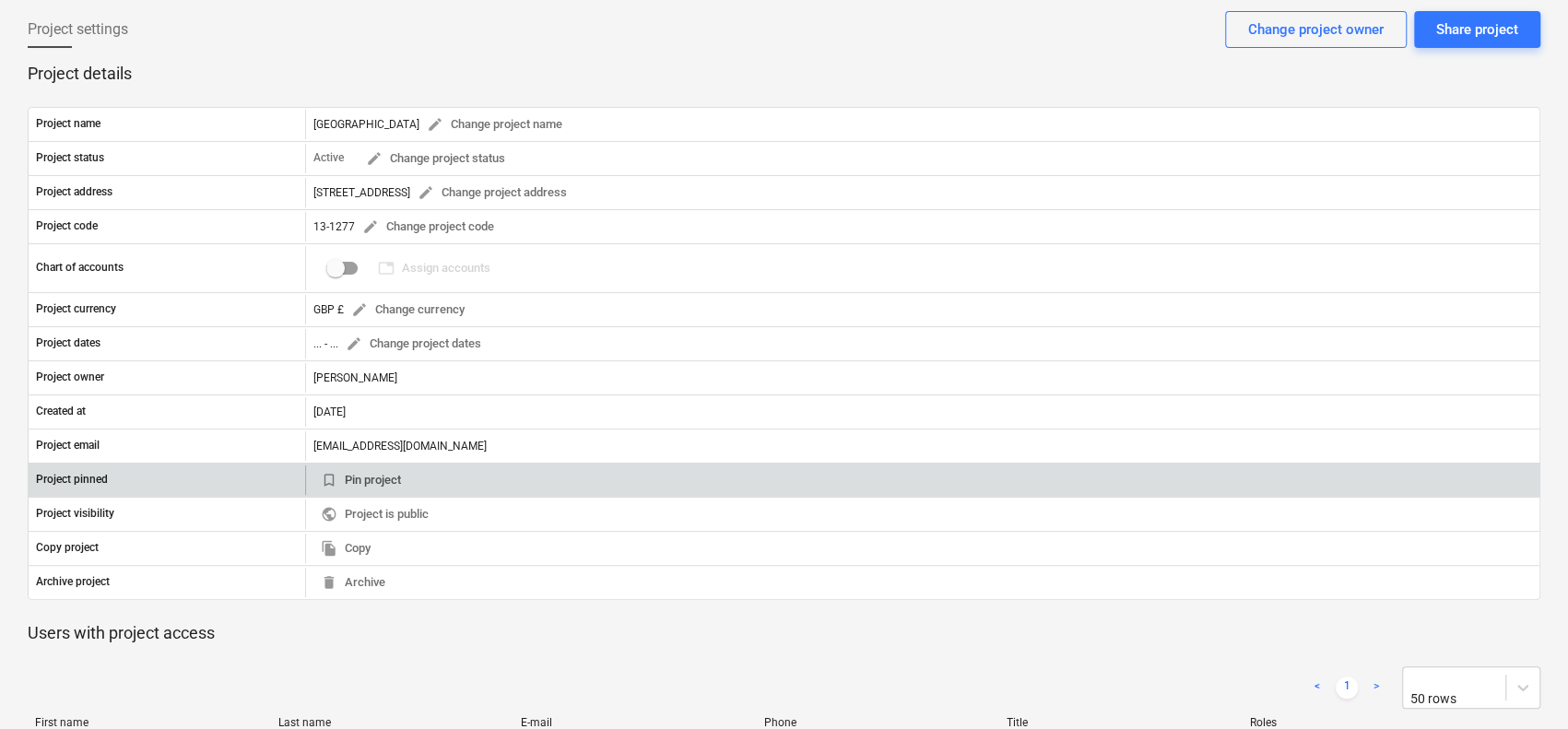
scroll to position [93, 0]
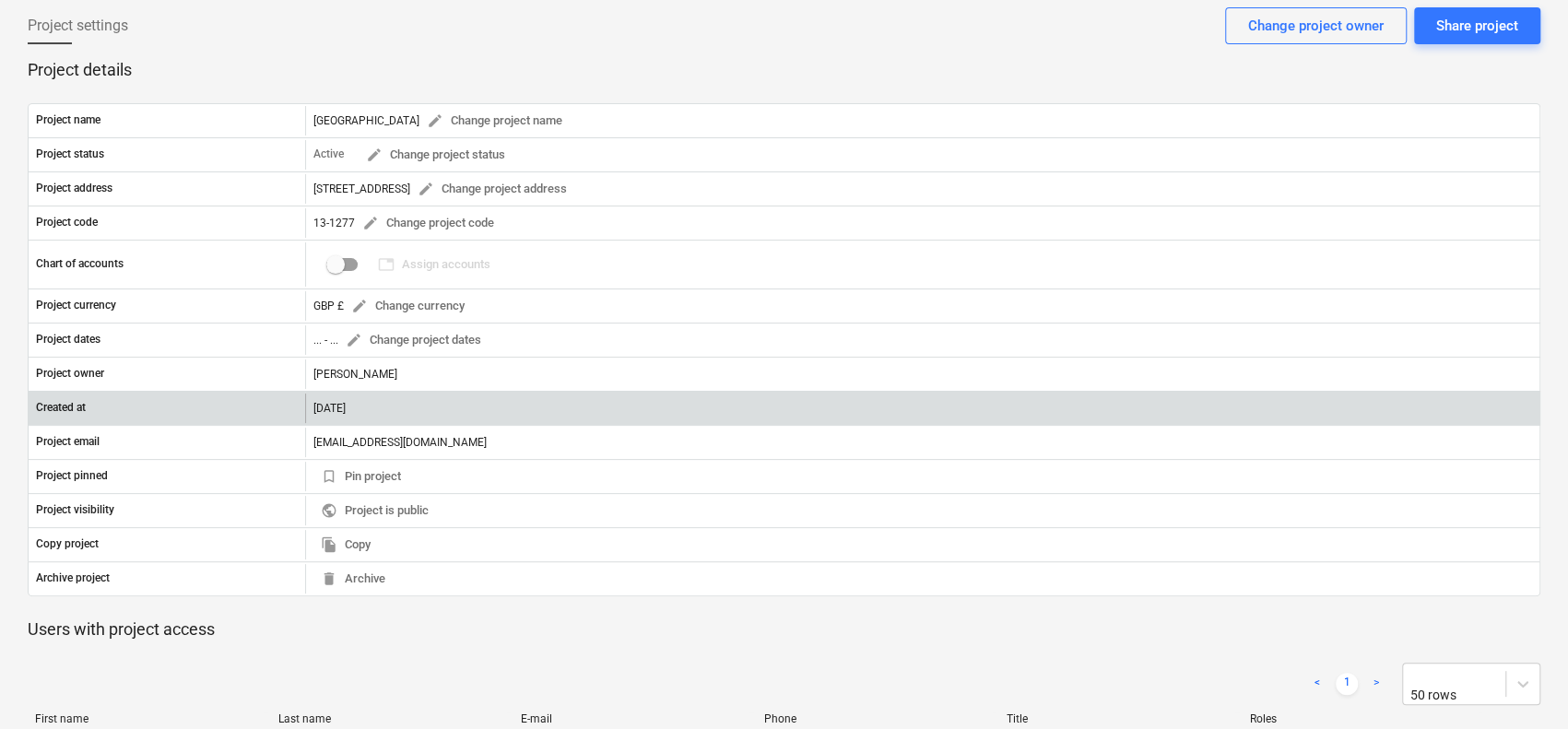
click at [369, 403] on div "06.01.2025" at bounding box center [922, 408] width 1234 height 30
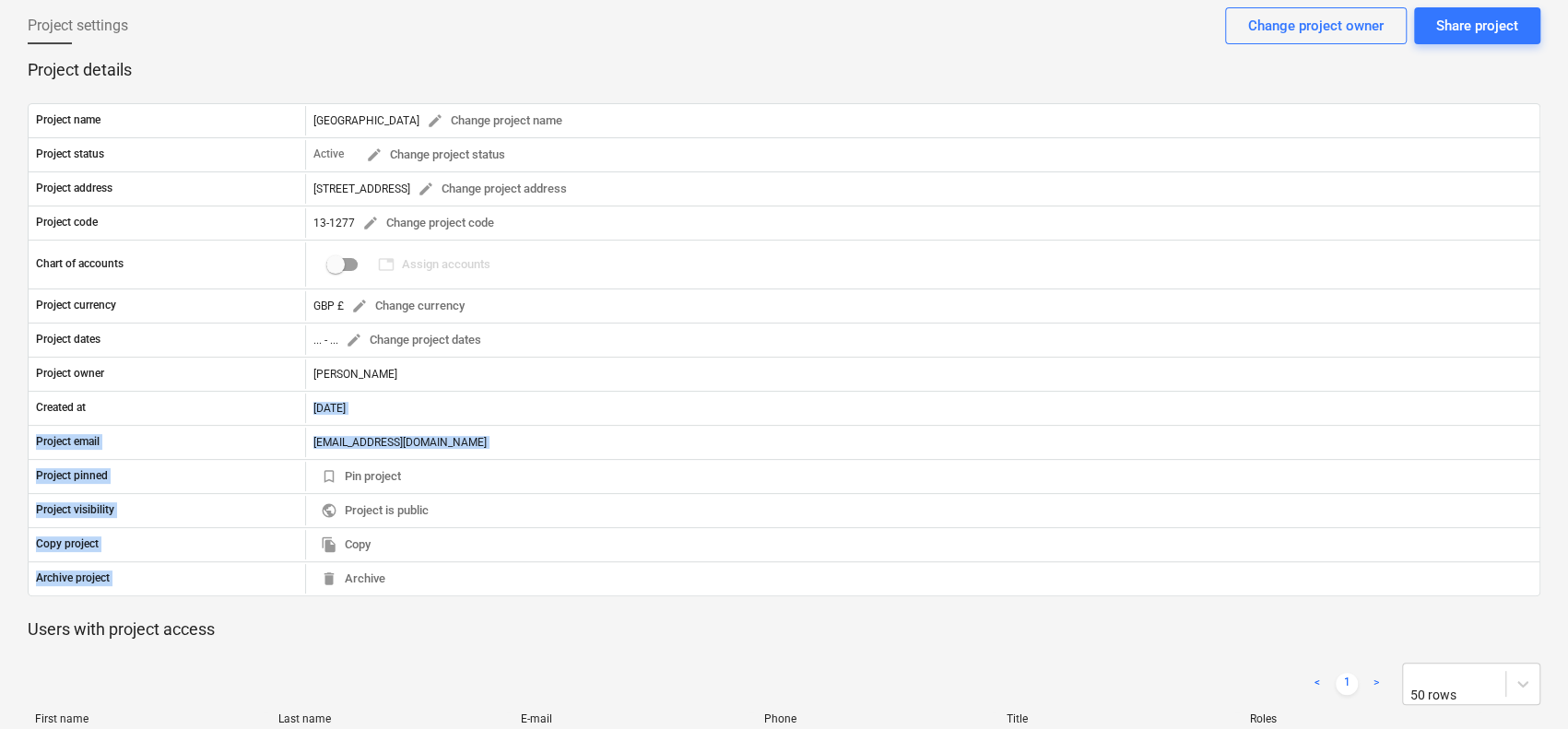
drag, startPoint x: 369, startPoint y: 403, endPoint x: 439, endPoint y: 613, distance: 221.4
click at [441, 609] on div "Project name Barlby Road edit Change project name Project status Active edit Ch…" at bounding box center [784, 349] width 1513 height 537
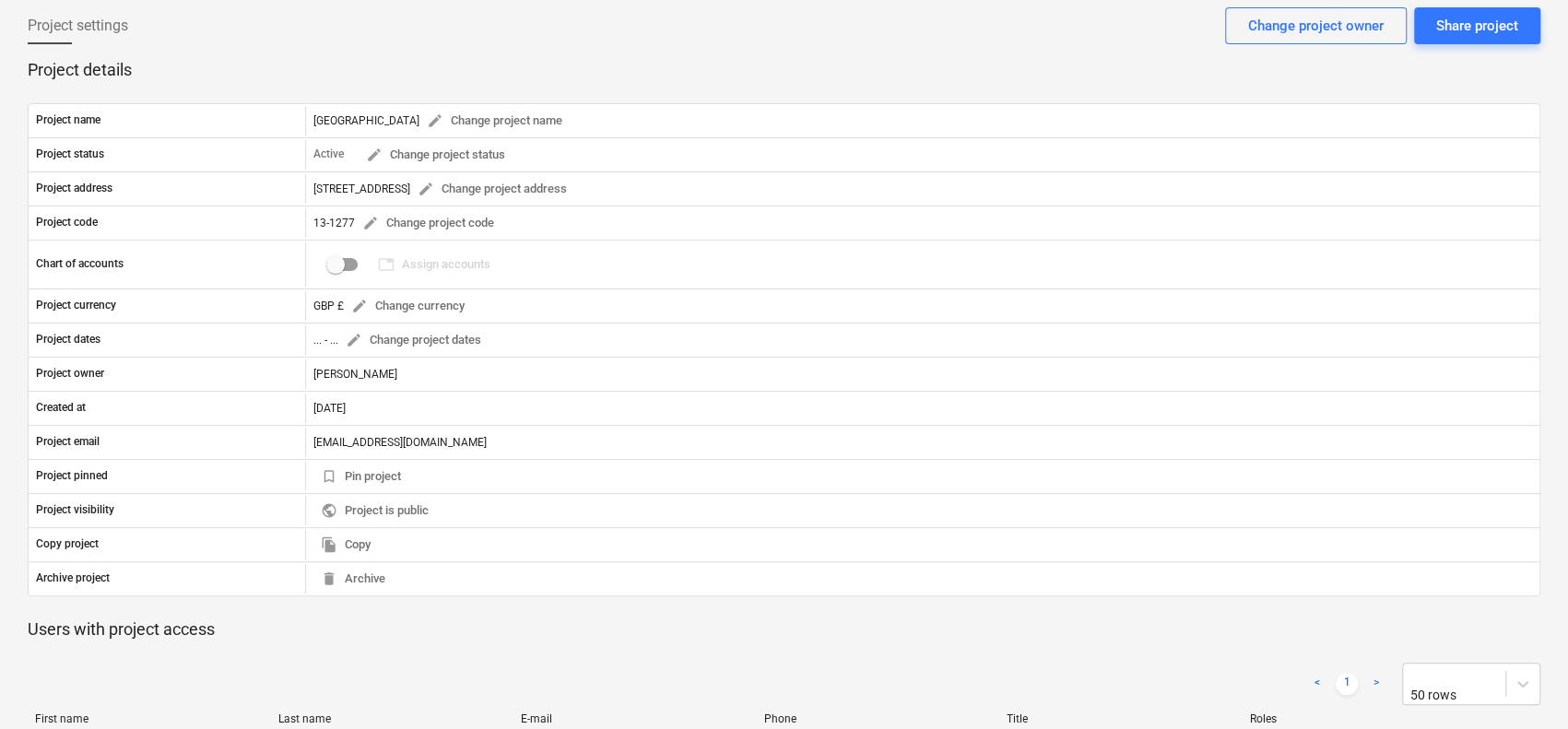
click at [431, 632] on p "Users with project access" at bounding box center [784, 629] width 1513 height 22
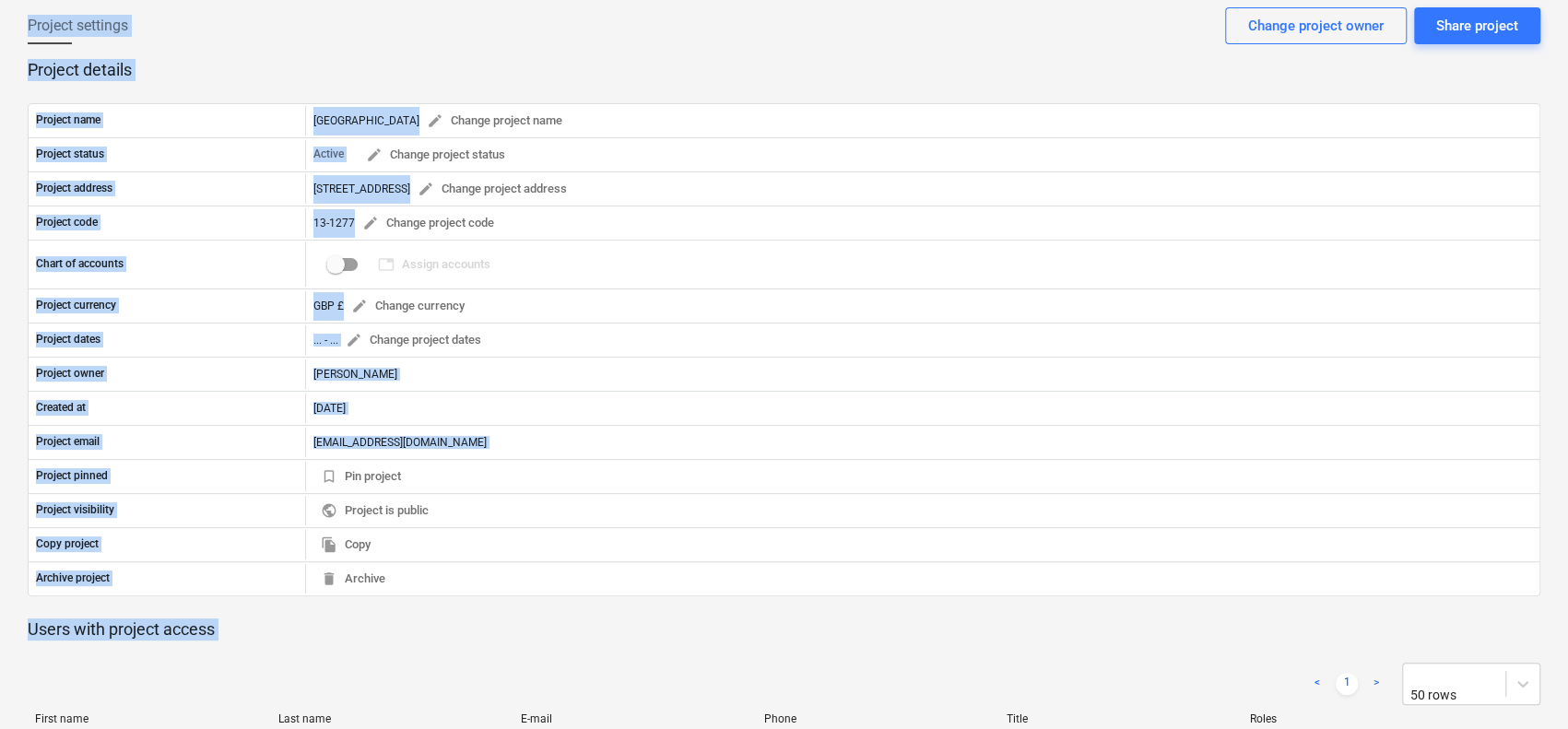
drag, startPoint x: 431, startPoint y: 632, endPoint x: 125, endPoint y: 25, distance: 679.8
click at [128, 34] on div "Project settings Share project Change project owner Project details Project nam…" at bounding box center [784, 534] width 1568 height 1084
click at [125, 25] on span "Project settings" at bounding box center [77, 25] width 100 height 22
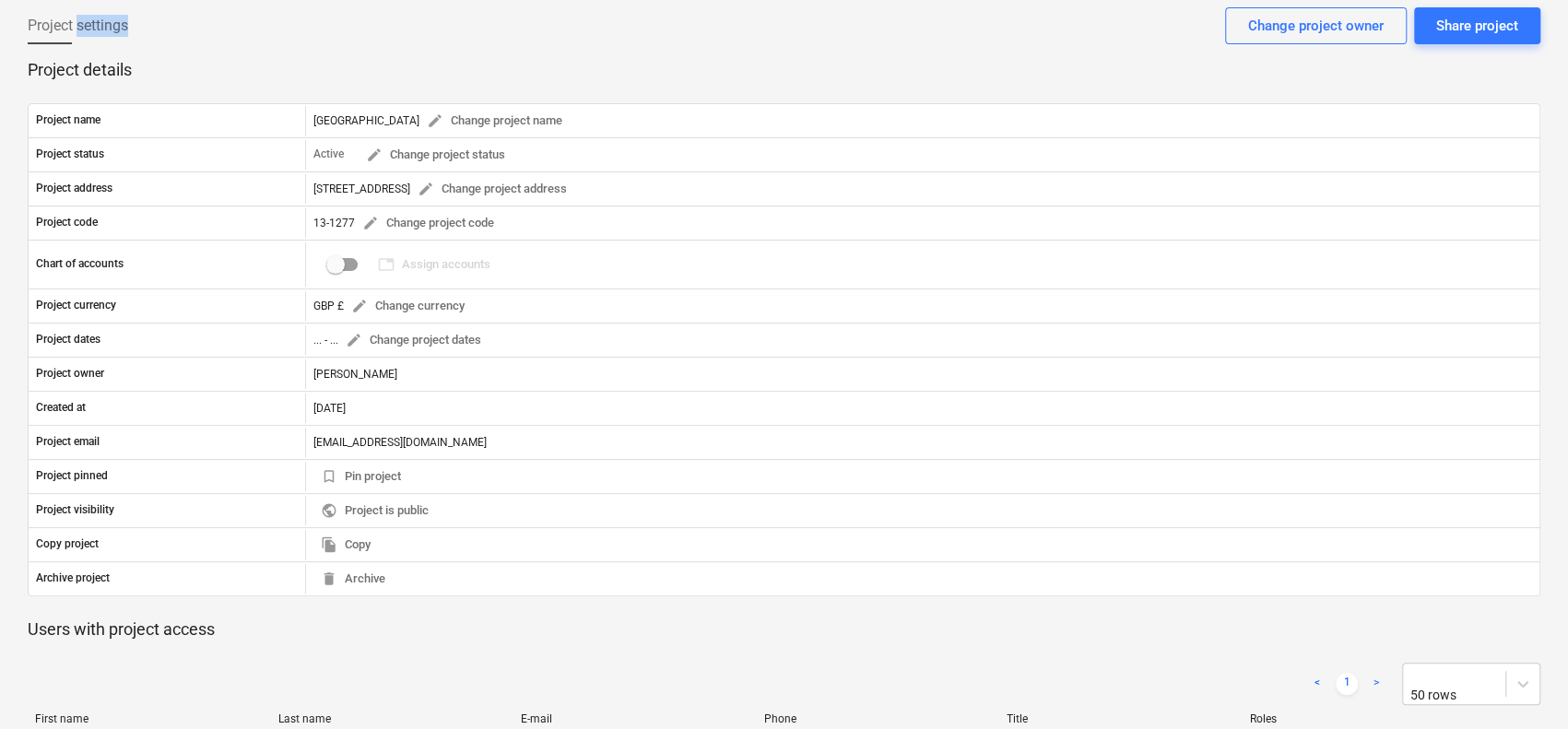
click at [125, 25] on span "Project settings" at bounding box center [77, 25] width 100 height 22
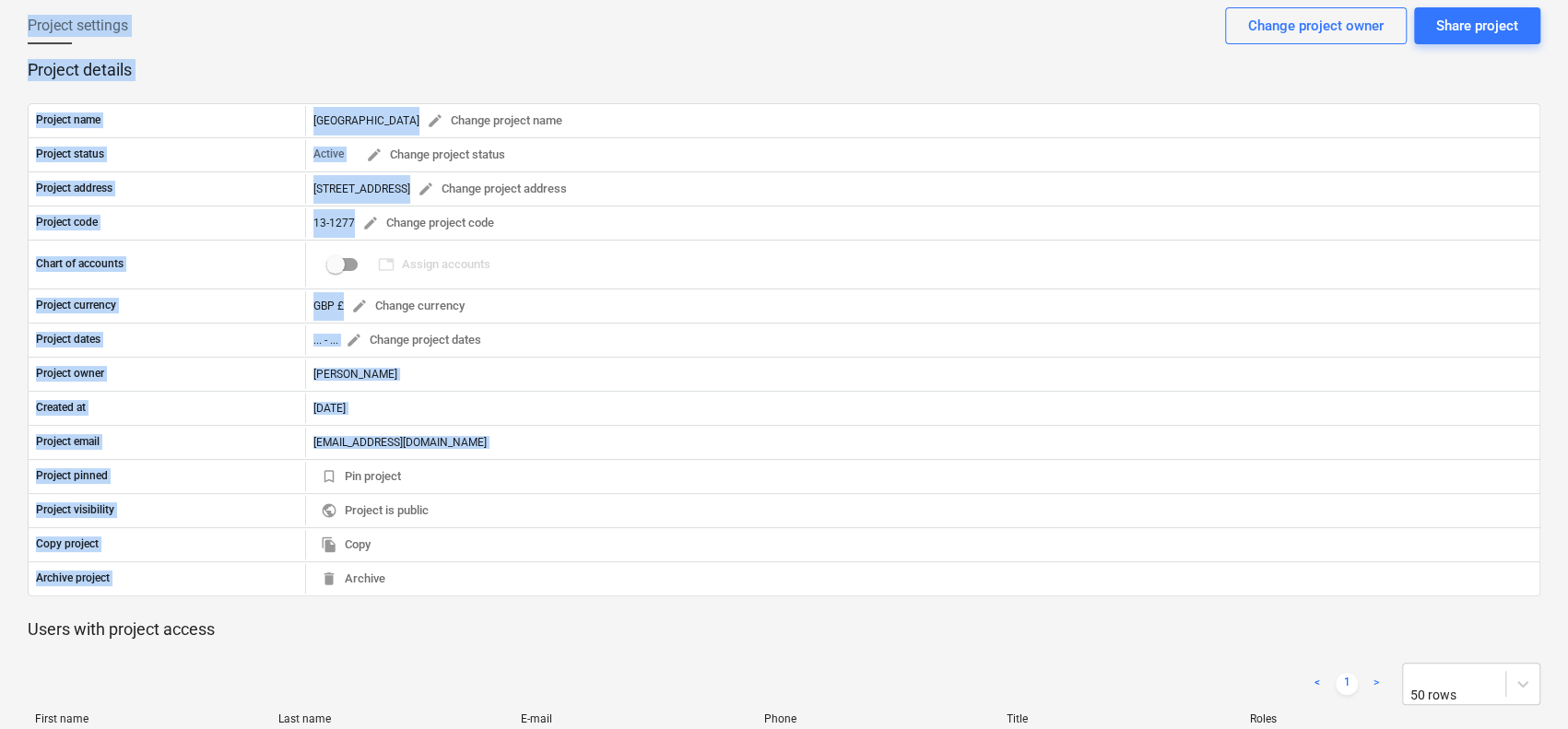
drag, startPoint x: 125, startPoint y: 25, endPoint x: 151, endPoint y: 611, distance: 586.6
click at [151, 611] on div "Project settings Share project Change project owner Project details Project nam…" at bounding box center [784, 534] width 1568 height 1084
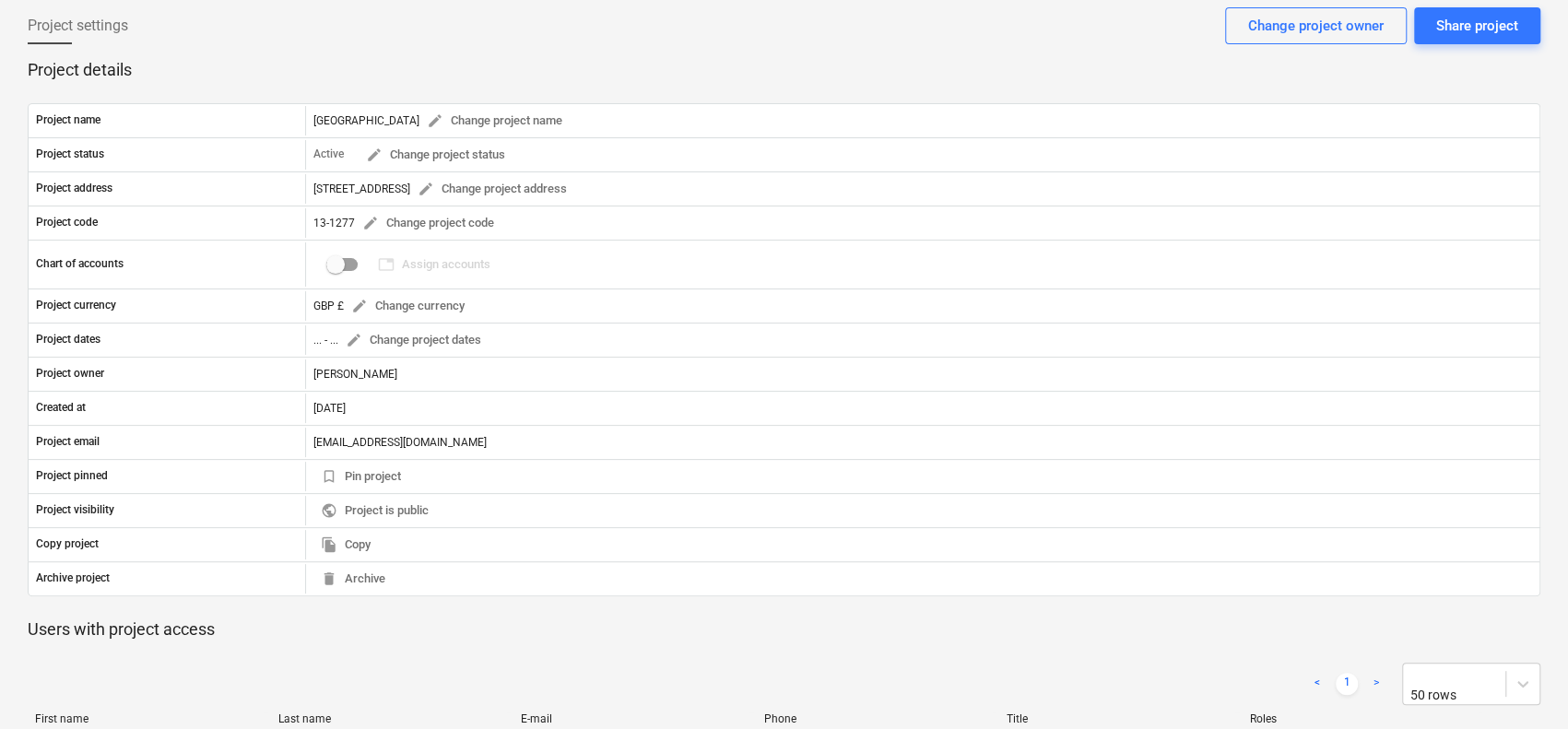
click at [156, 624] on p "Users with project access" at bounding box center [784, 629] width 1513 height 22
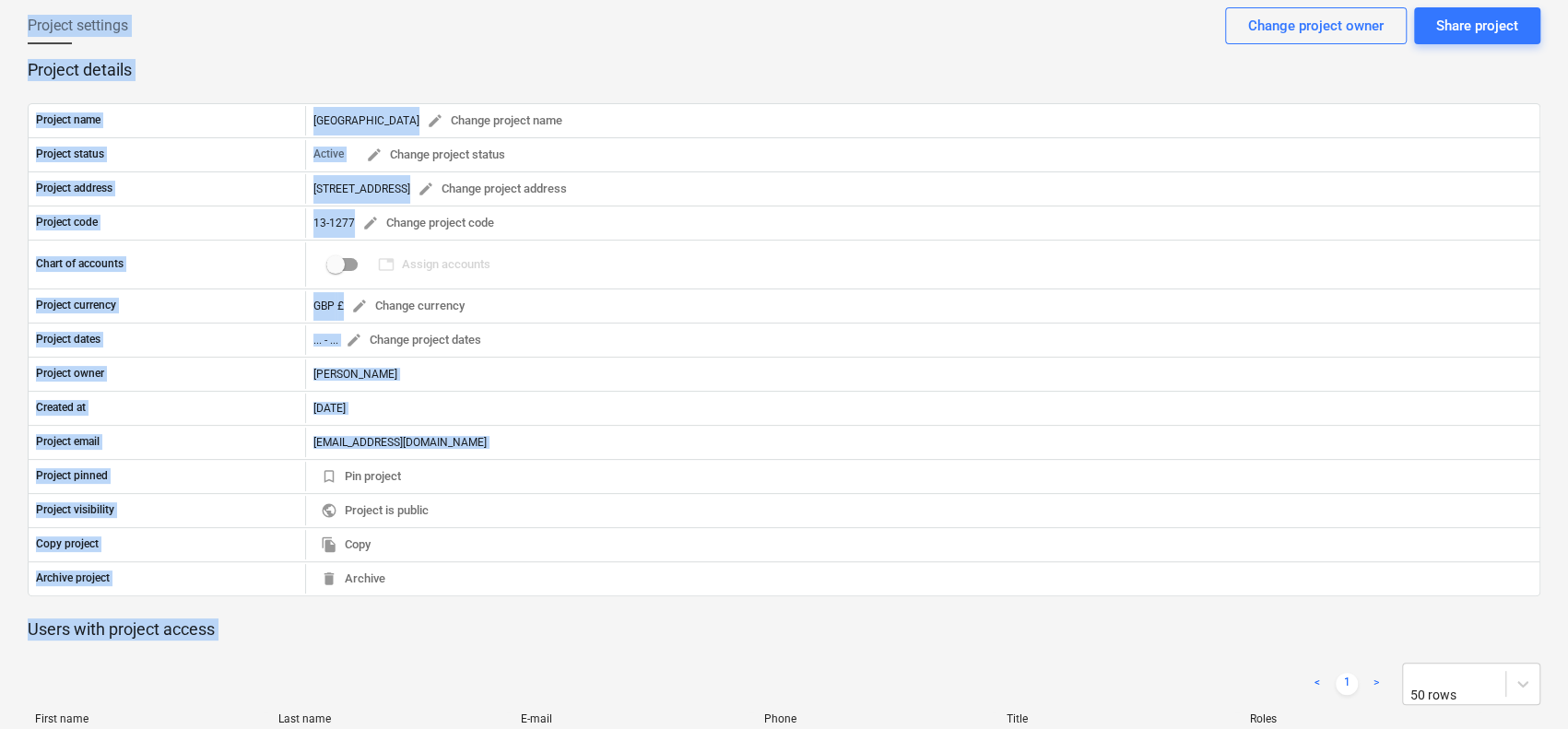
scroll to position [0, 0]
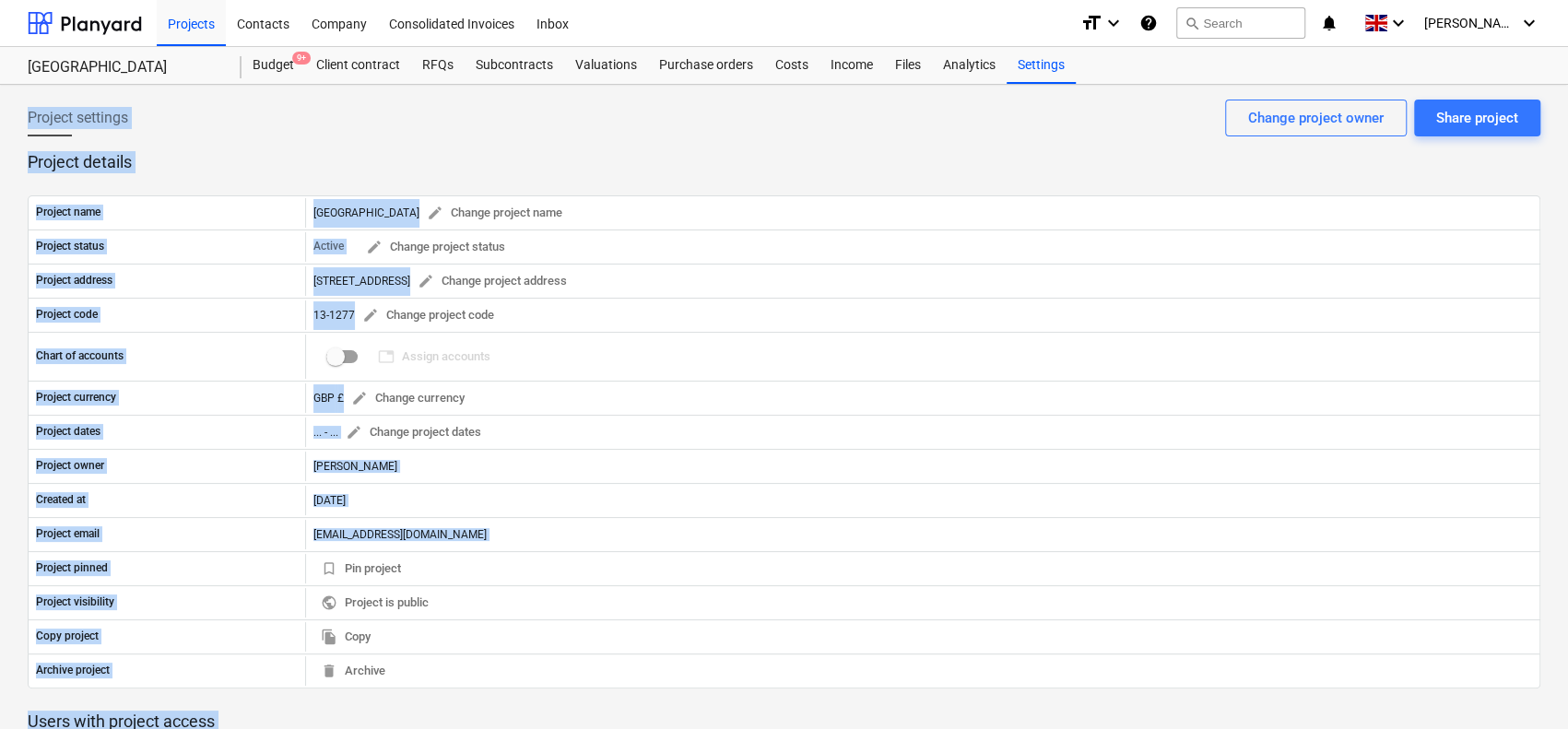
drag, startPoint x: 156, startPoint y: 624, endPoint x: 105, endPoint y: -112, distance: 737.8
click at [105, 0] on html "Projects Contacts Company Consolidated Invoices Inbox format_size keyboard_arro…" at bounding box center [784, 364] width 1568 height 729
click at [174, 123] on div "Project settings Share project Change project owner" at bounding box center [784, 125] width 1513 height 52
click at [735, 147] on div "Project settings Share project Change project owner" at bounding box center [784, 125] width 1513 height 52
